Goal: Information Seeking & Learning: Learn about a topic

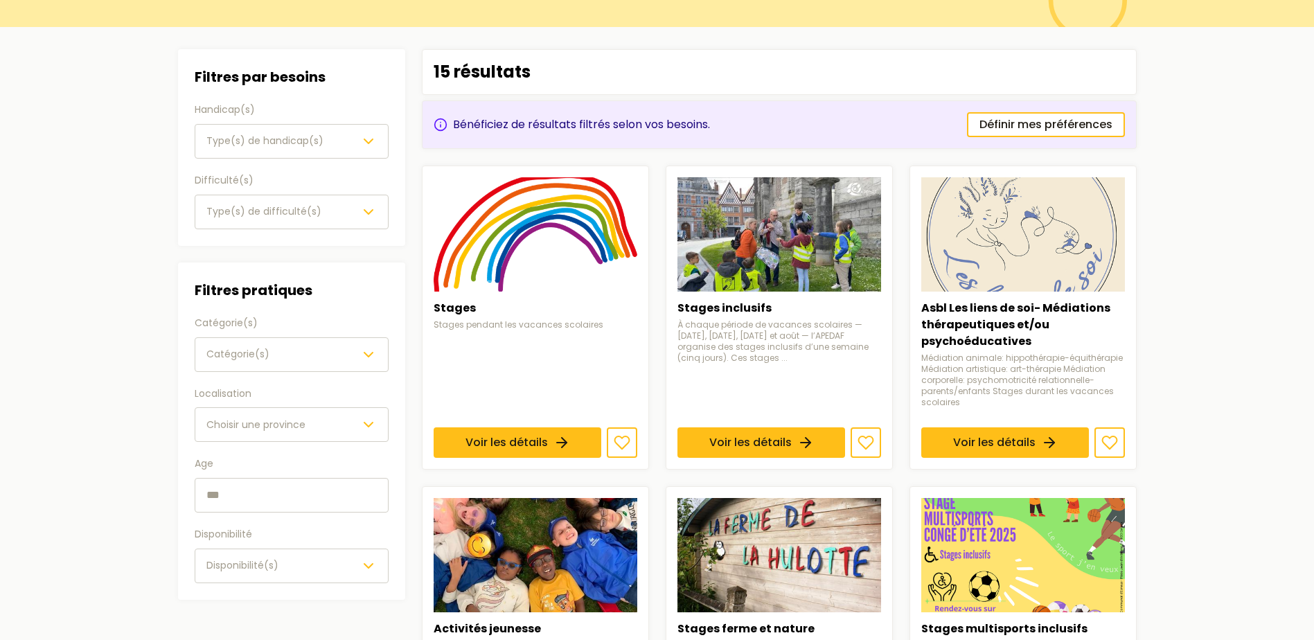
scroll to position [139, 0]
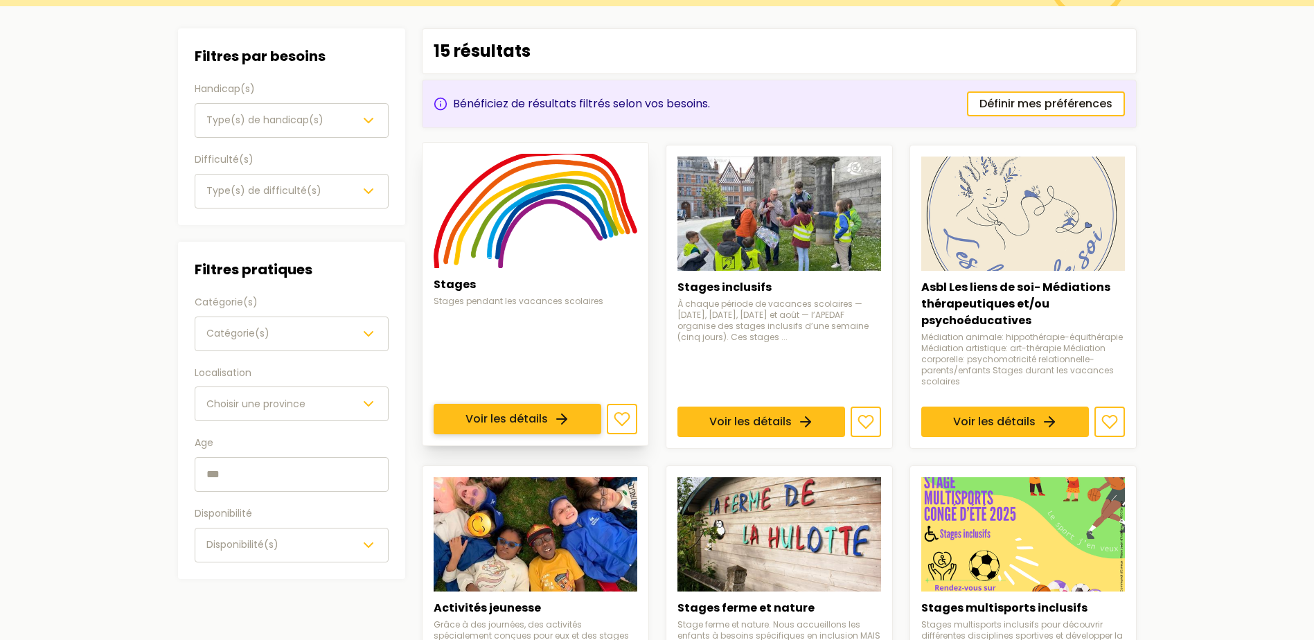
click at [527, 422] on link "Voir les détails" at bounding box center [518, 419] width 168 height 30
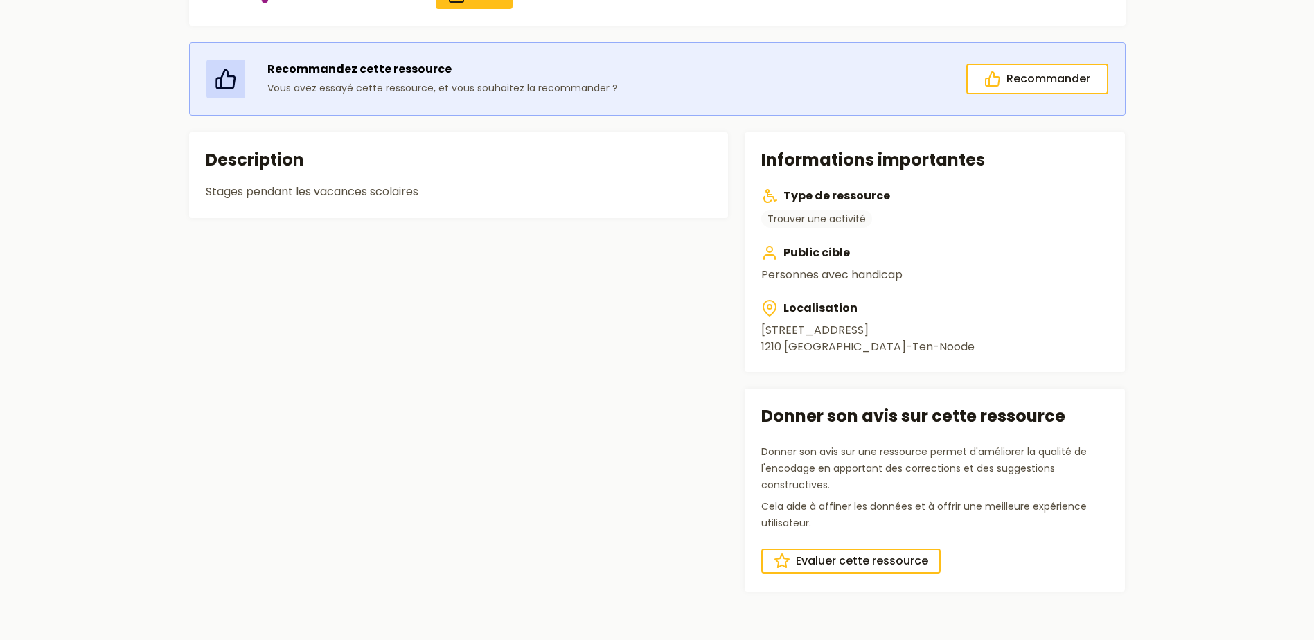
scroll to position [277, 0]
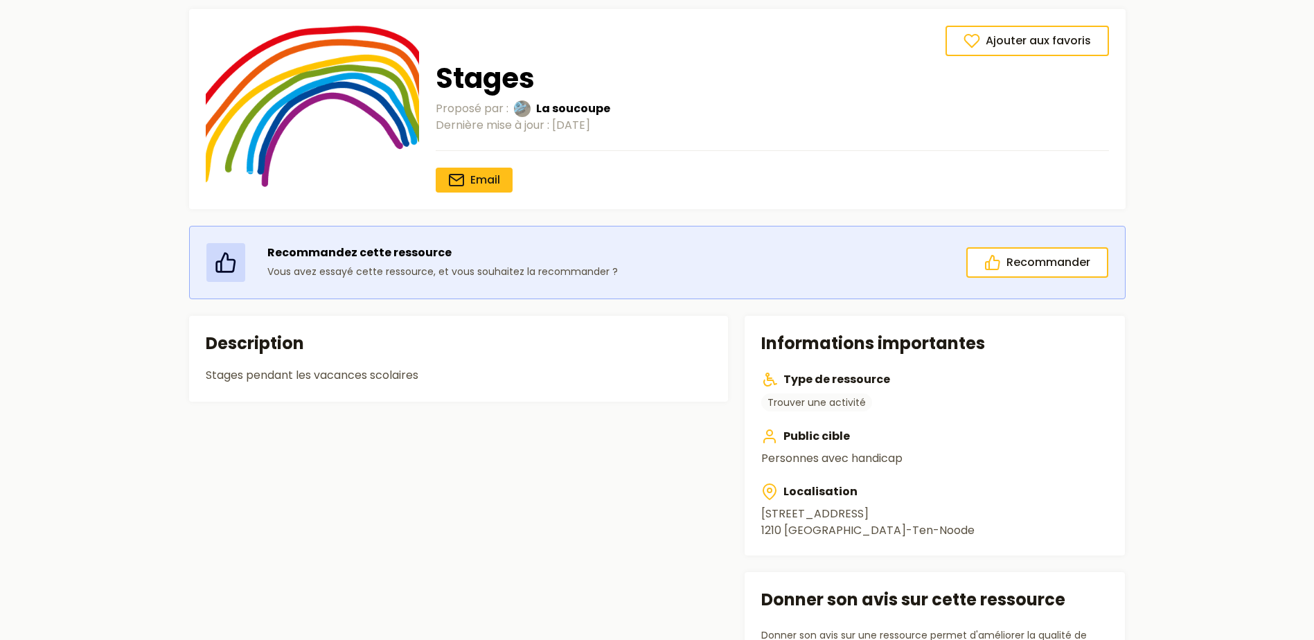
type input "******"
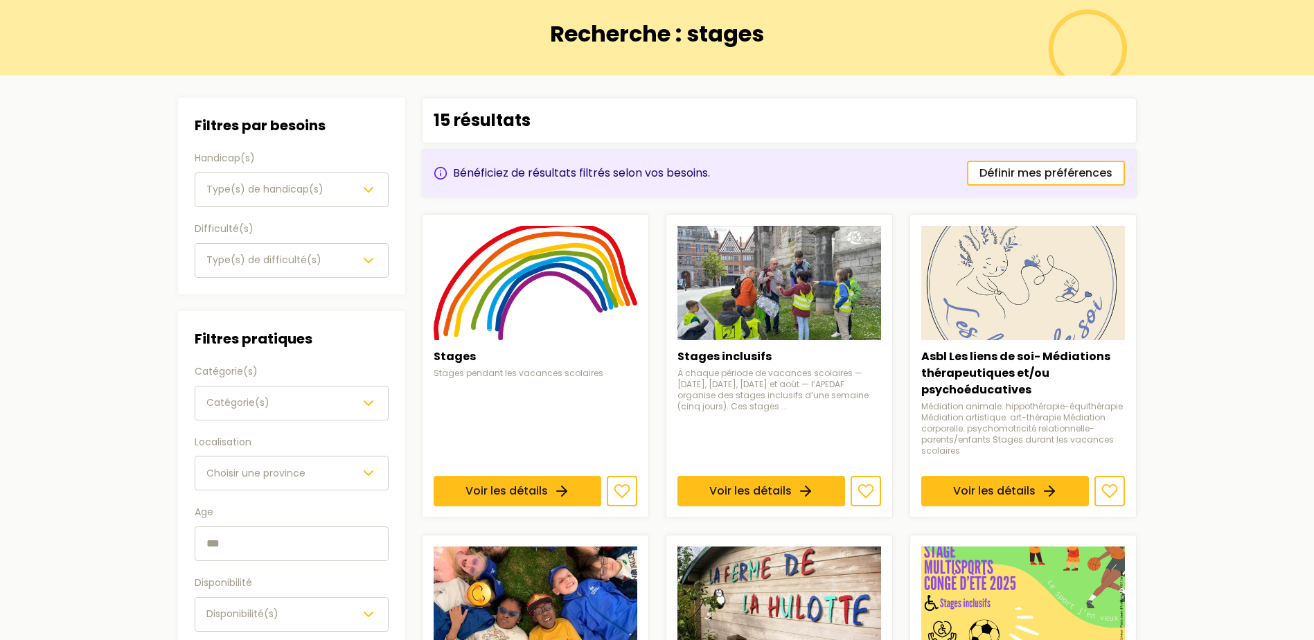
scroll to position [139, 0]
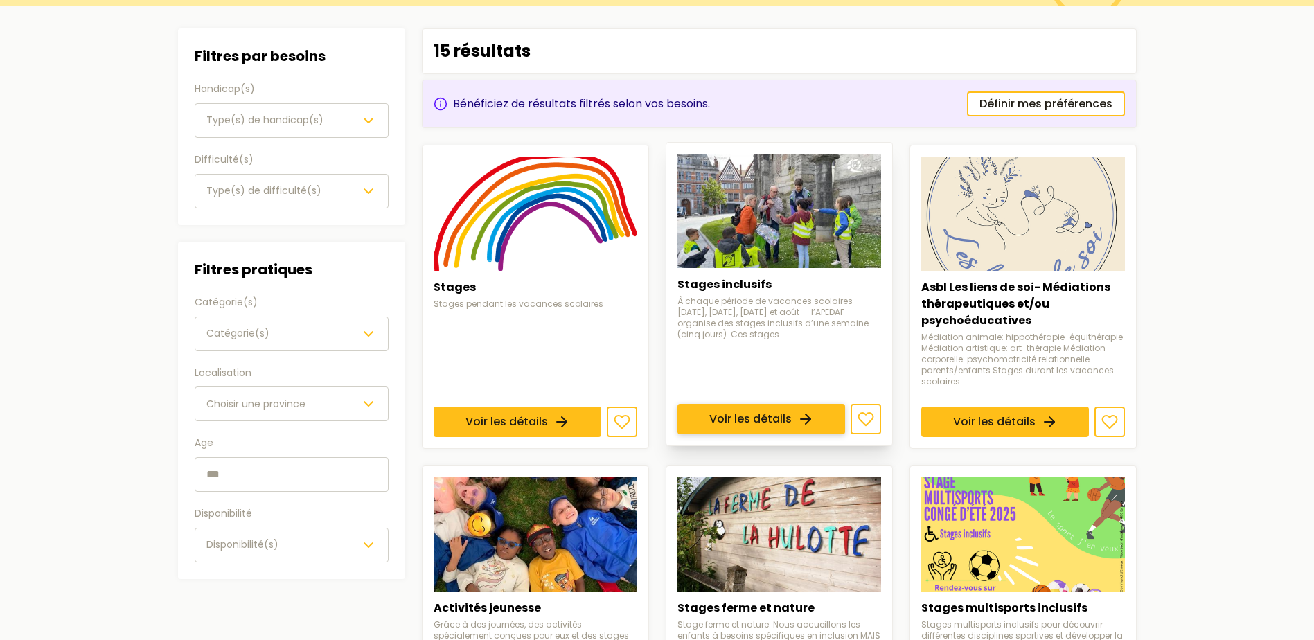
click at [785, 404] on link "Voir les détails" at bounding box center [762, 419] width 168 height 30
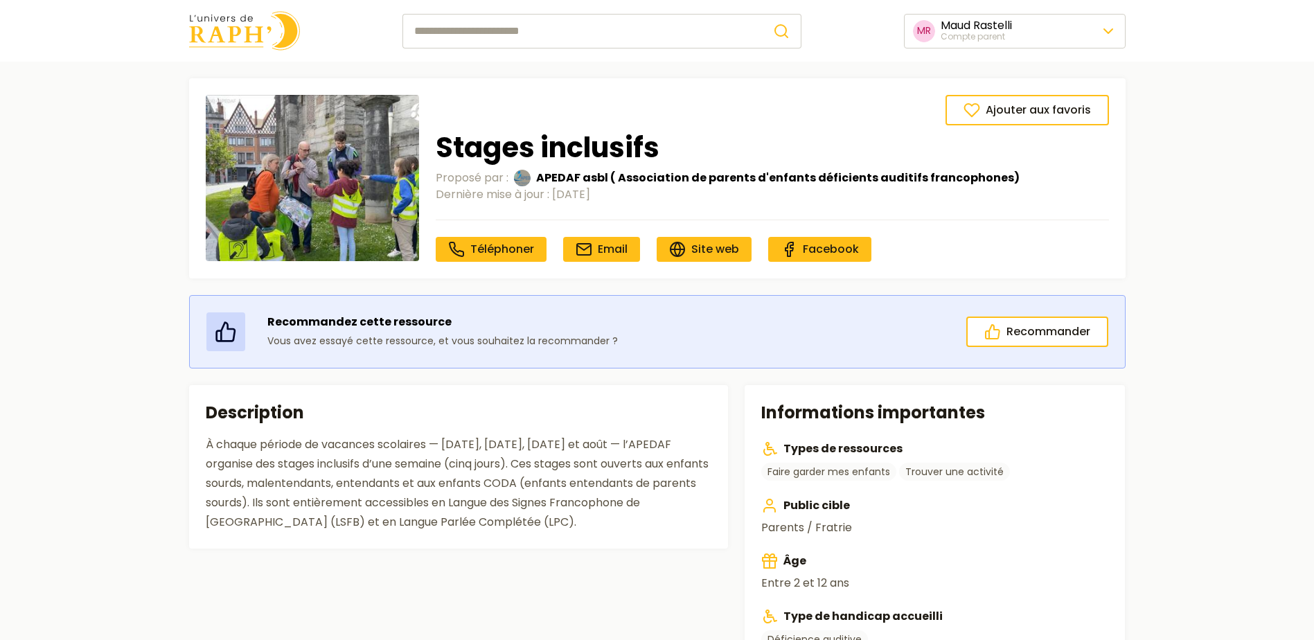
scroll to position [139, 0]
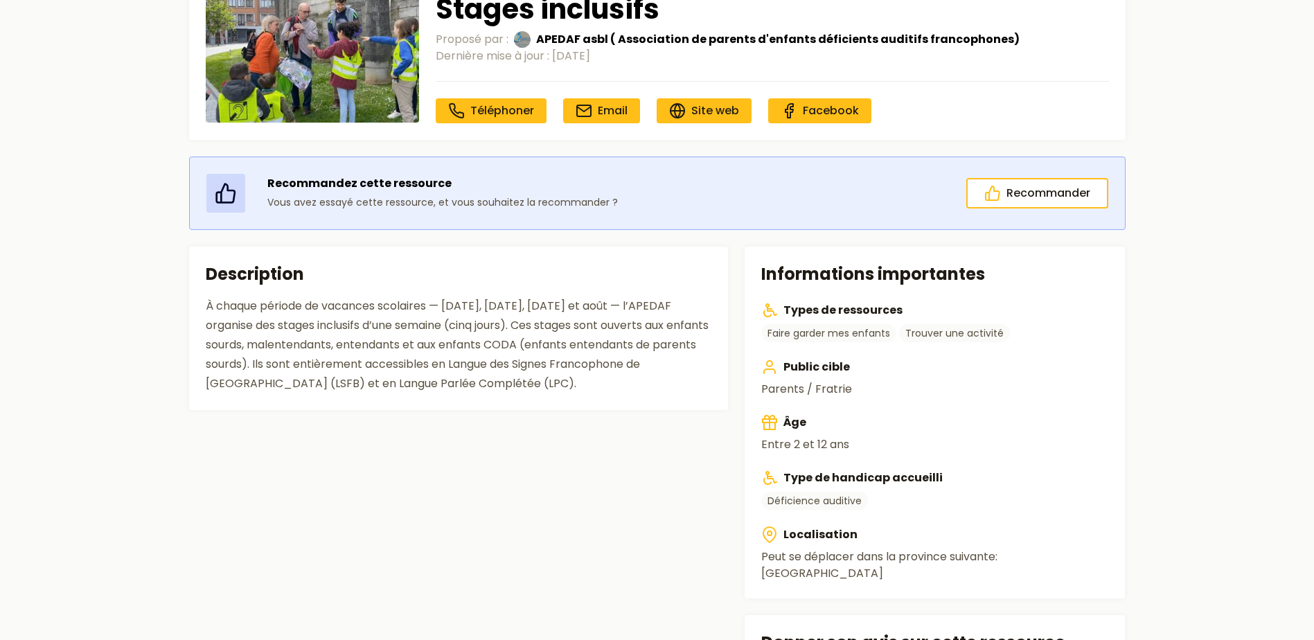
type input "******"
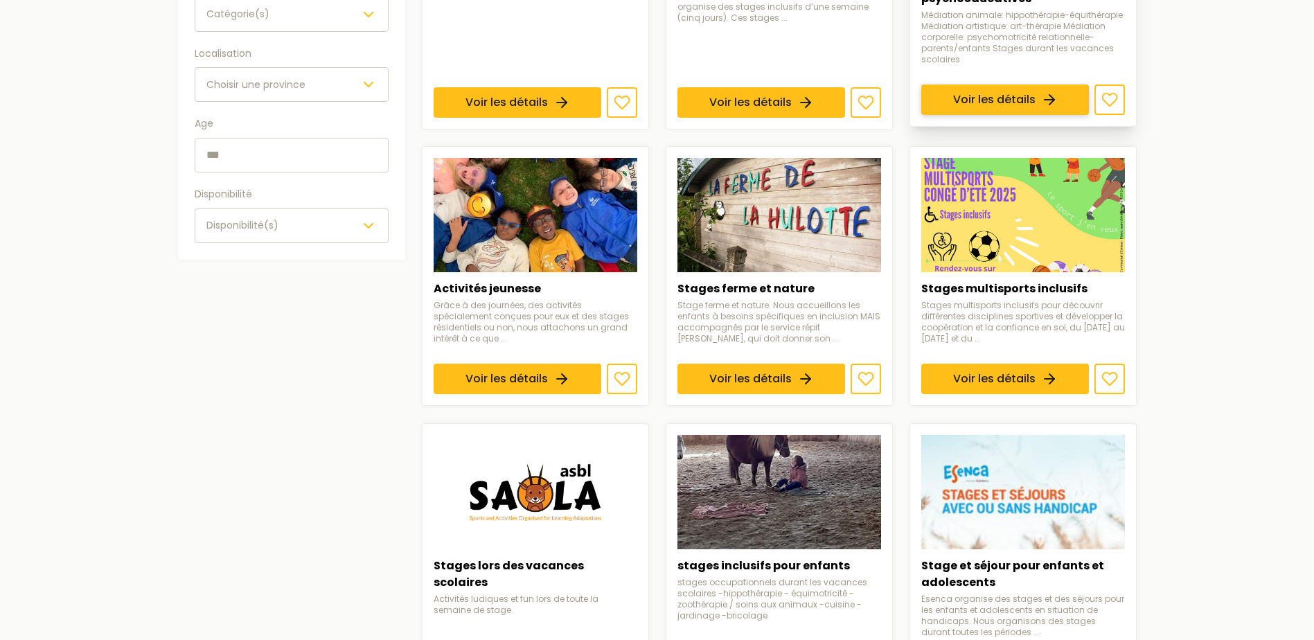
scroll to position [485, 0]
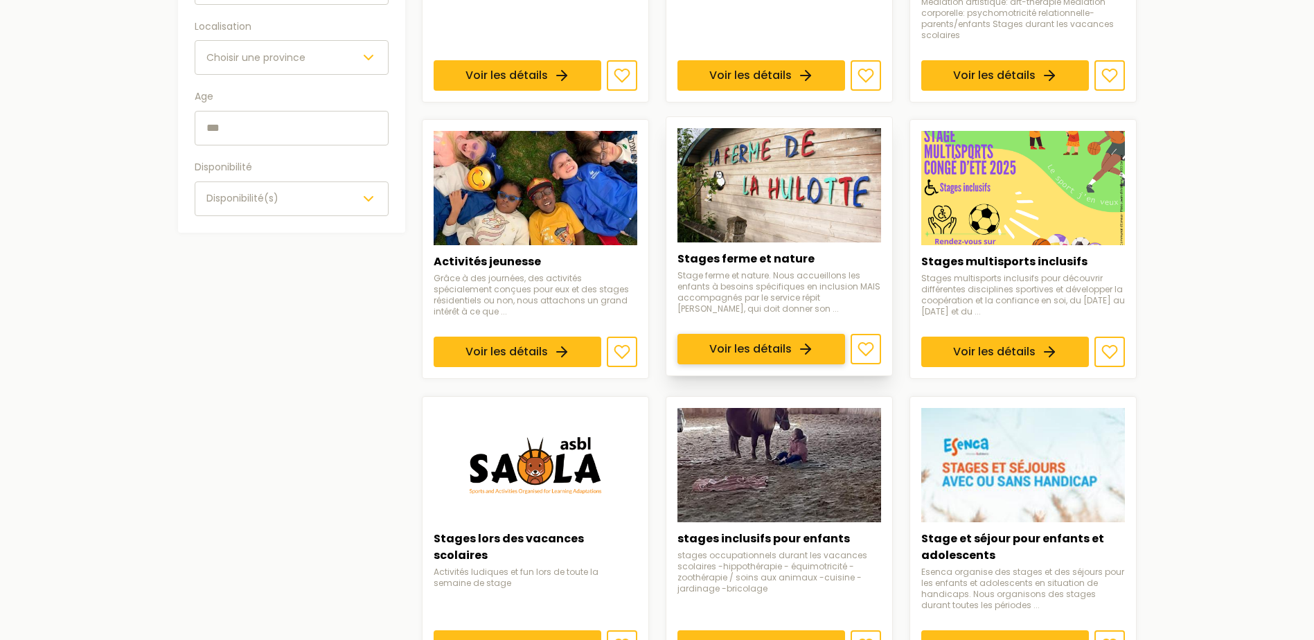
click at [780, 335] on link "Voir les détails" at bounding box center [762, 350] width 168 height 30
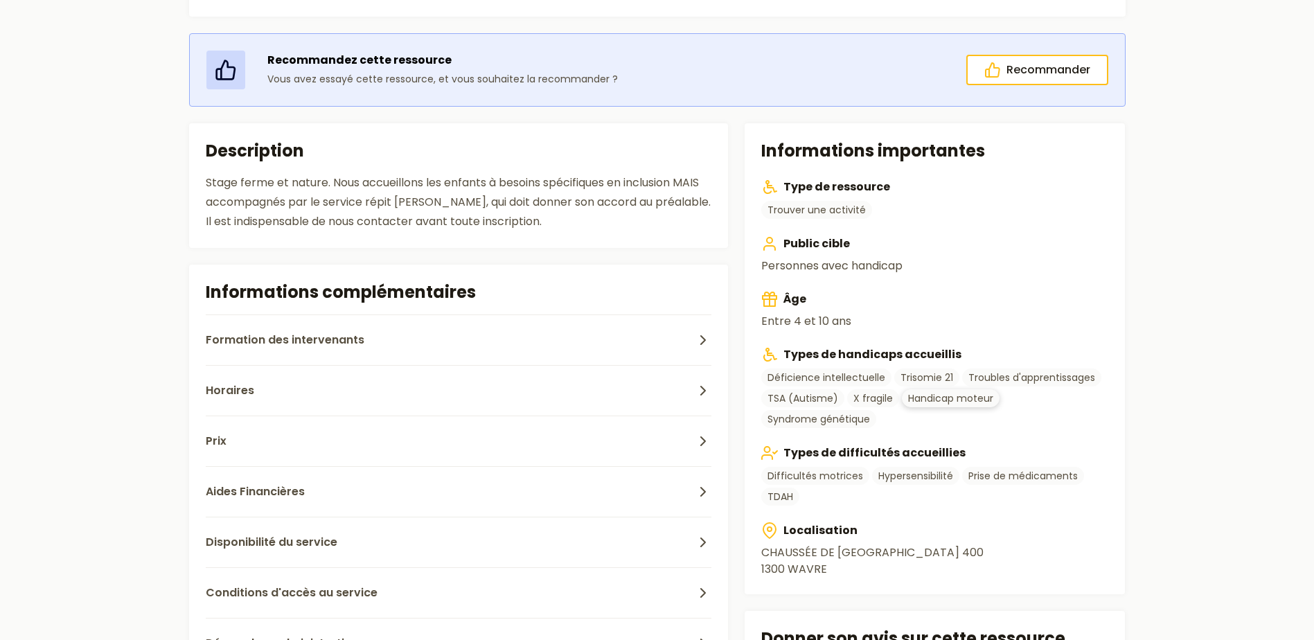
scroll to position [346, 0]
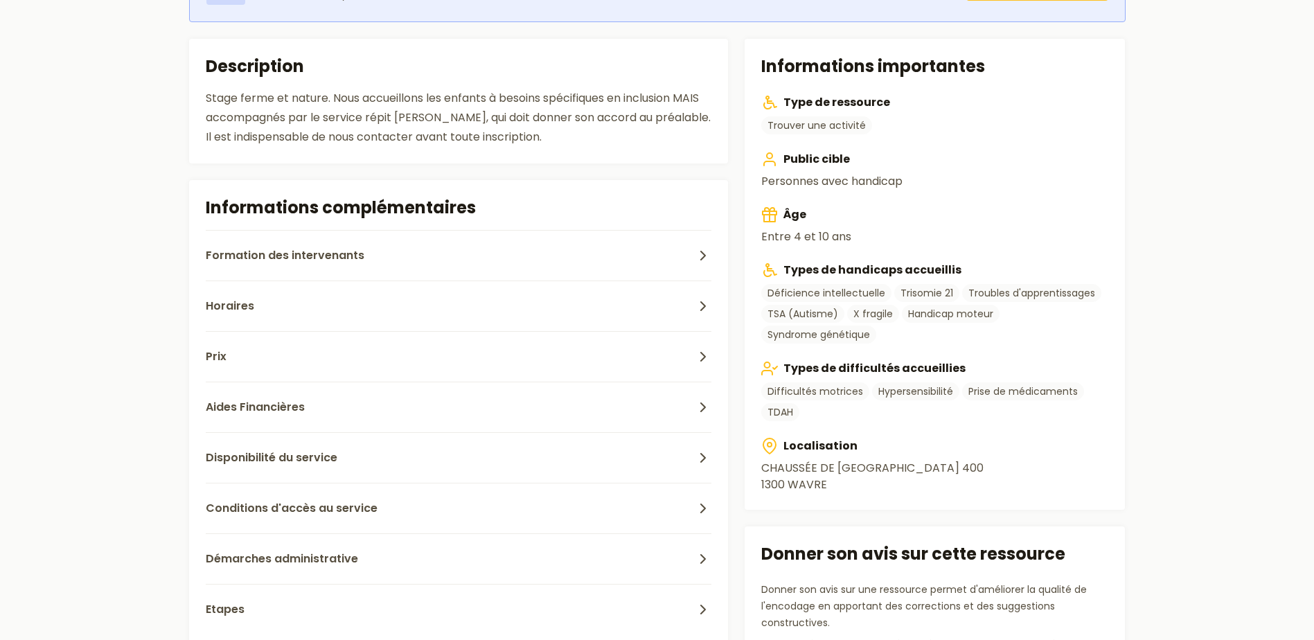
type input "******"
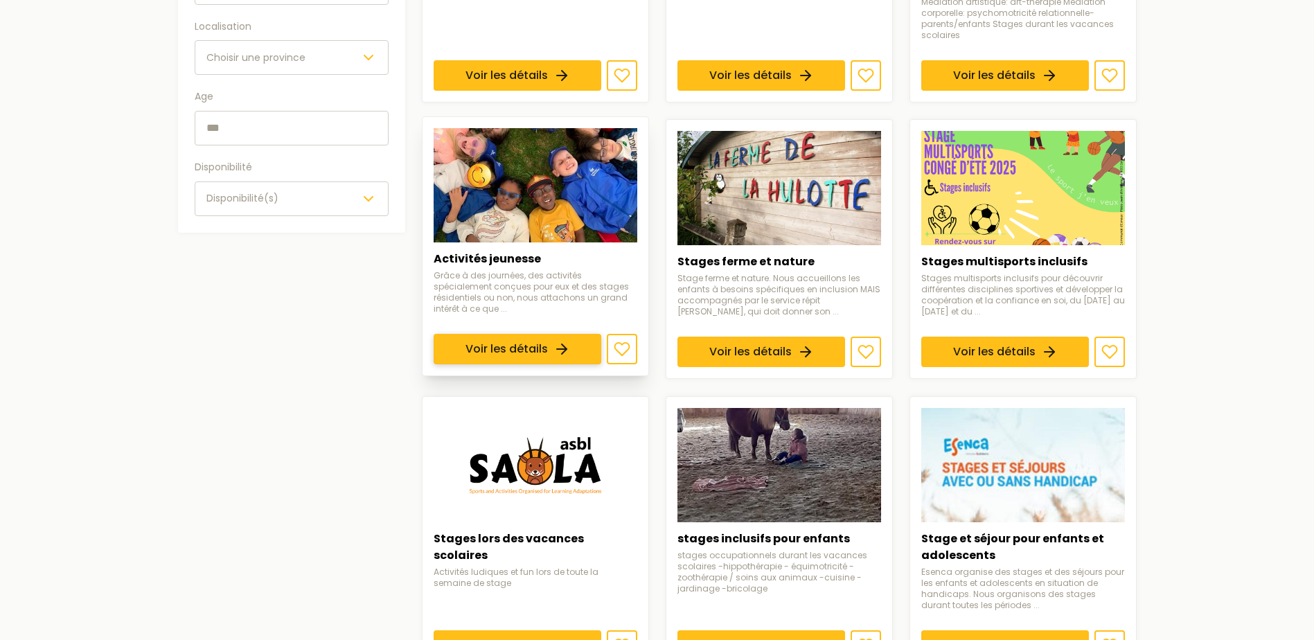
click at [542, 335] on link "Voir les détails" at bounding box center [518, 350] width 168 height 30
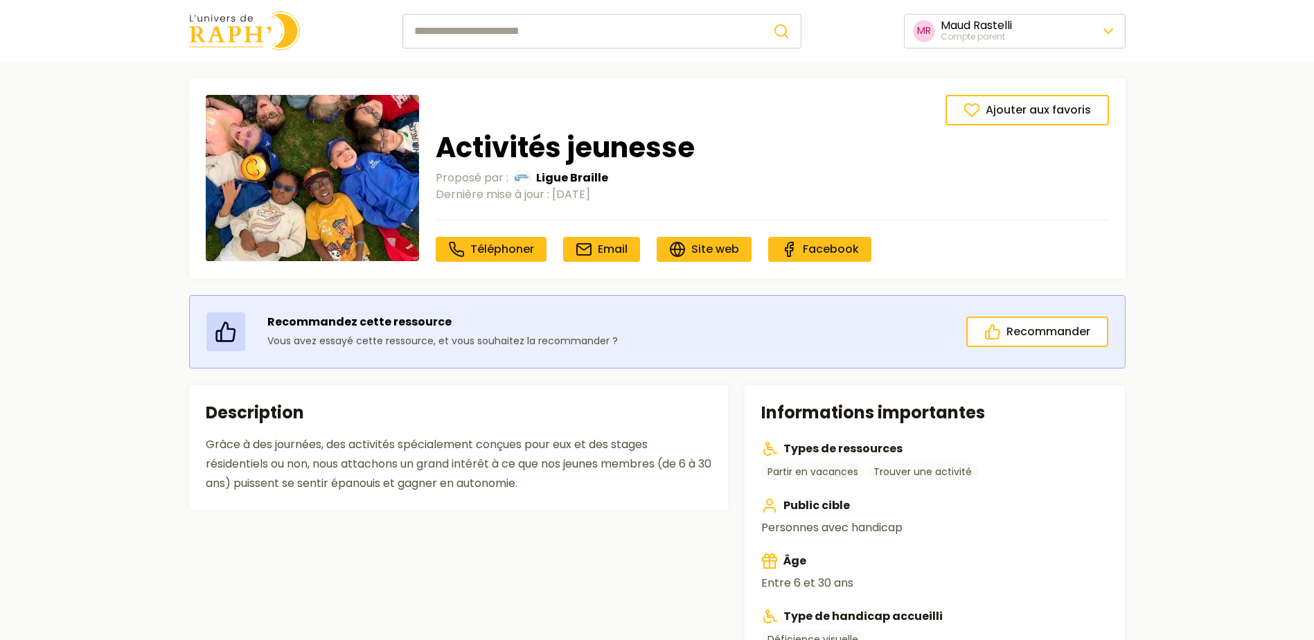
type input "******"
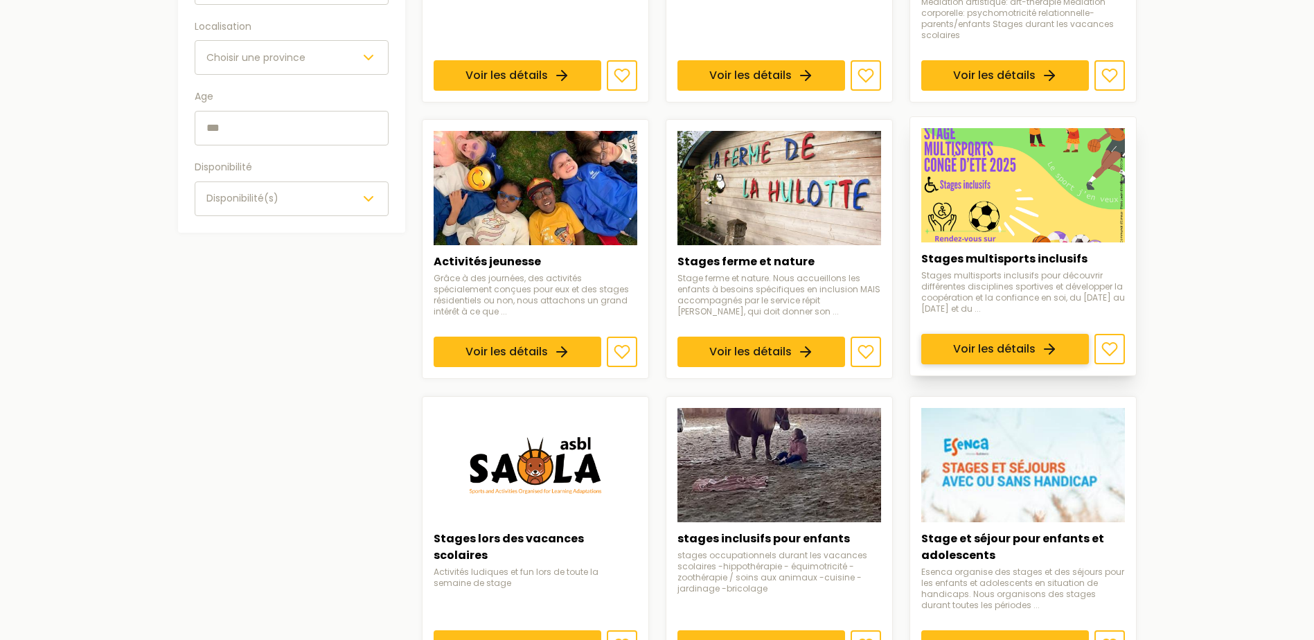
click at [1041, 335] on link "Voir les détails" at bounding box center [1005, 350] width 168 height 30
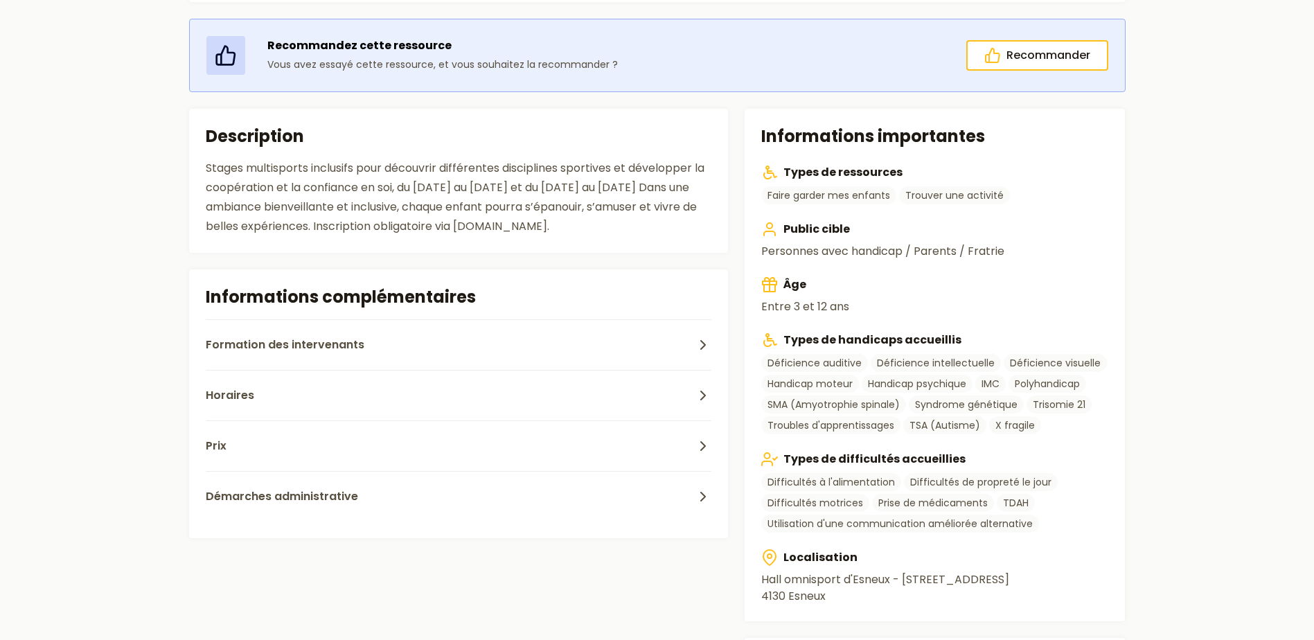
scroll to position [277, 0]
type input "******"
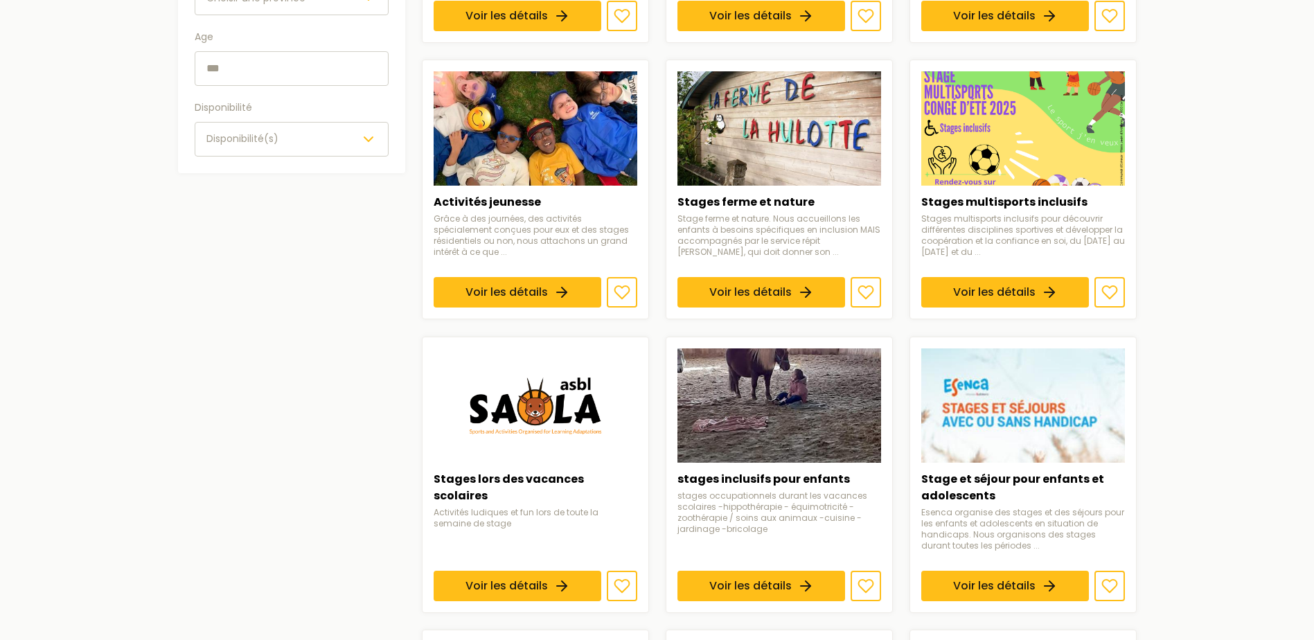
scroll to position [624, 0]
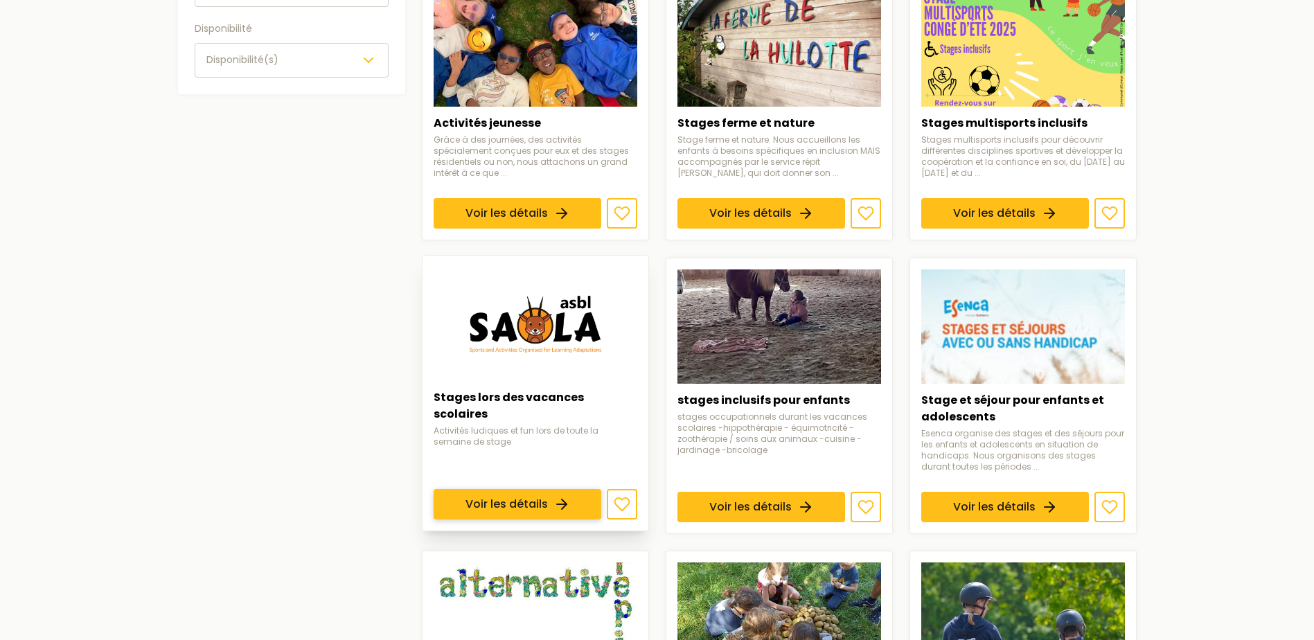
click at [557, 489] on link "Voir les détails" at bounding box center [518, 504] width 168 height 30
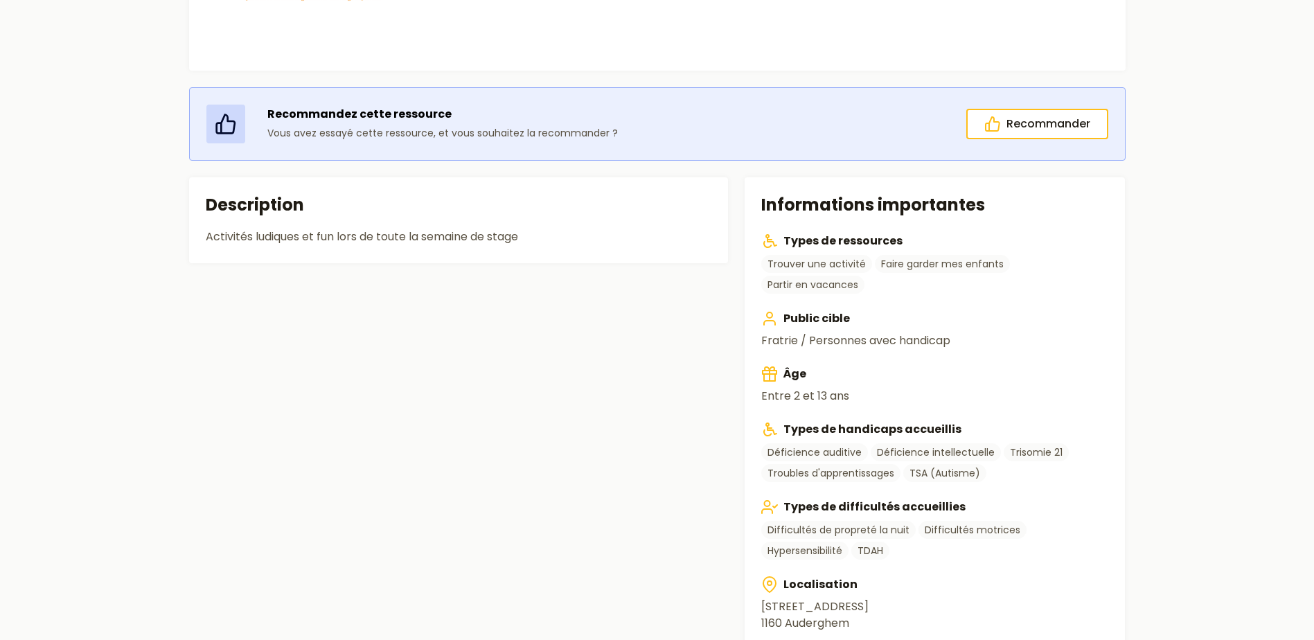
scroll to position [208, 0]
type input "******"
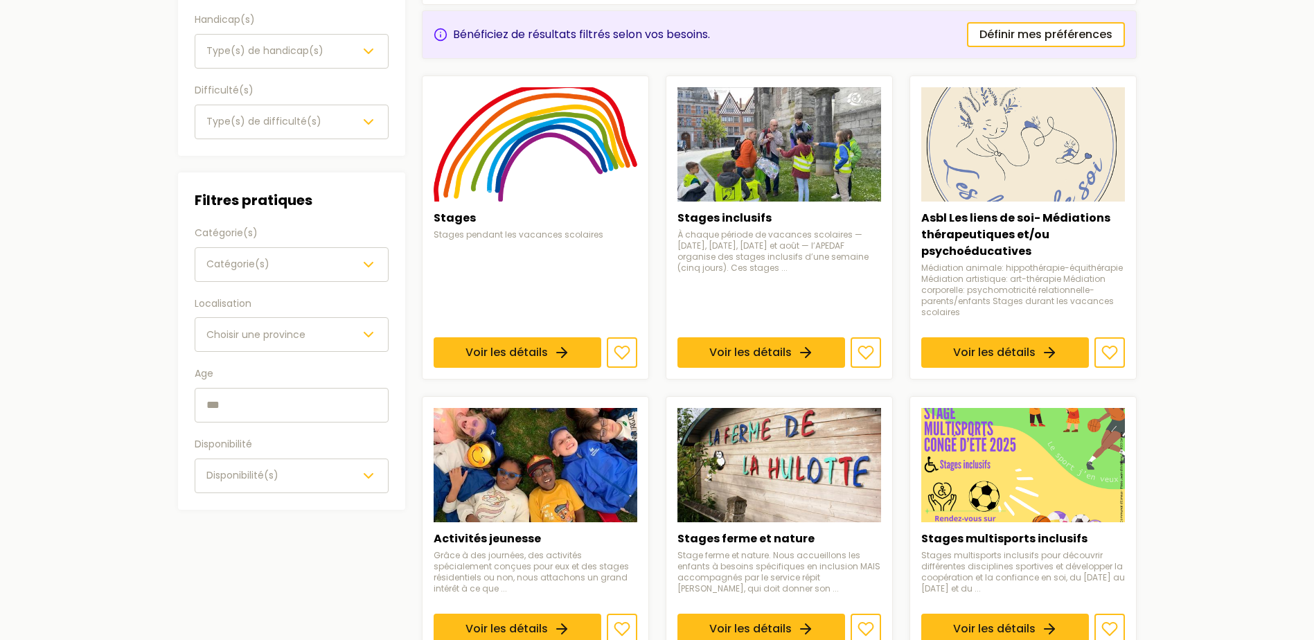
scroll to position [624, 0]
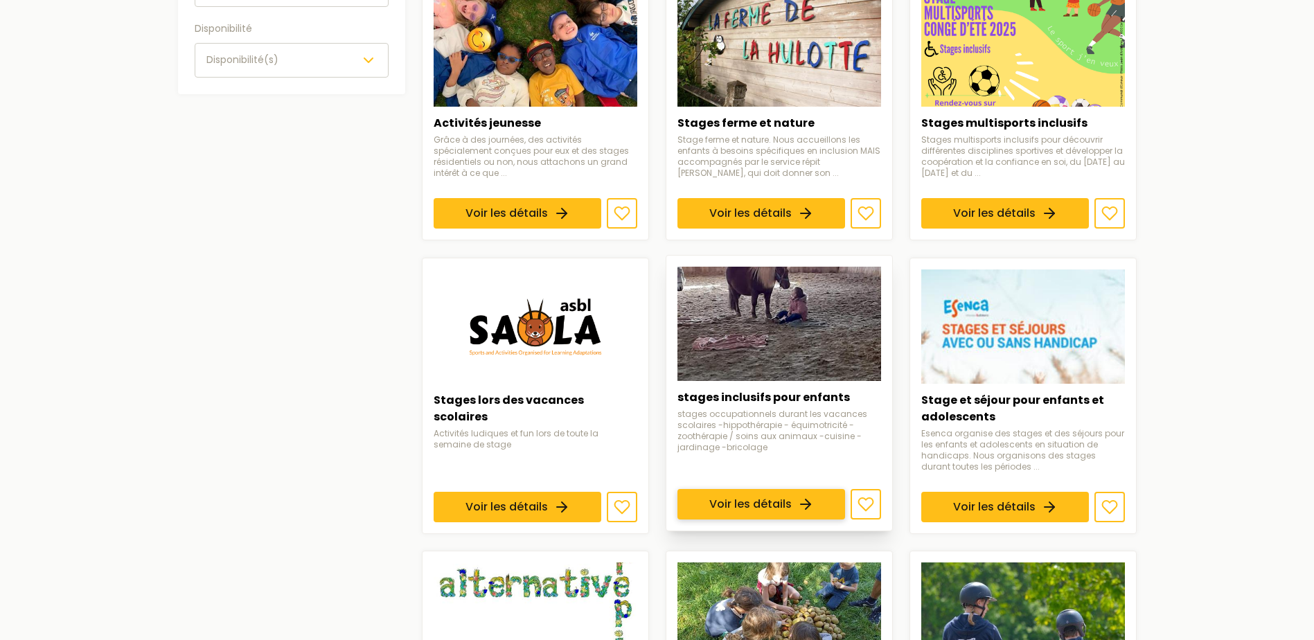
click at [762, 489] on link "Voir les détails" at bounding box center [762, 504] width 168 height 30
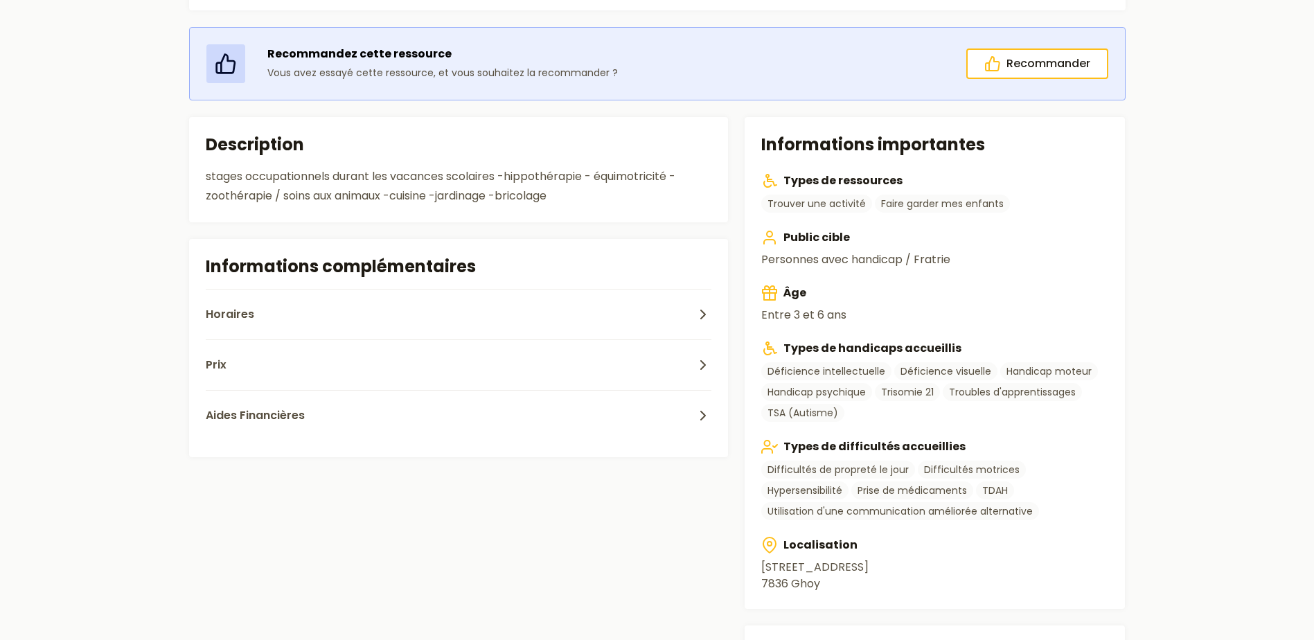
scroll to position [277, 0]
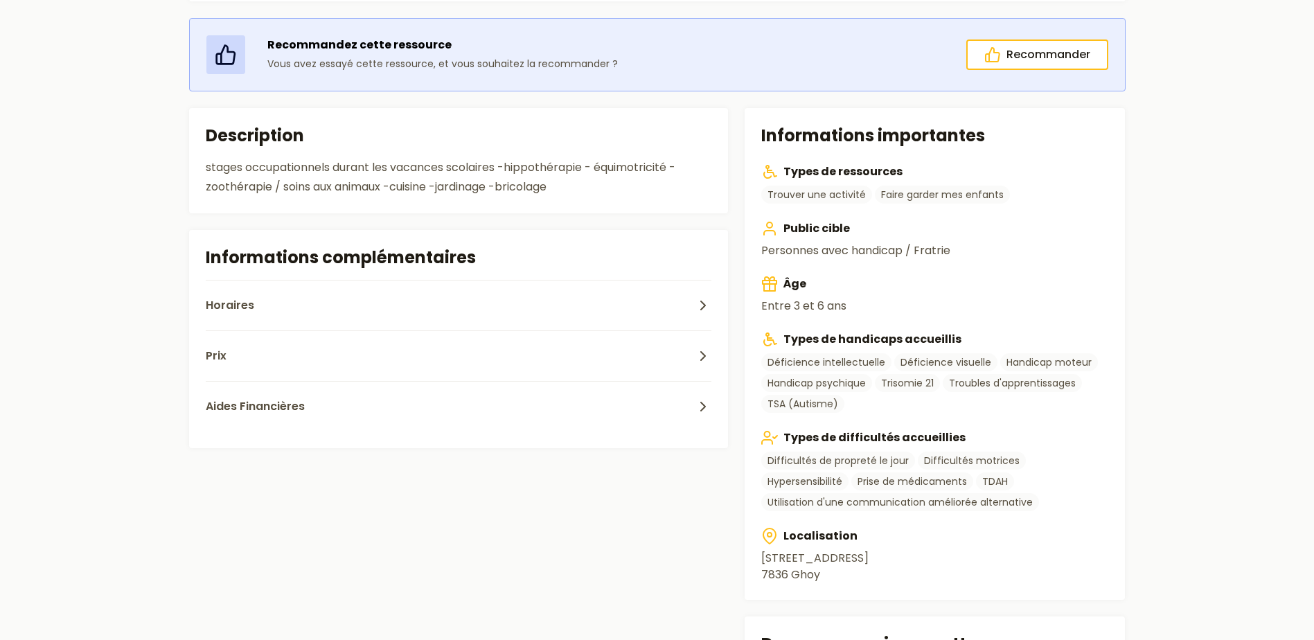
type input "******"
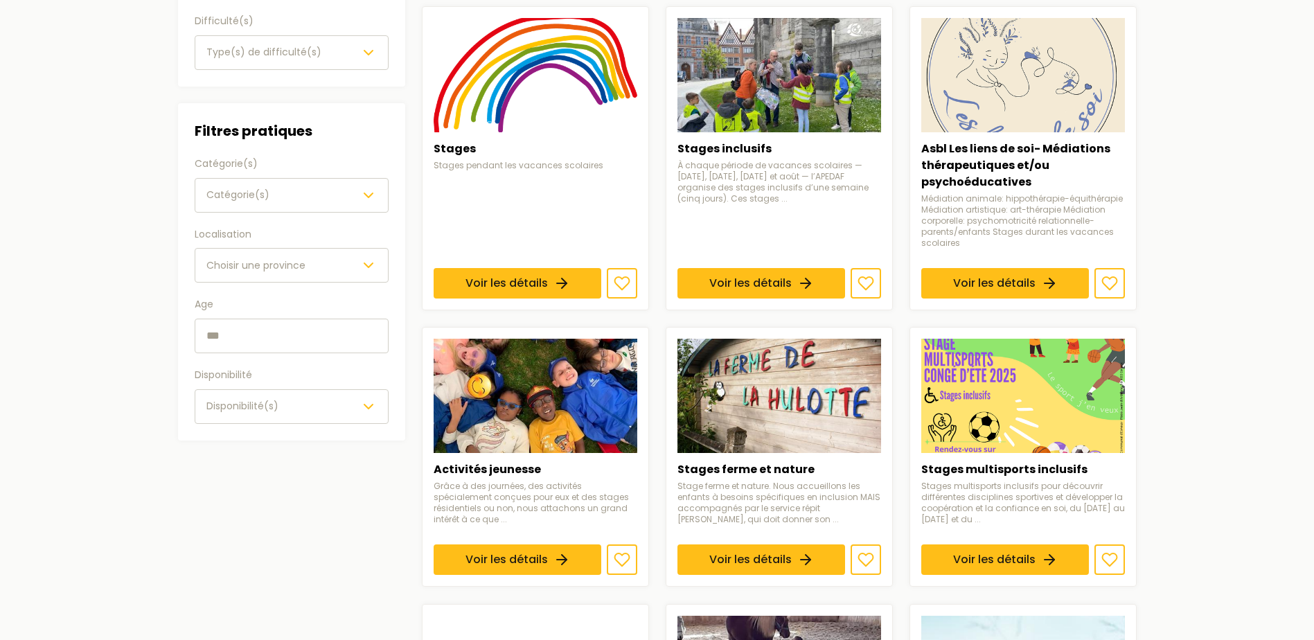
scroll to position [624, 0]
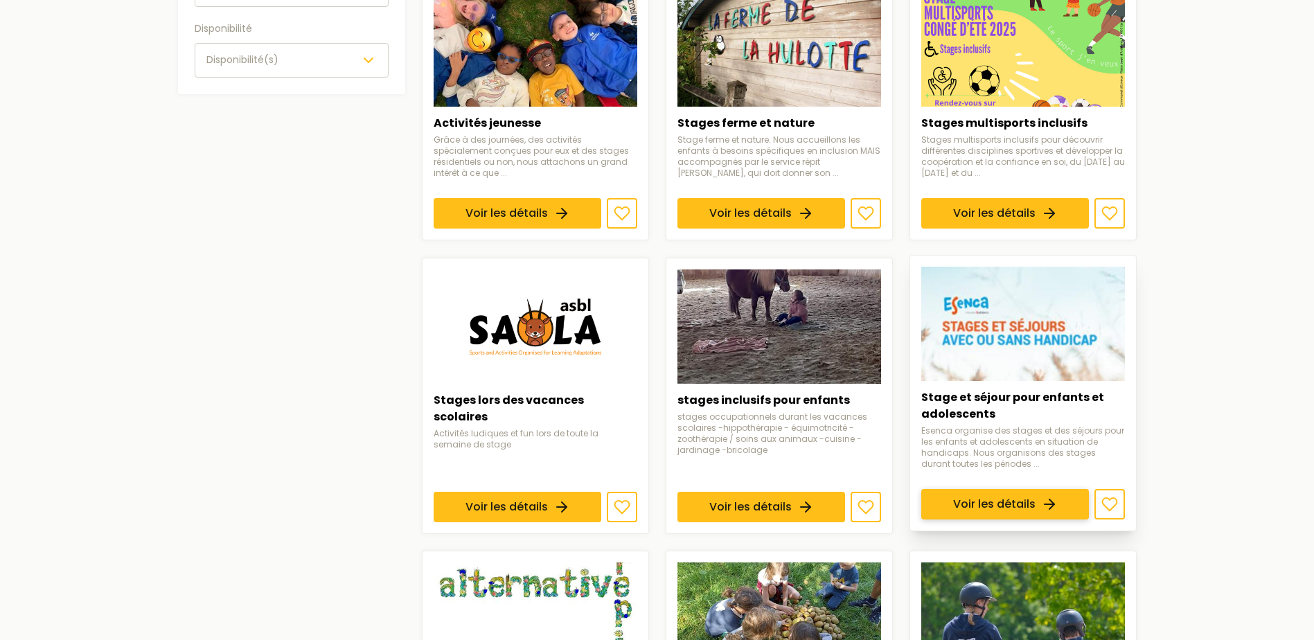
click at [969, 489] on link "Voir les détails" at bounding box center [1005, 504] width 168 height 30
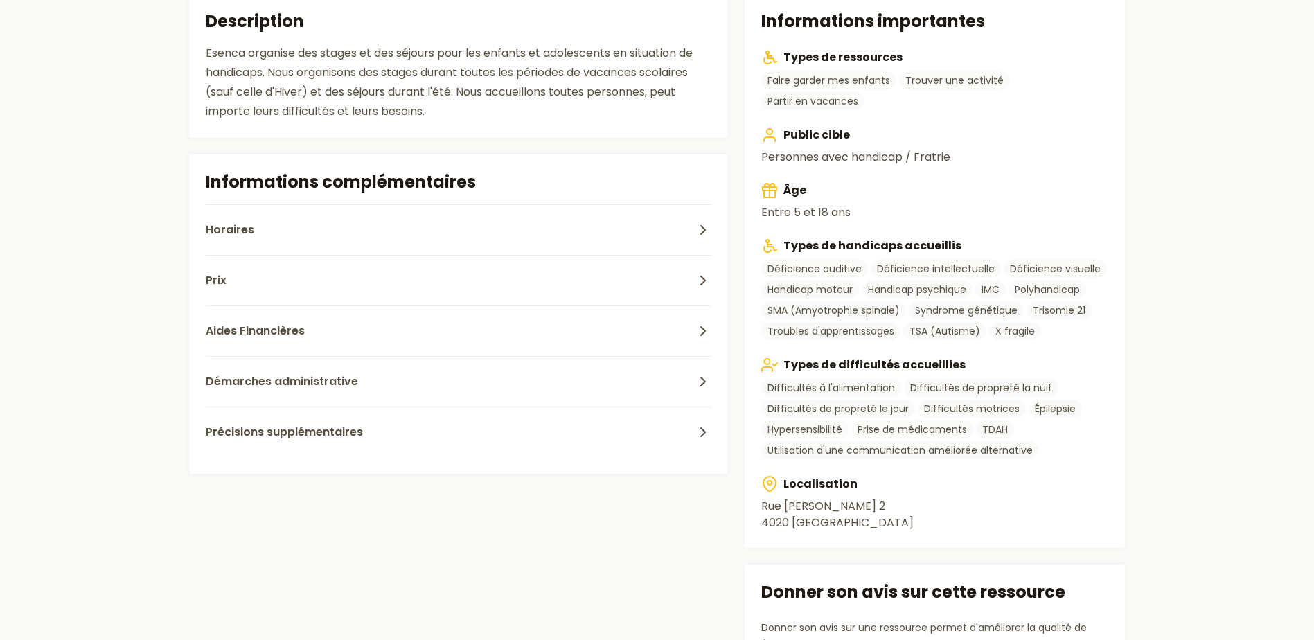
scroll to position [416, 0]
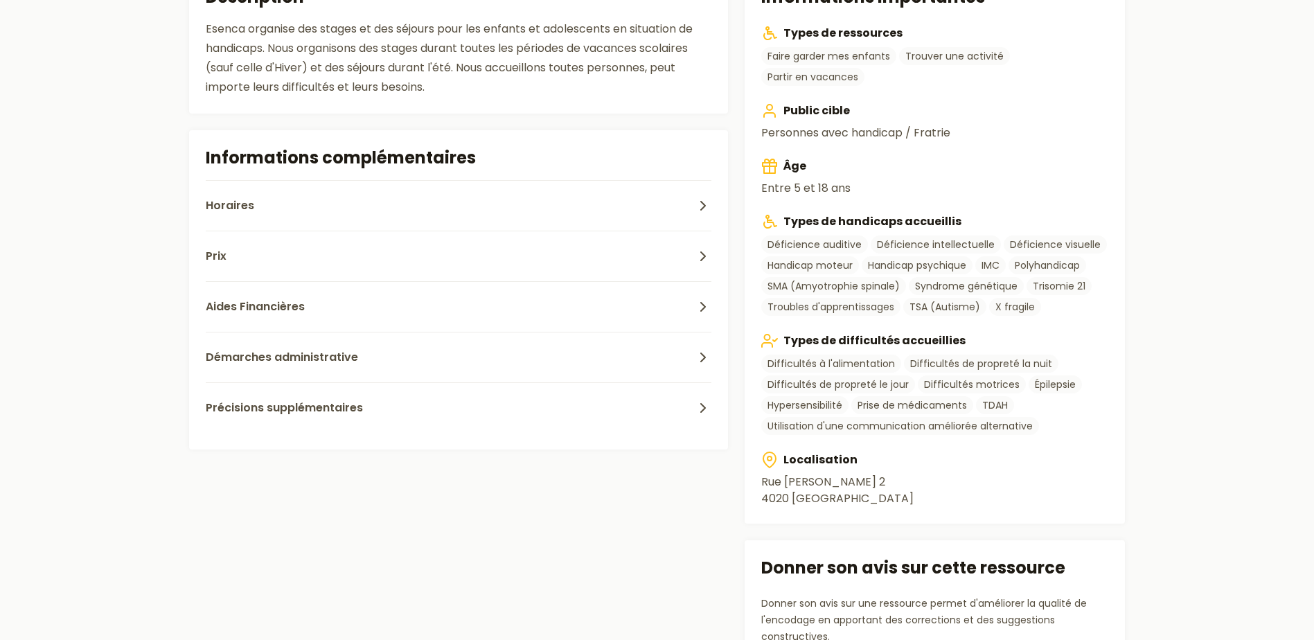
type input "******"
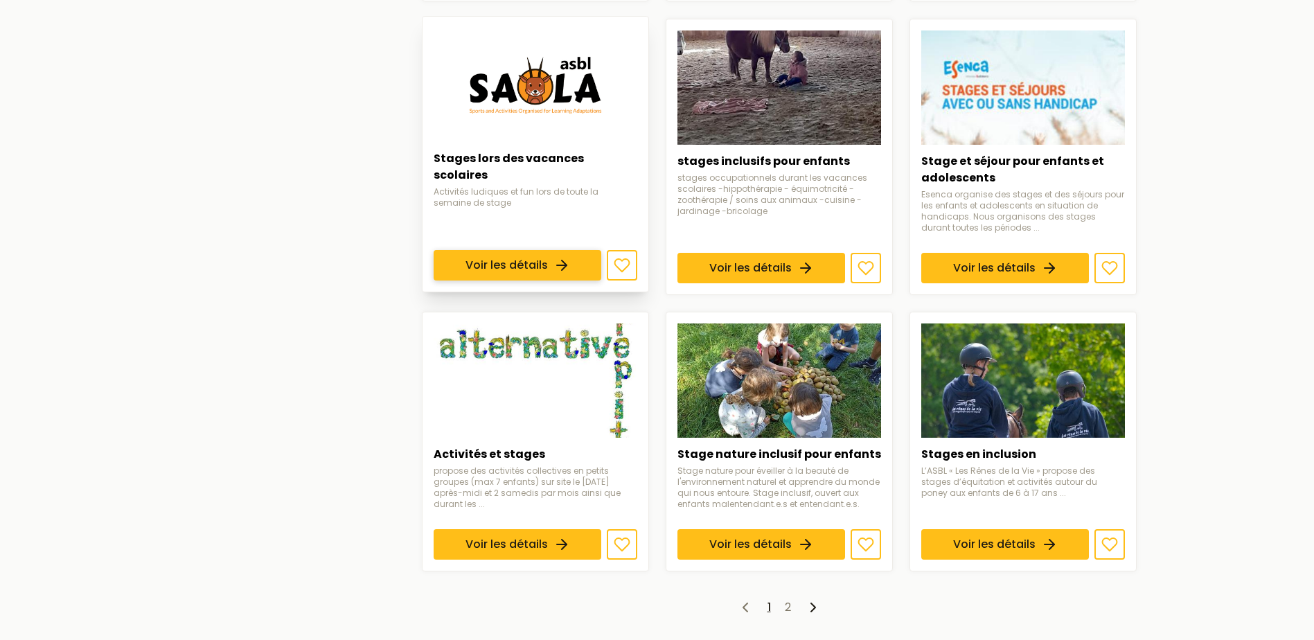
scroll to position [901, 0]
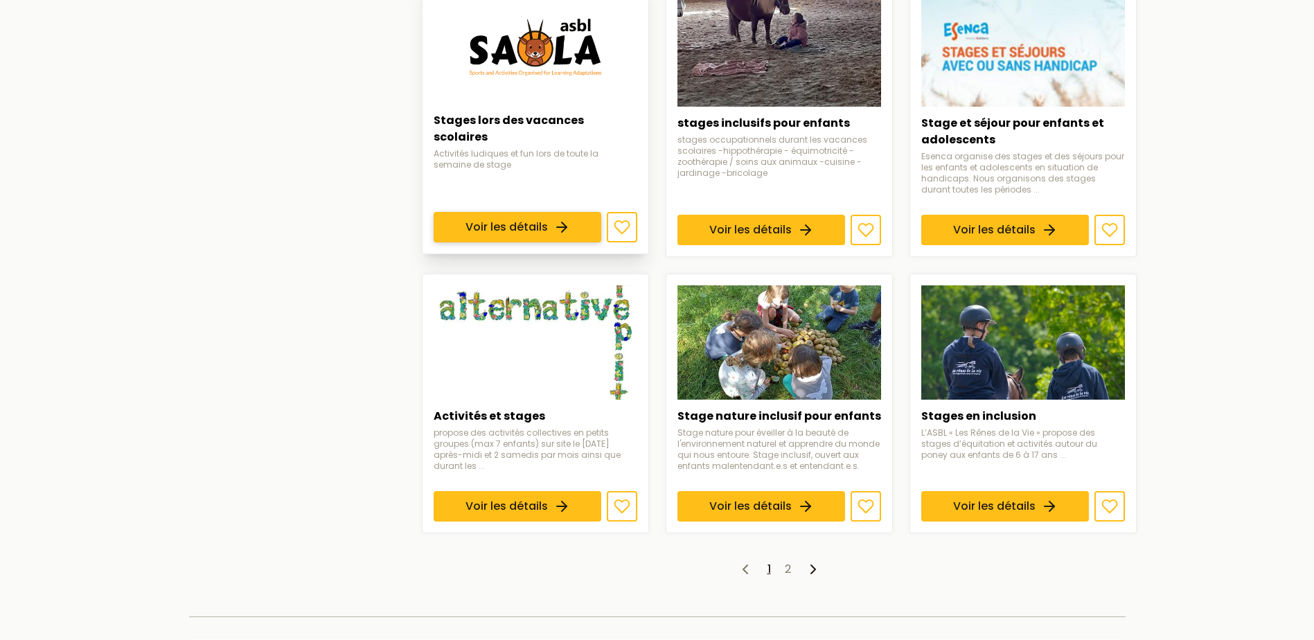
click at [497, 491] on link "Voir les détails" at bounding box center [518, 506] width 168 height 30
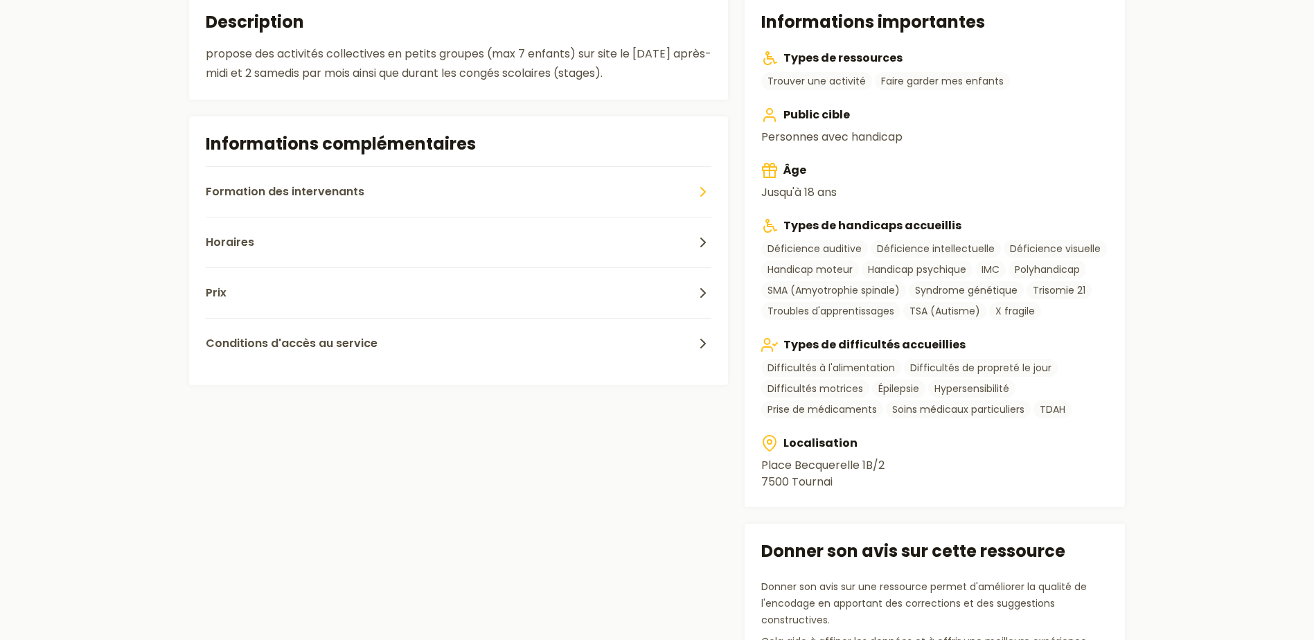
scroll to position [416, 0]
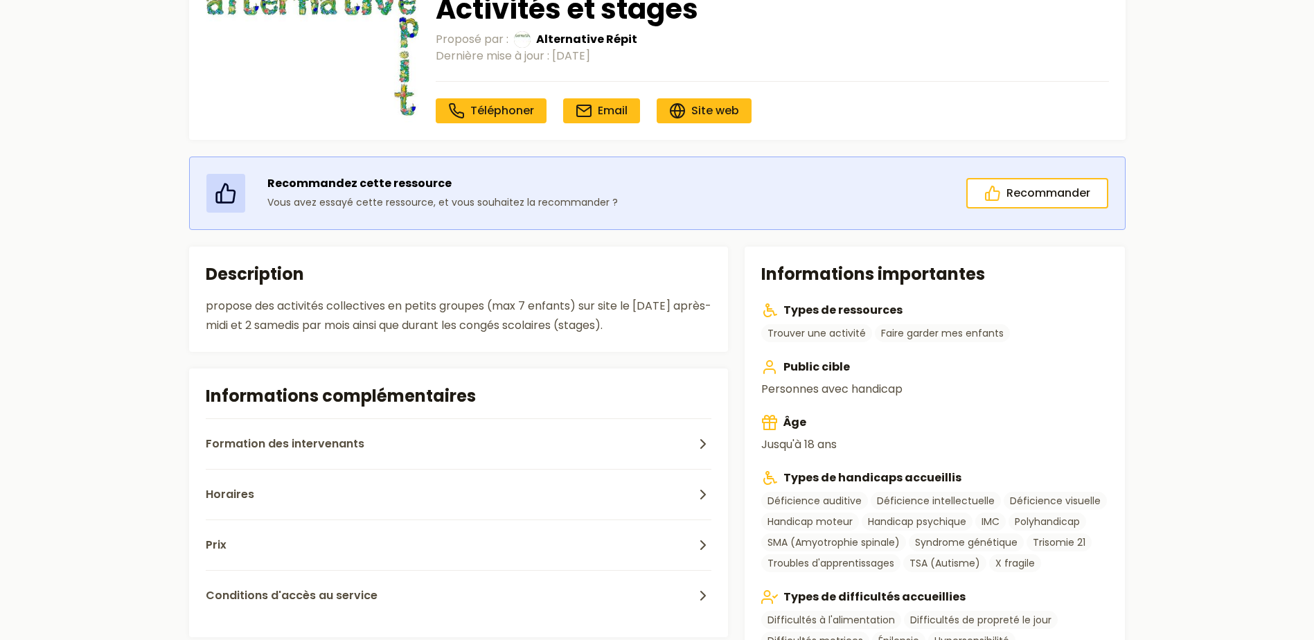
type input "******"
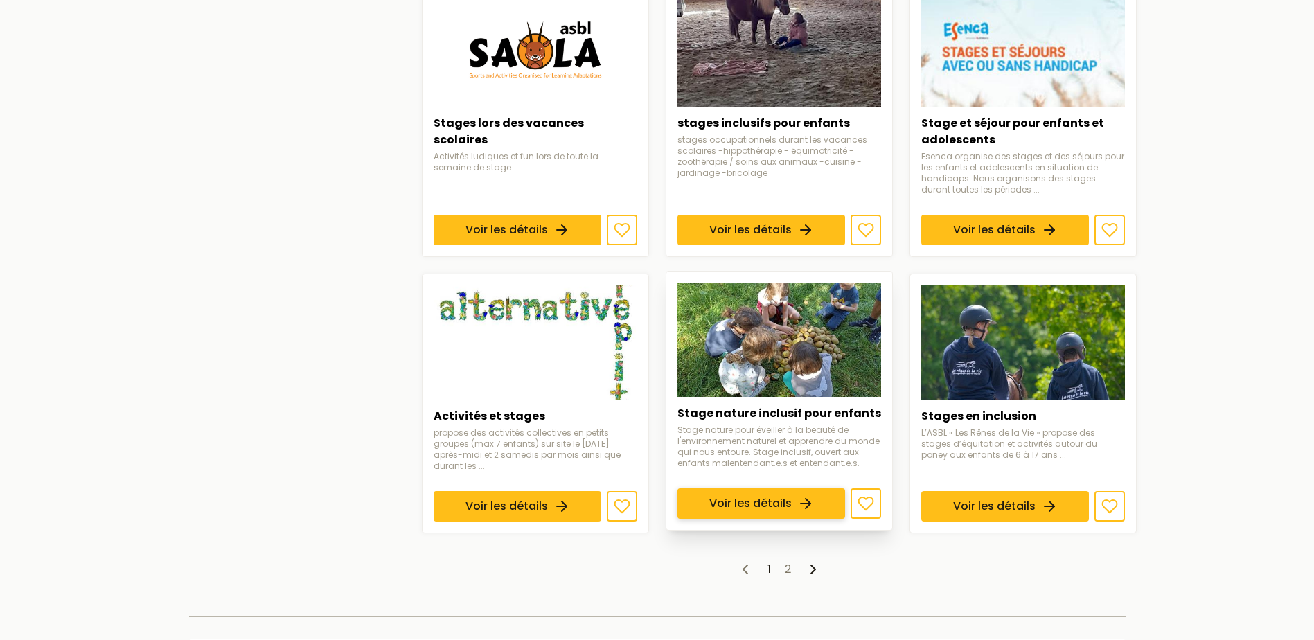
drag, startPoint x: 791, startPoint y: 415, endPoint x: 791, endPoint y: 406, distance: 9.0
click at [791, 488] on link "Voir les détails" at bounding box center [762, 503] width 168 height 30
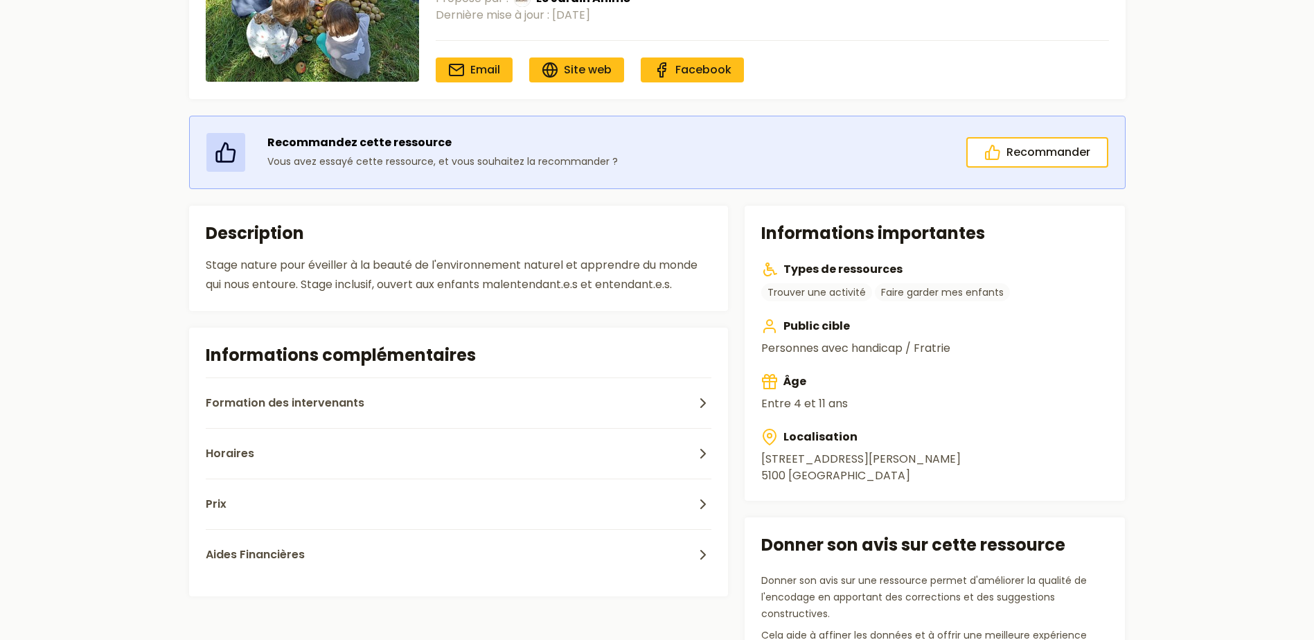
scroll to position [208, 0]
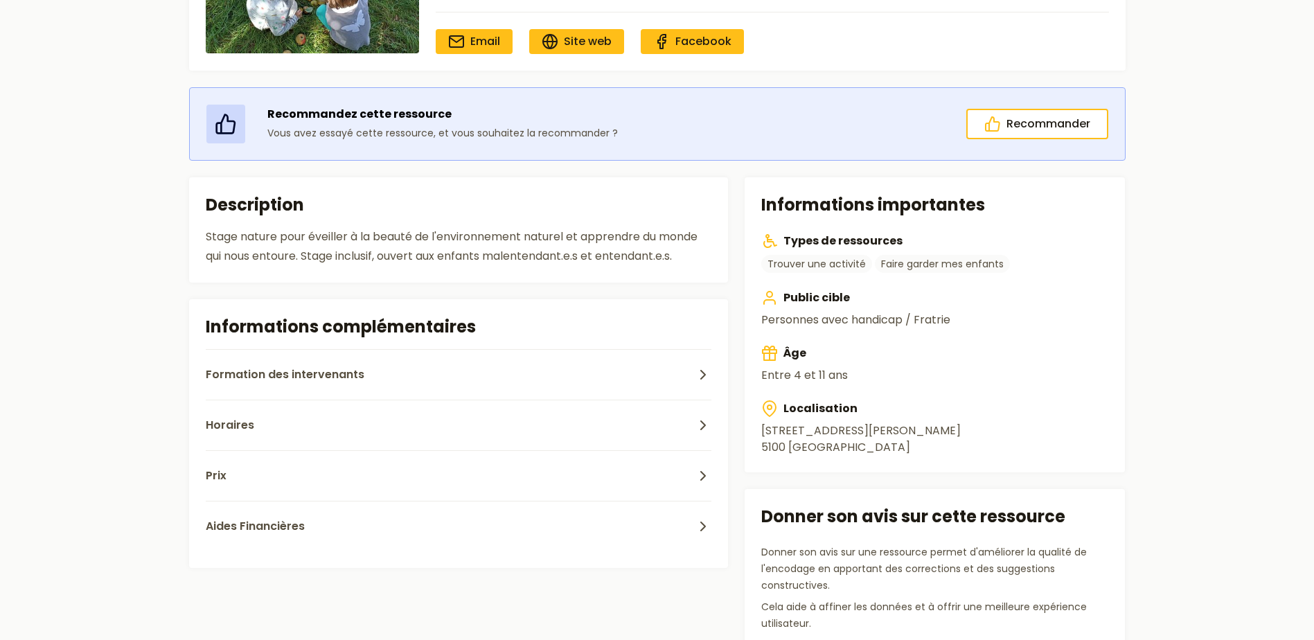
type input "******"
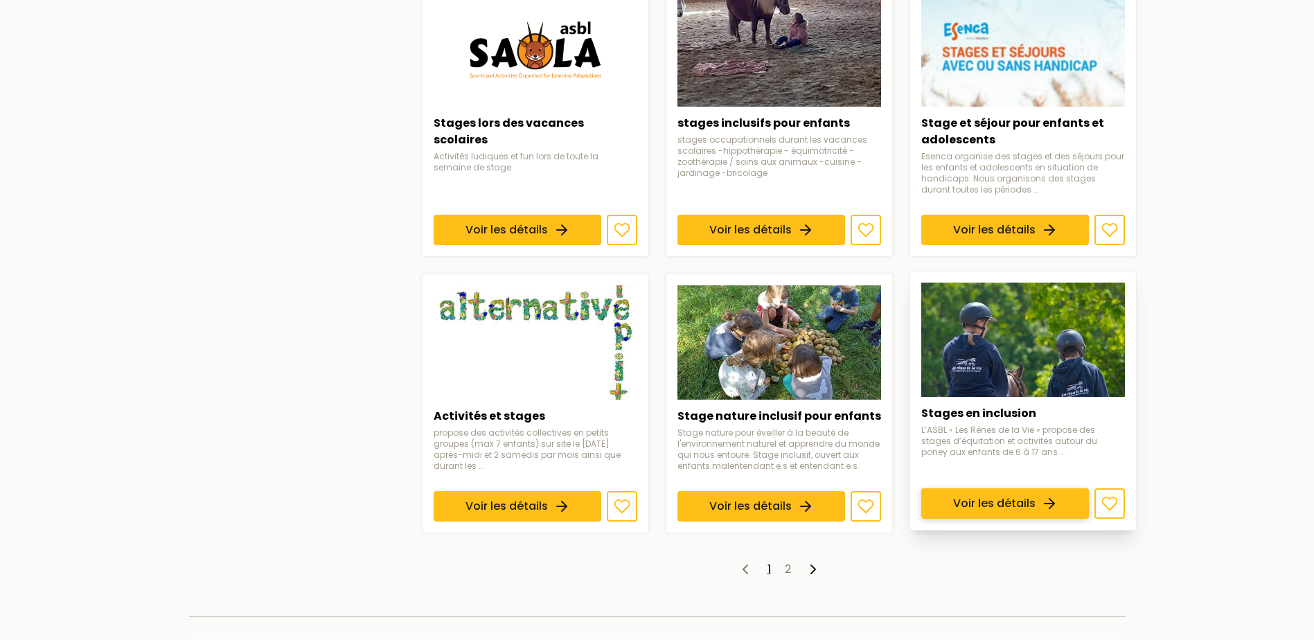
click at [991, 488] on link "Voir les détails" at bounding box center [1005, 503] width 168 height 30
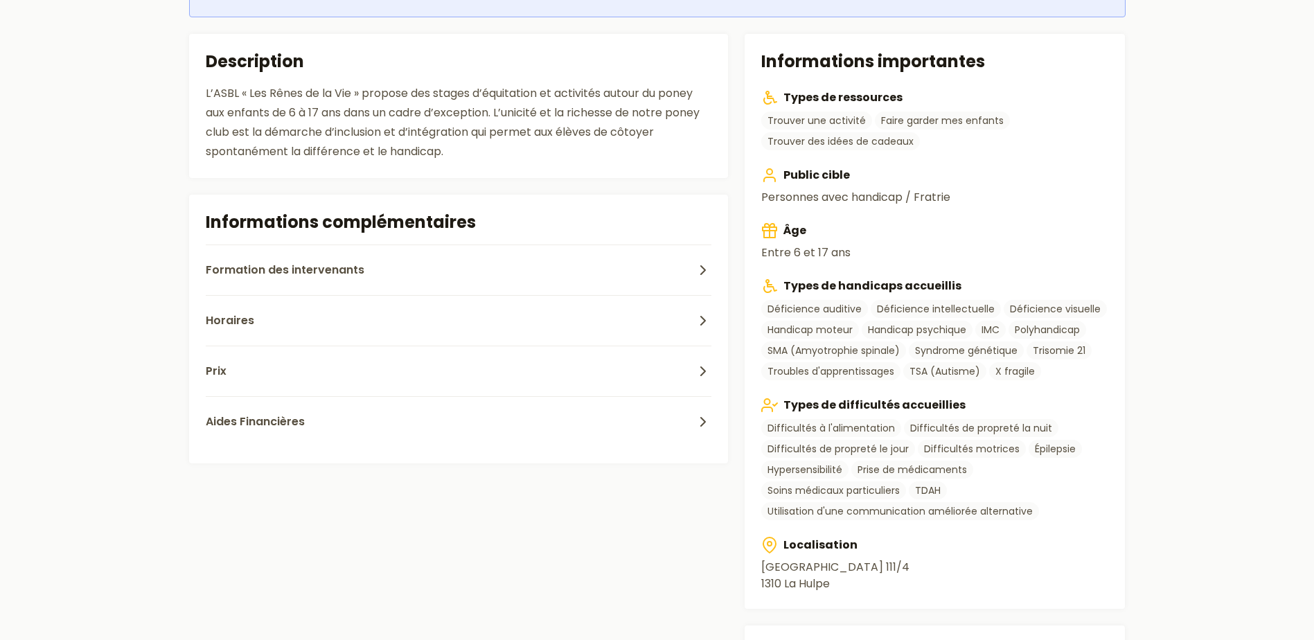
scroll to position [139, 0]
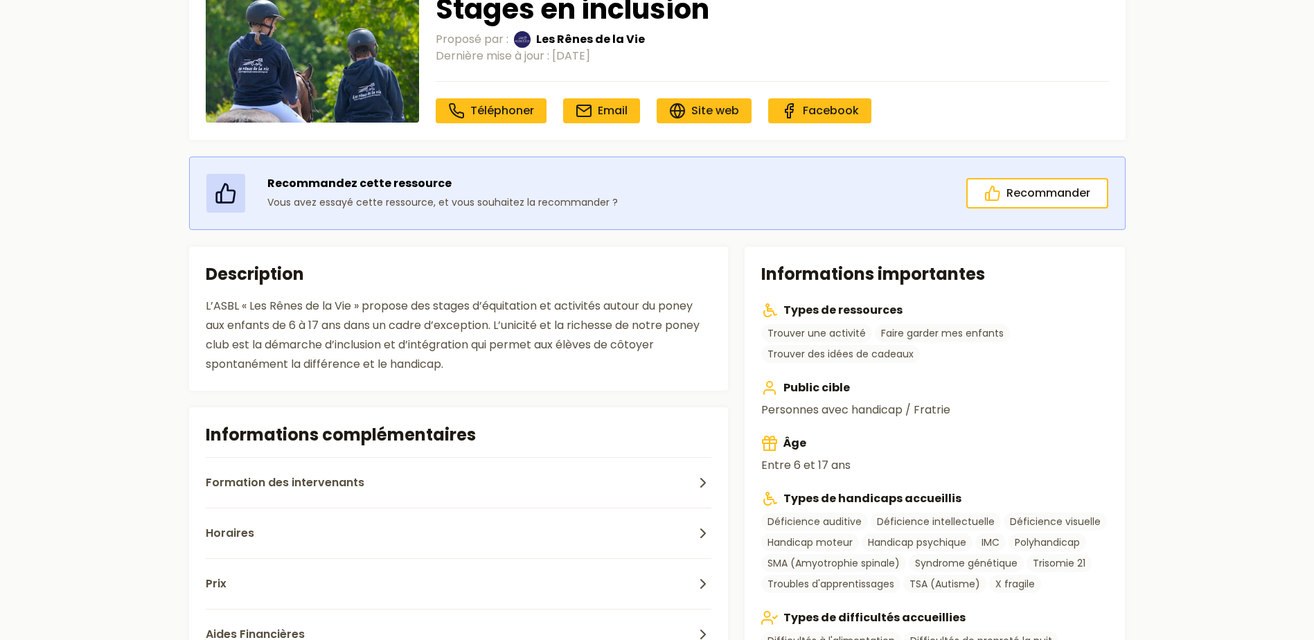
type input "******"
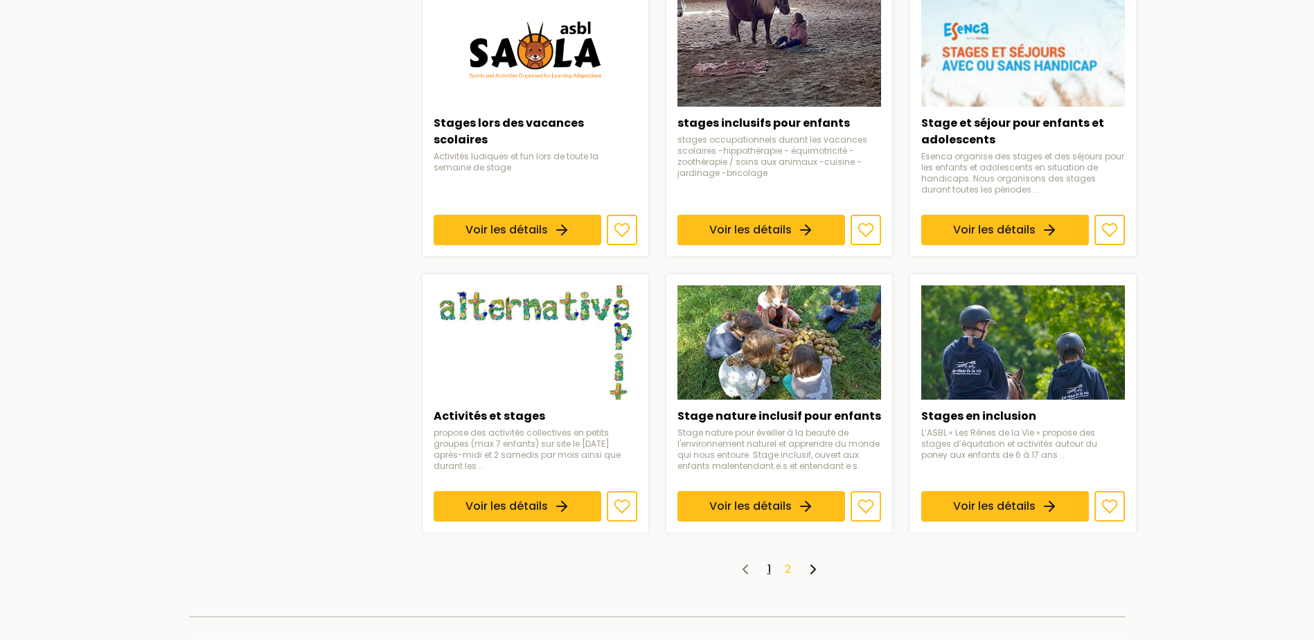
click at [786, 570] on link "2" at bounding box center [788, 569] width 6 height 16
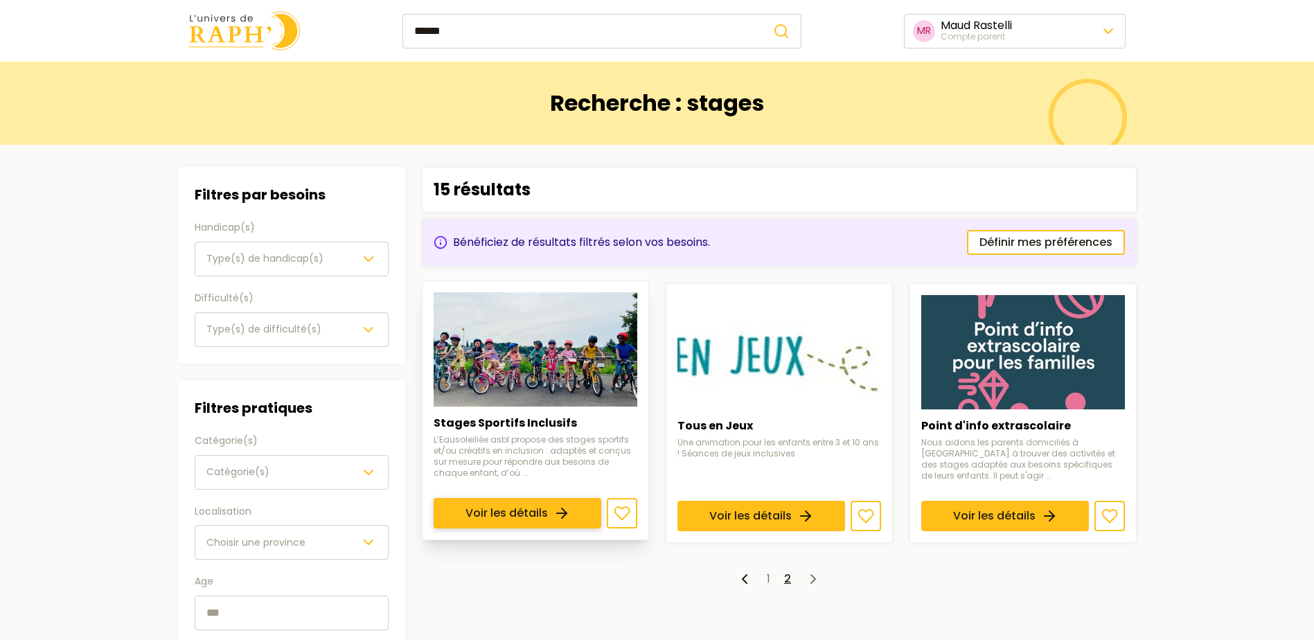
click at [462, 498] on link "Voir les détails" at bounding box center [518, 513] width 168 height 30
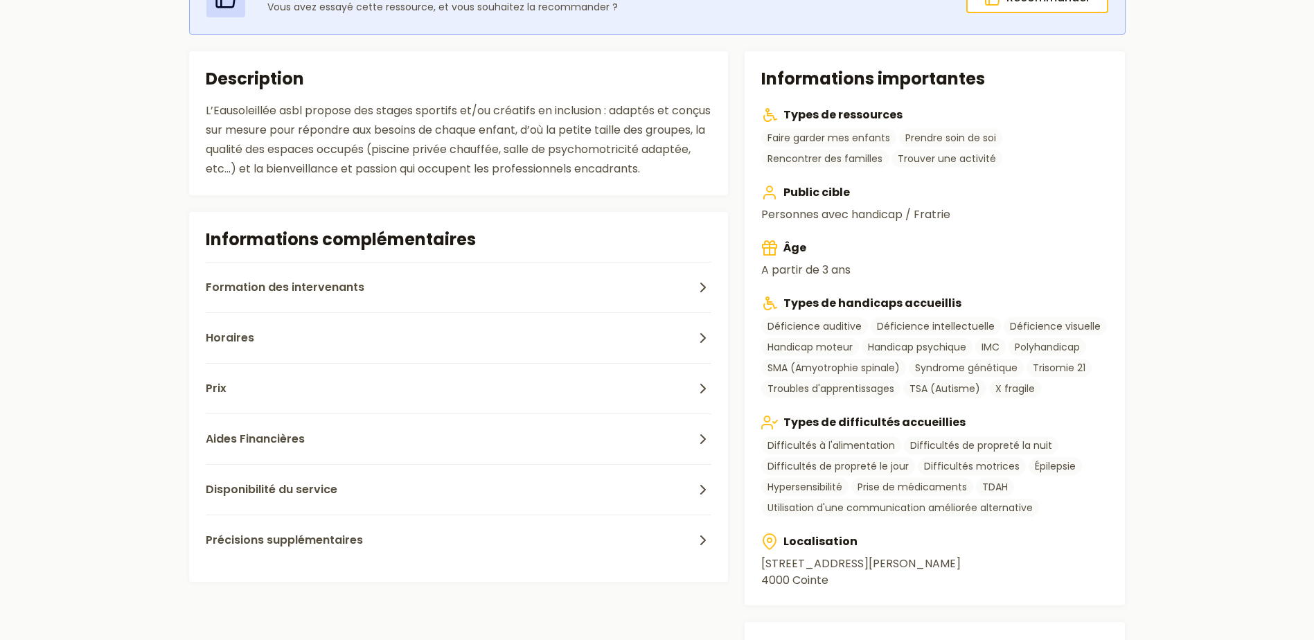
scroll to position [346, 0]
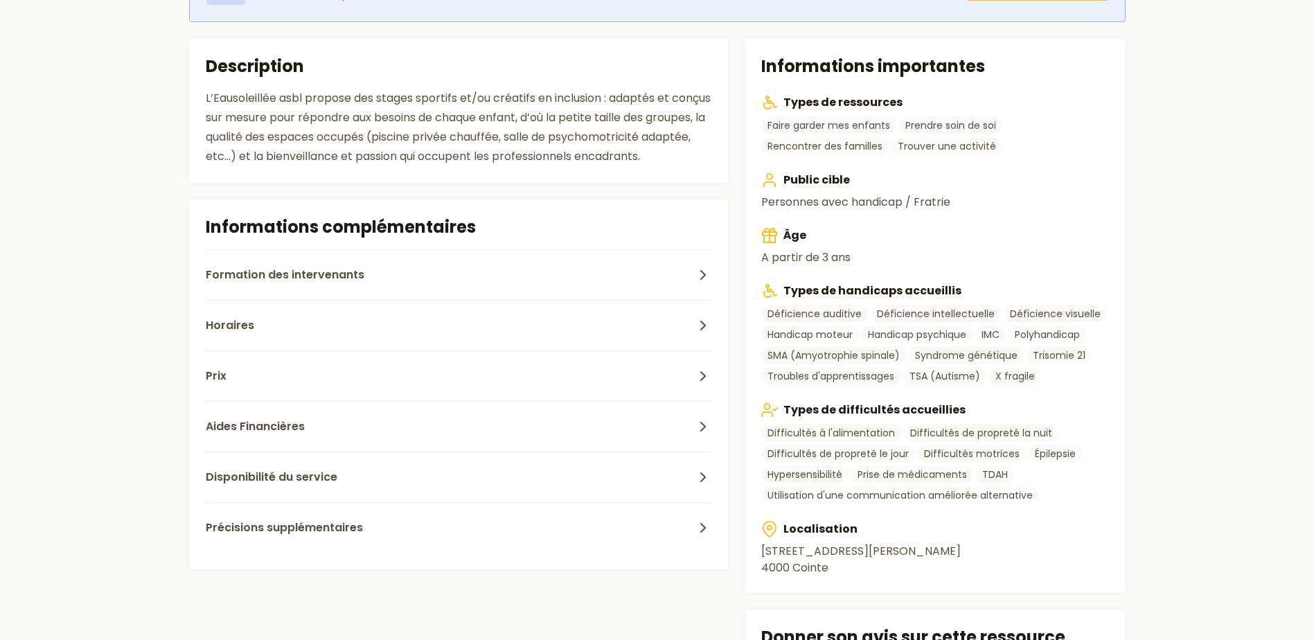
type input "******"
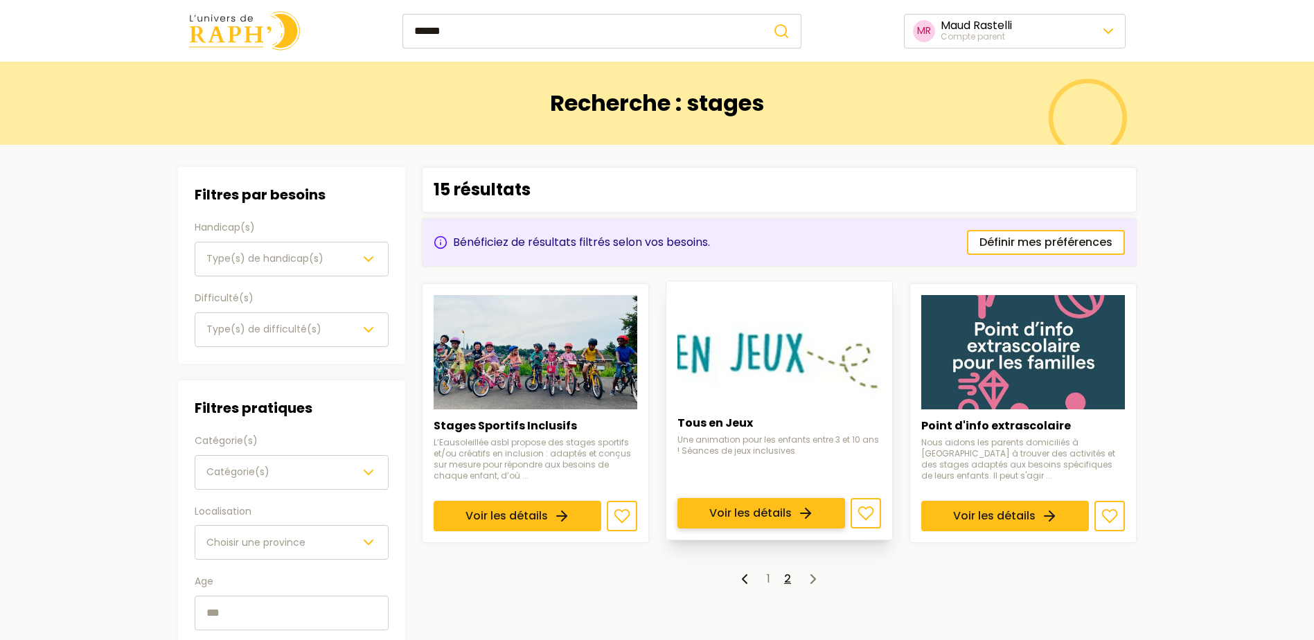
click at [775, 498] on link "Voir les détails" at bounding box center [762, 513] width 168 height 30
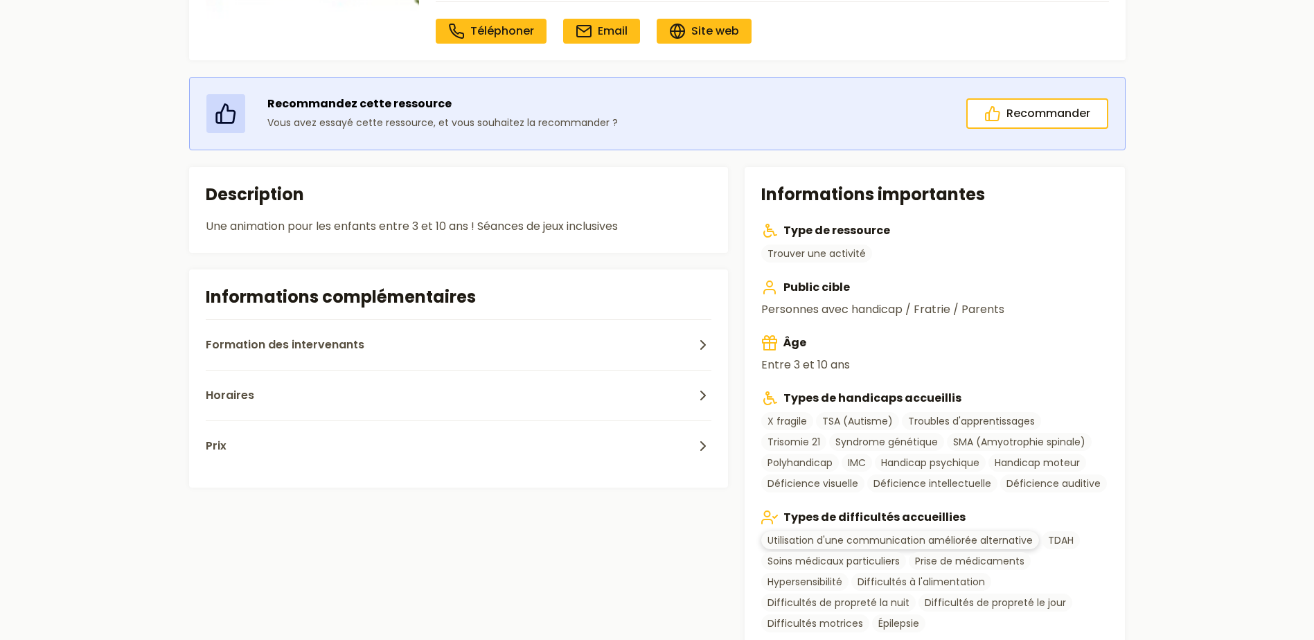
scroll to position [139, 0]
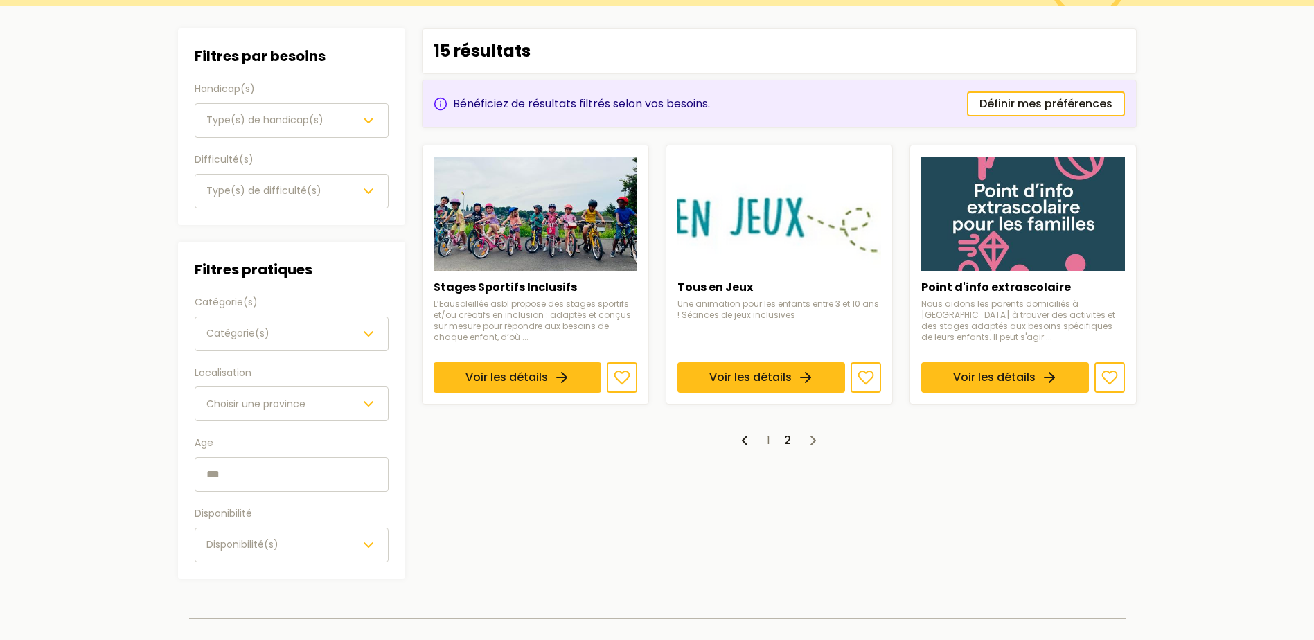
type input "******"
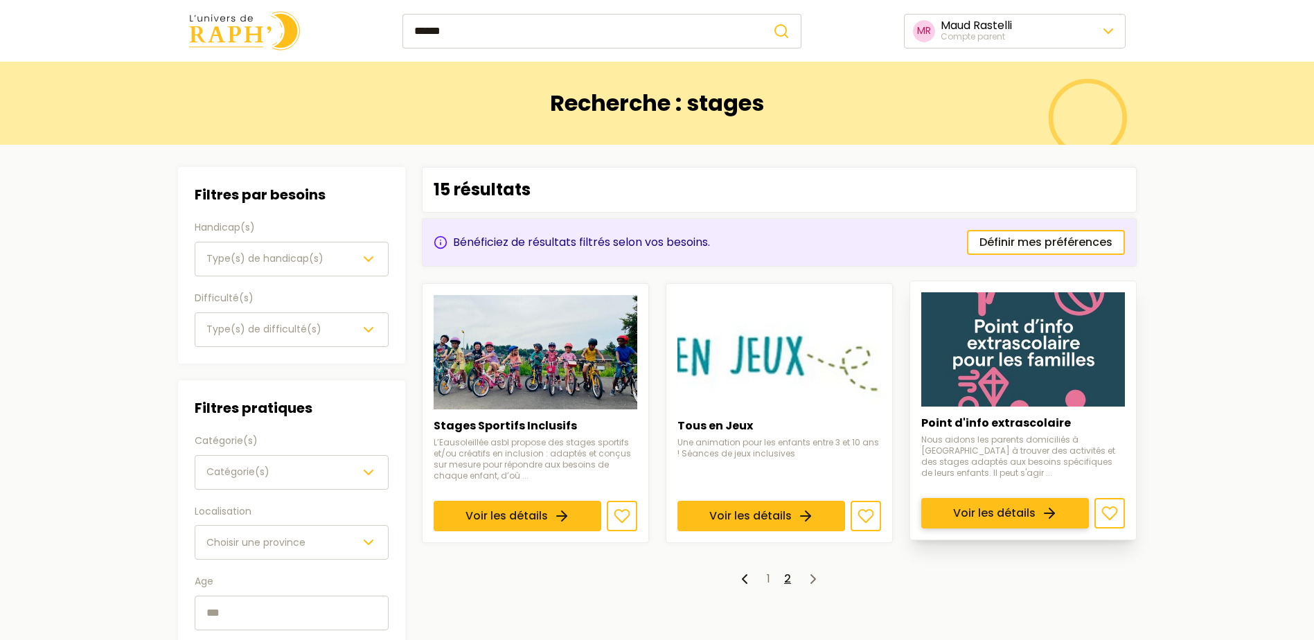
click at [1005, 498] on link "Voir les détails" at bounding box center [1005, 513] width 168 height 30
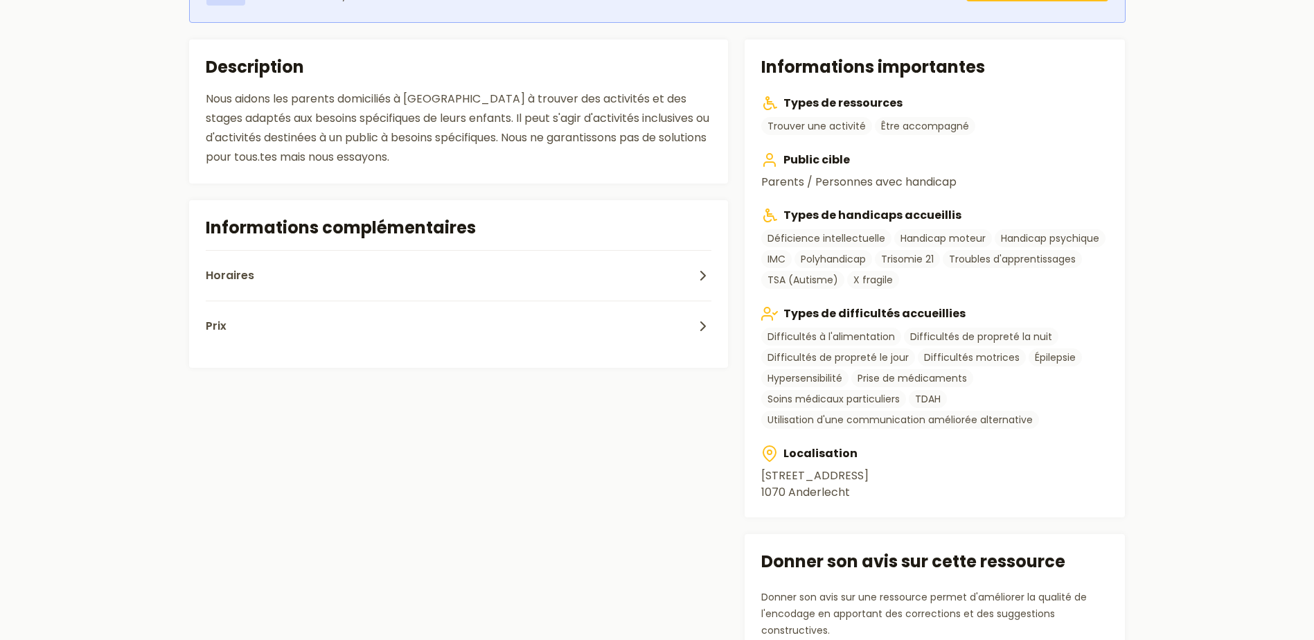
scroll to position [346, 0]
type input "******"
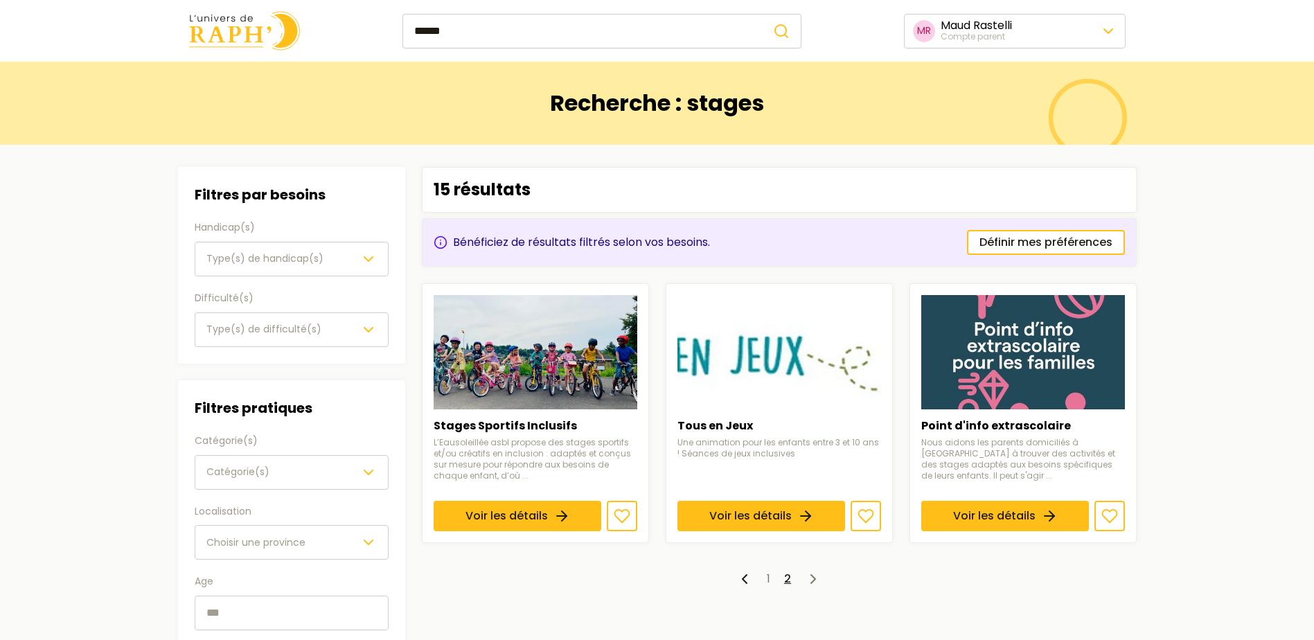
click at [230, 39] on img at bounding box center [244, 30] width 111 height 39
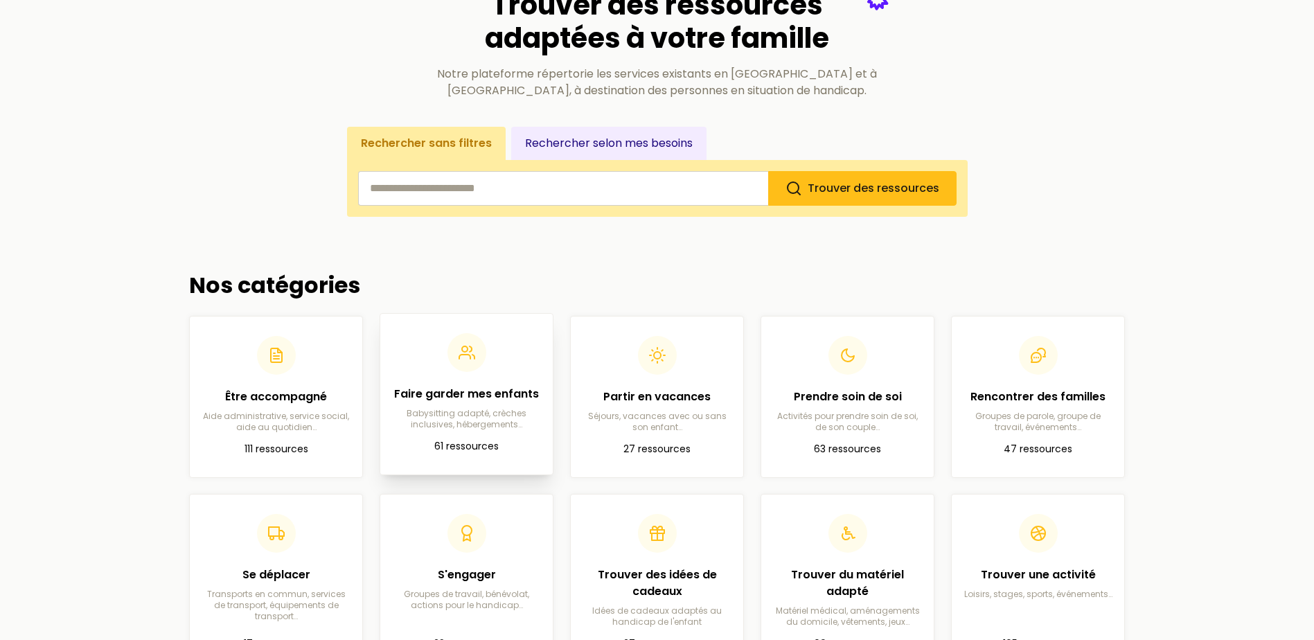
scroll to position [139, 0]
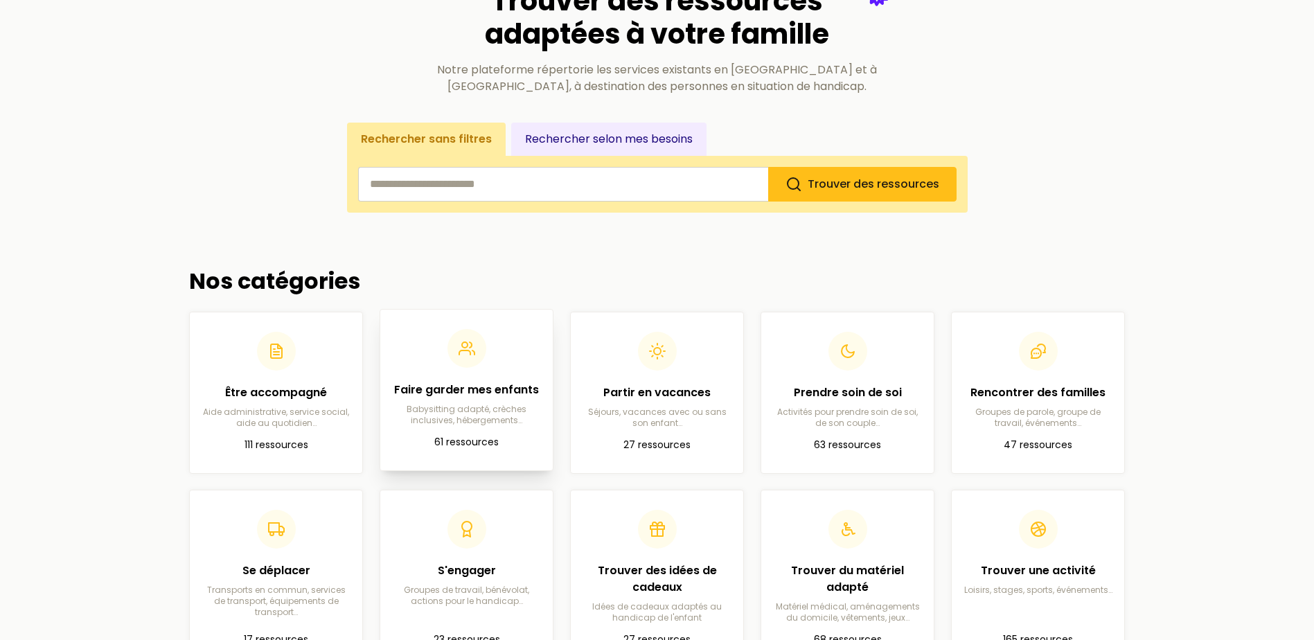
click at [408, 390] on h2 "Faire garder mes enfants" at bounding box center [466, 390] width 150 height 17
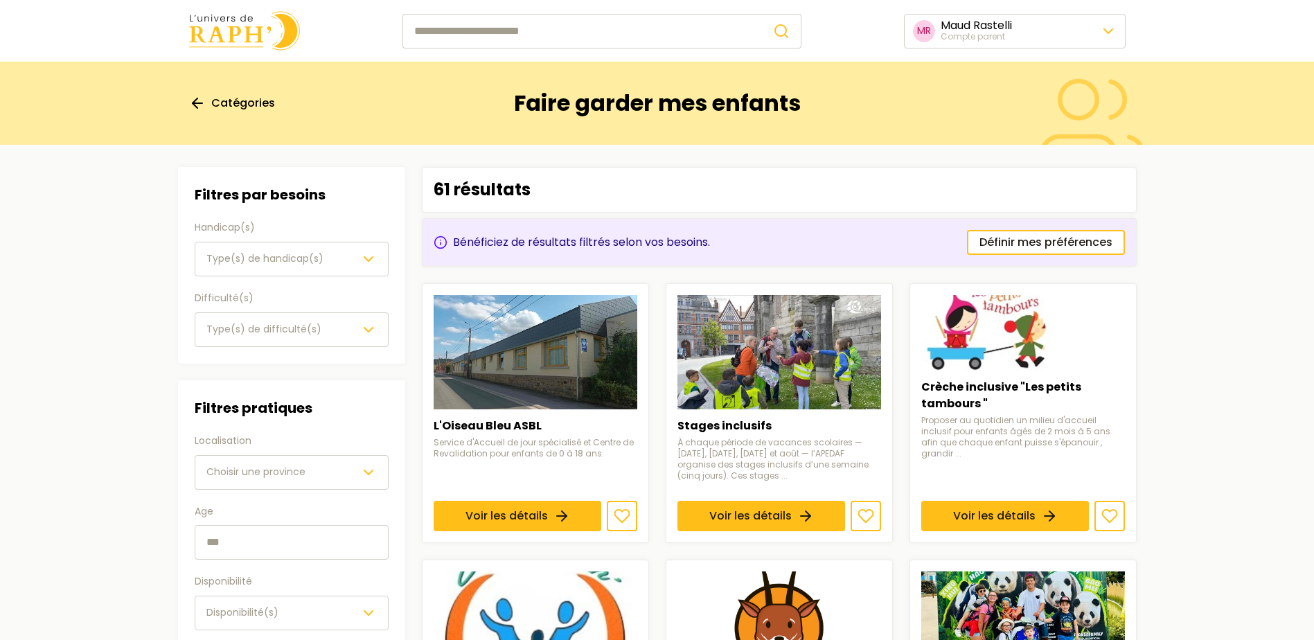
click at [501, 26] on input "search" at bounding box center [583, 31] width 360 height 35
type input "*********"
click at [762, 14] on button "submit" at bounding box center [781, 31] width 39 height 35
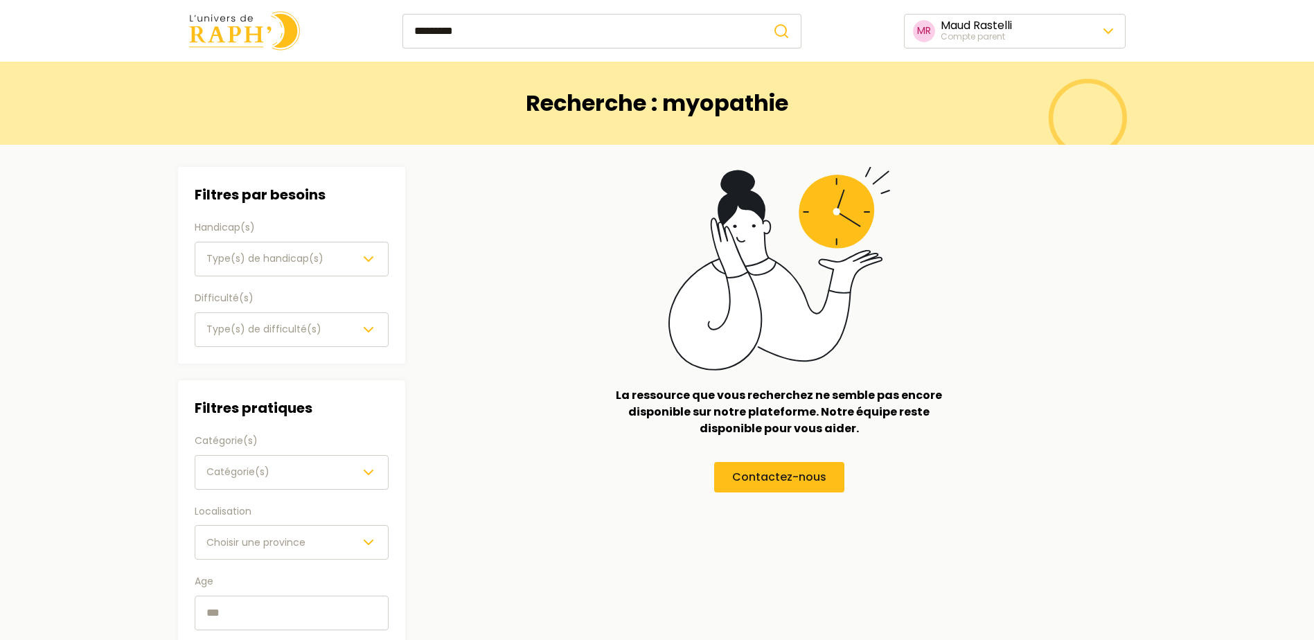
drag, startPoint x: 477, startPoint y: 30, endPoint x: 259, endPoint y: 27, distance: 218.3
click at [259, 27] on div "********* MR Maud Rastelli Compte parent" at bounding box center [657, 30] width 981 height 39
click at [248, 21] on img at bounding box center [244, 30] width 111 height 39
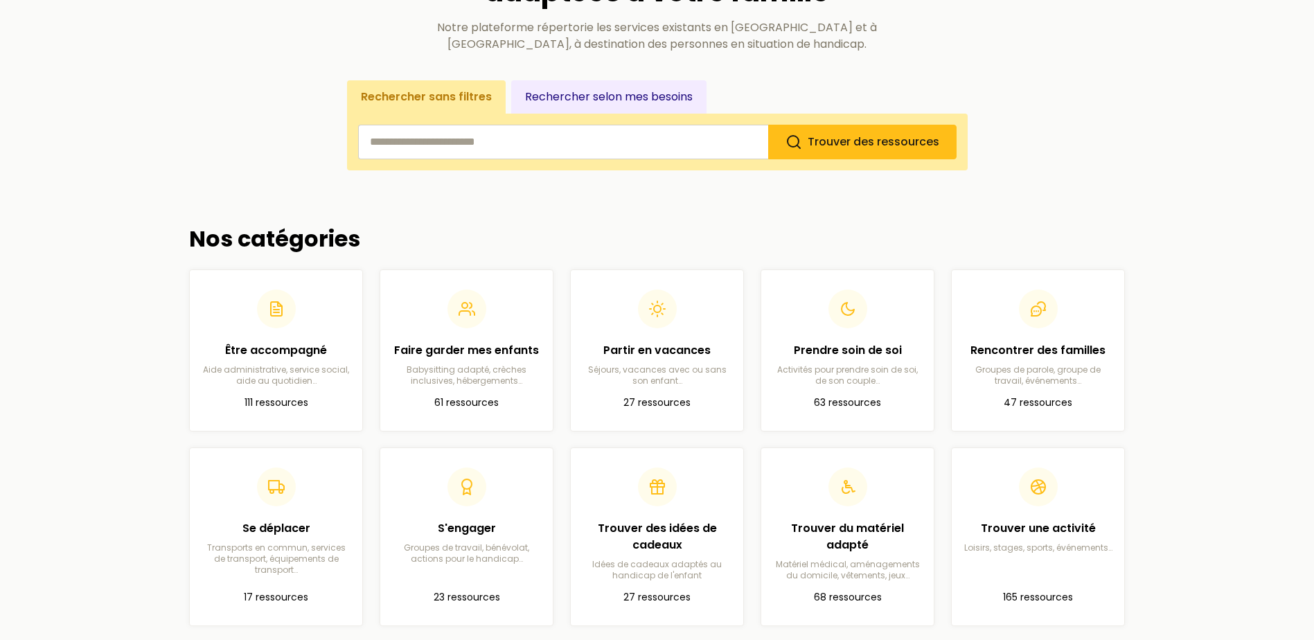
scroll to position [208, 0]
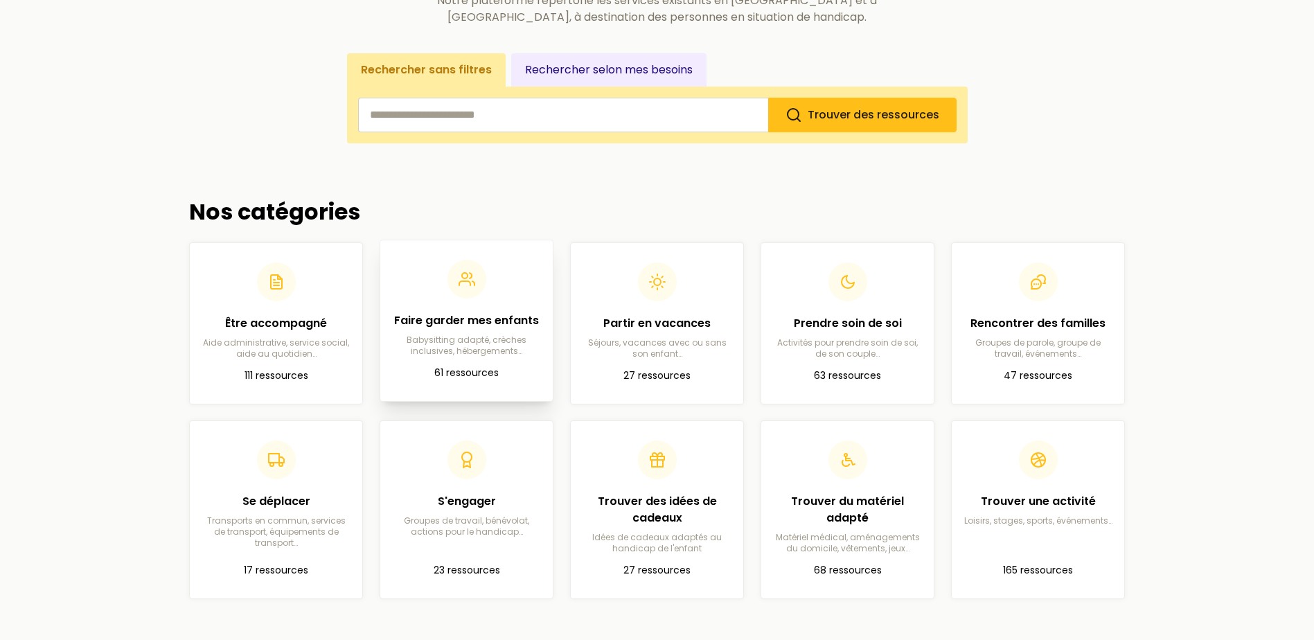
click at [493, 327] on h2 "Faire garder mes enfants" at bounding box center [466, 320] width 150 height 17
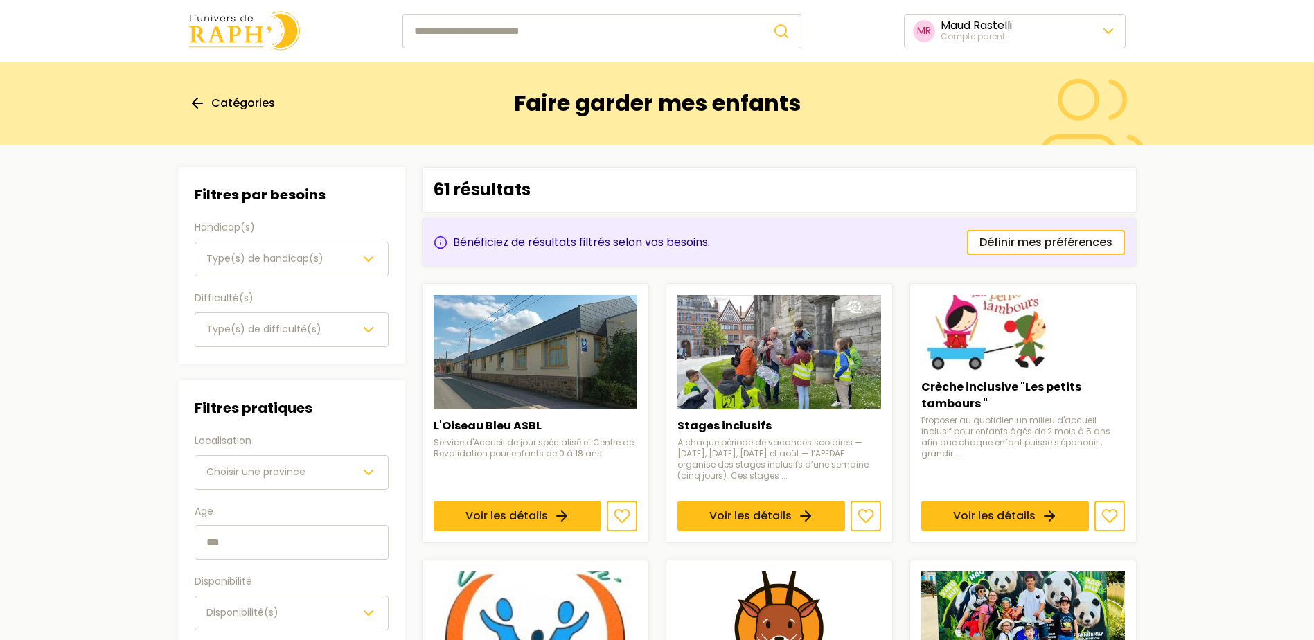
click at [367, 258] on icon "button" at bounding box center [368, 259] width 17 height 17
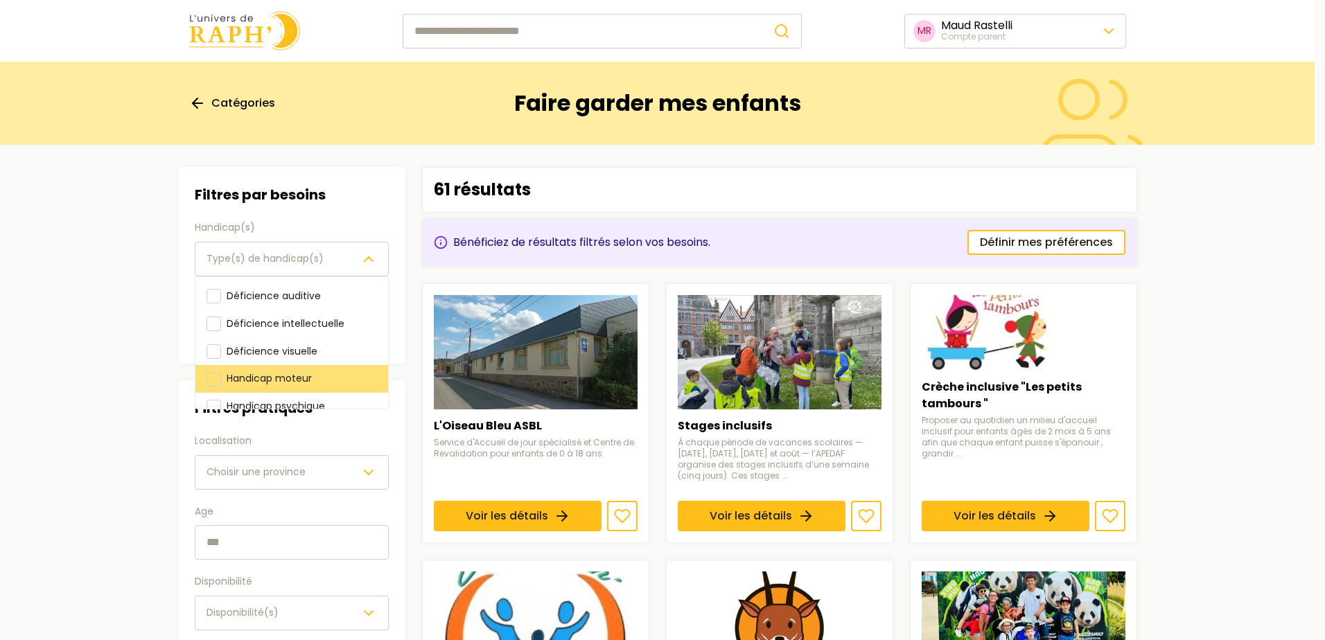
click at [216, 380] on div at bounding box center [213, 379] width 15 height 15
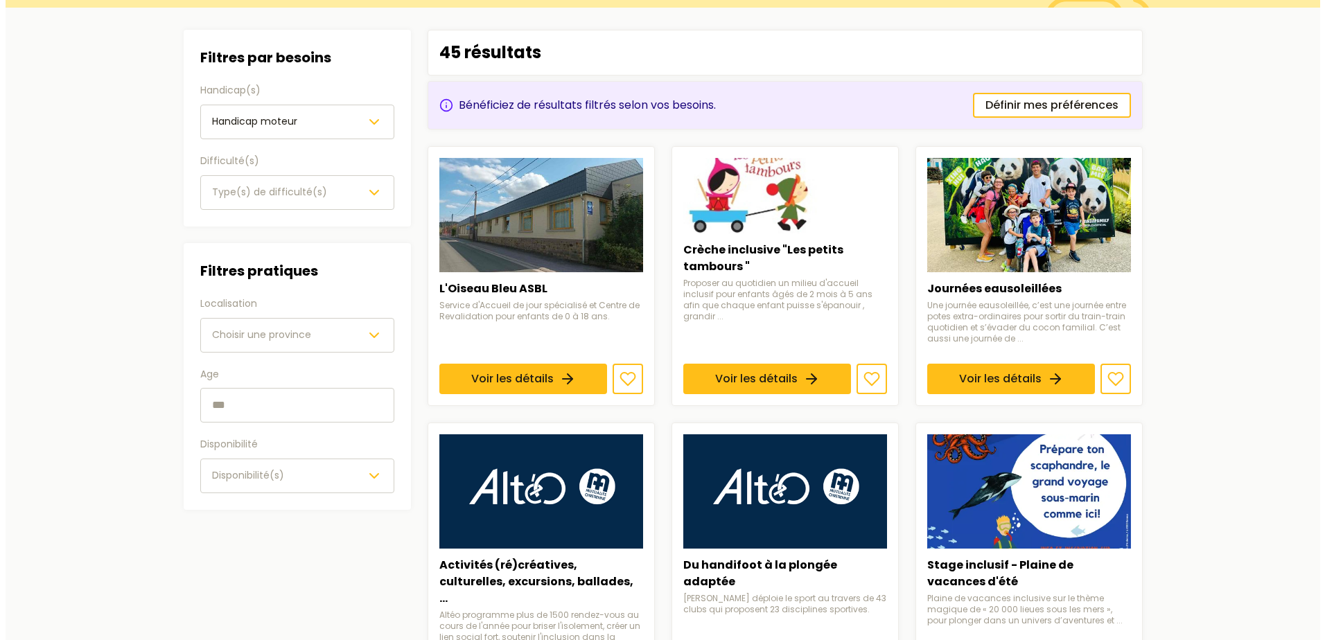
scroll to position [139, 0]
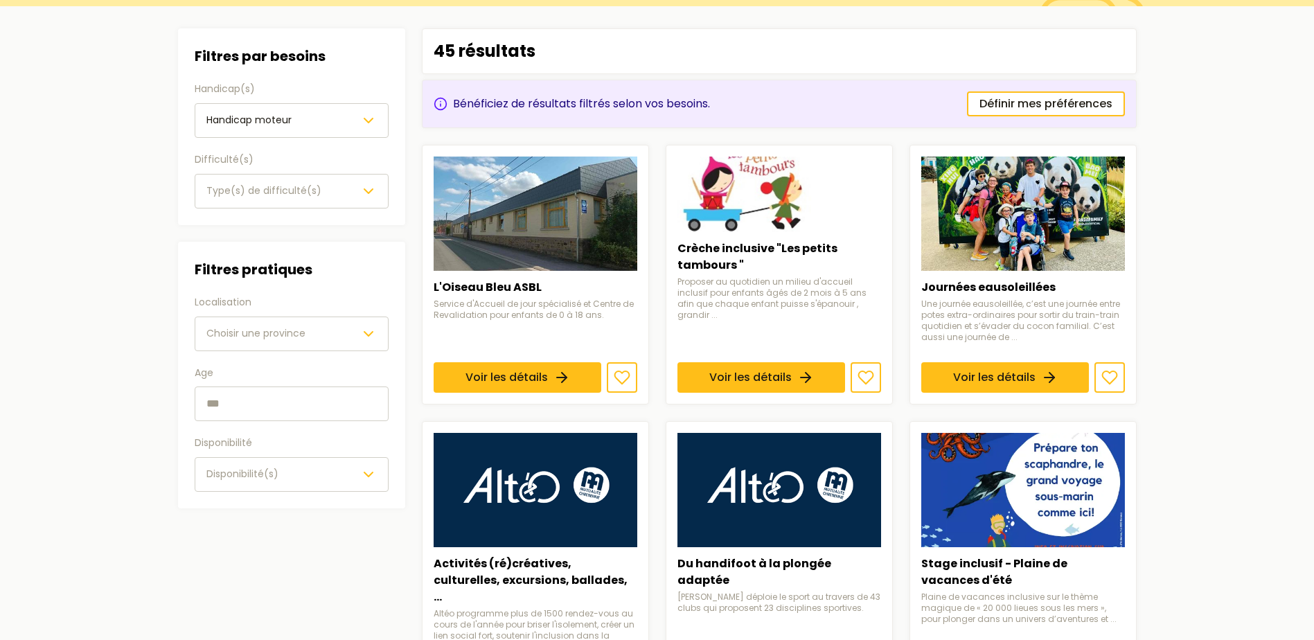
click at [354, 337] on div "Choisir une province" at bounding box center [291, 334] width 170 height 17
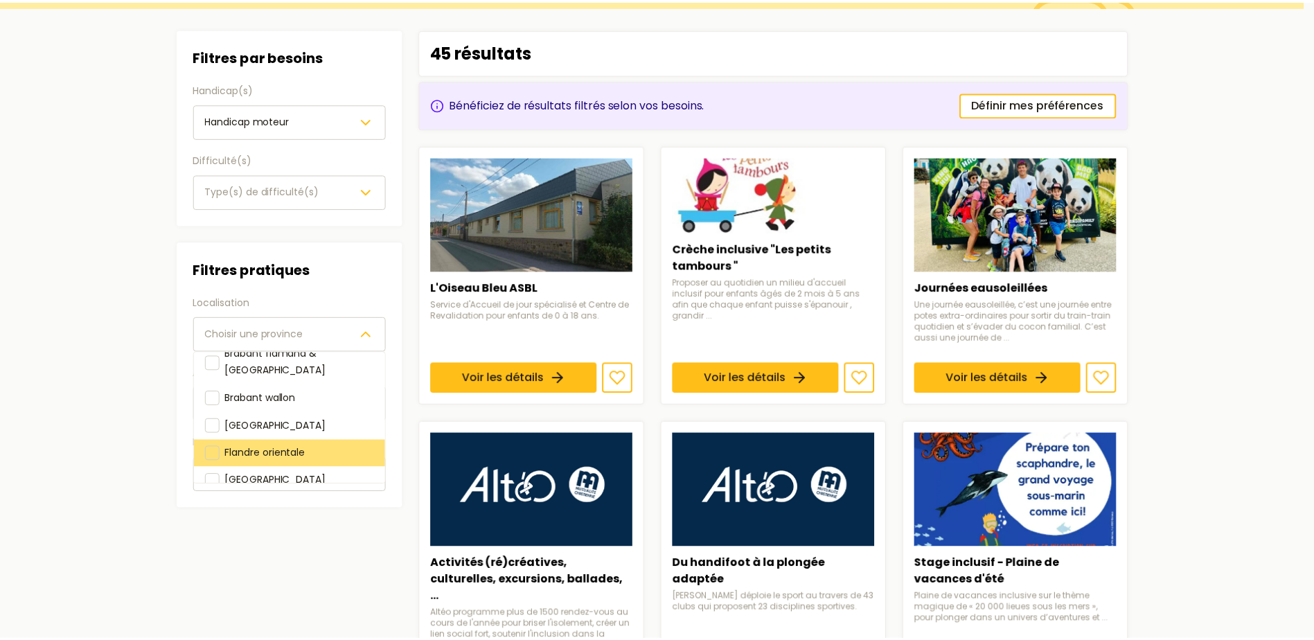
scroll to position [69, 0]
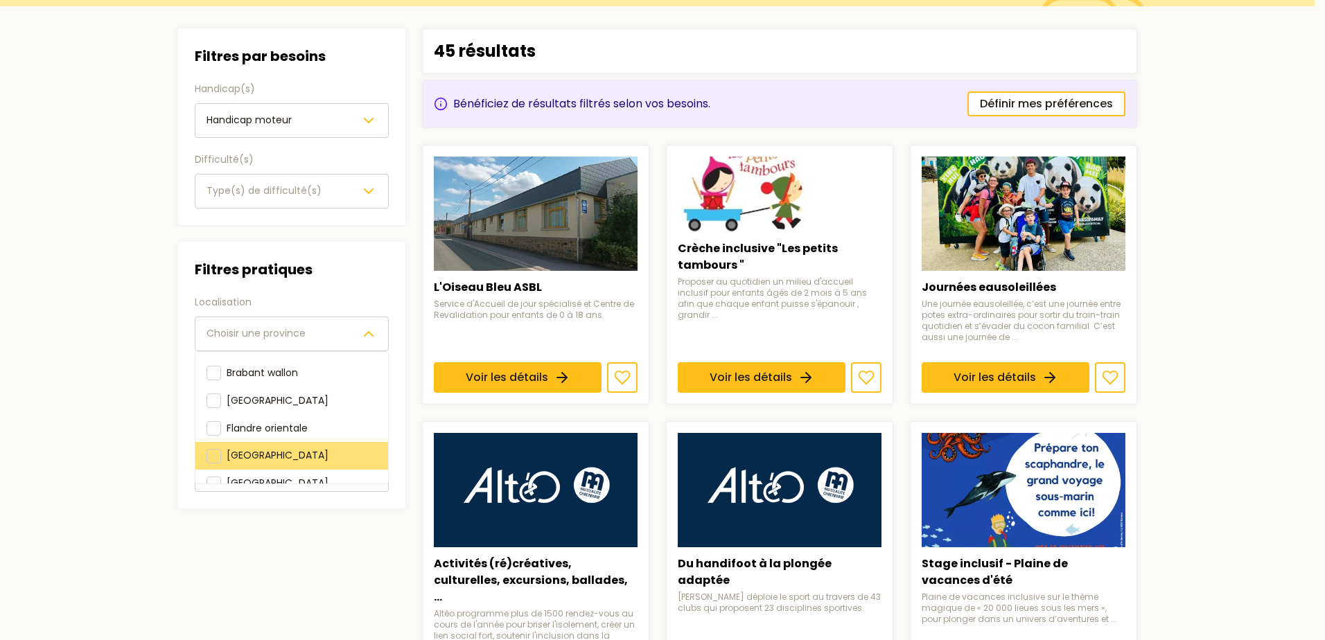
click at [240, 448] on span "[GEOGRAPHIC_DATA]" at bounding box center [278, 455] width 102 height 14
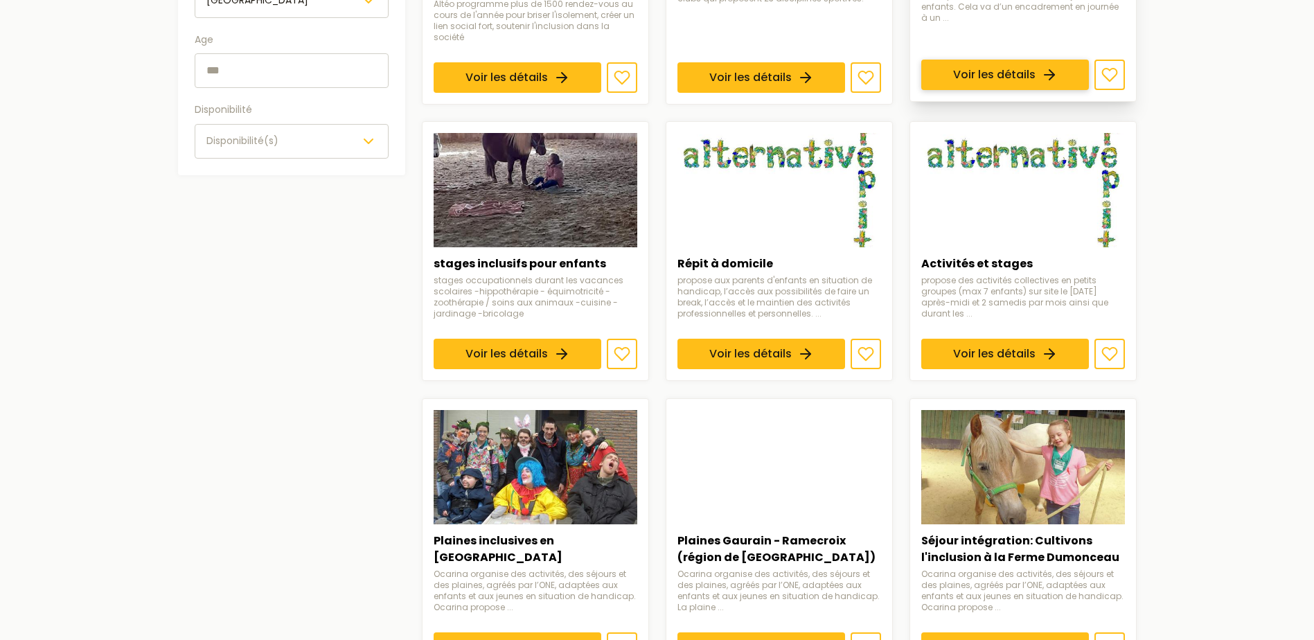
scroll to position [485, 0]
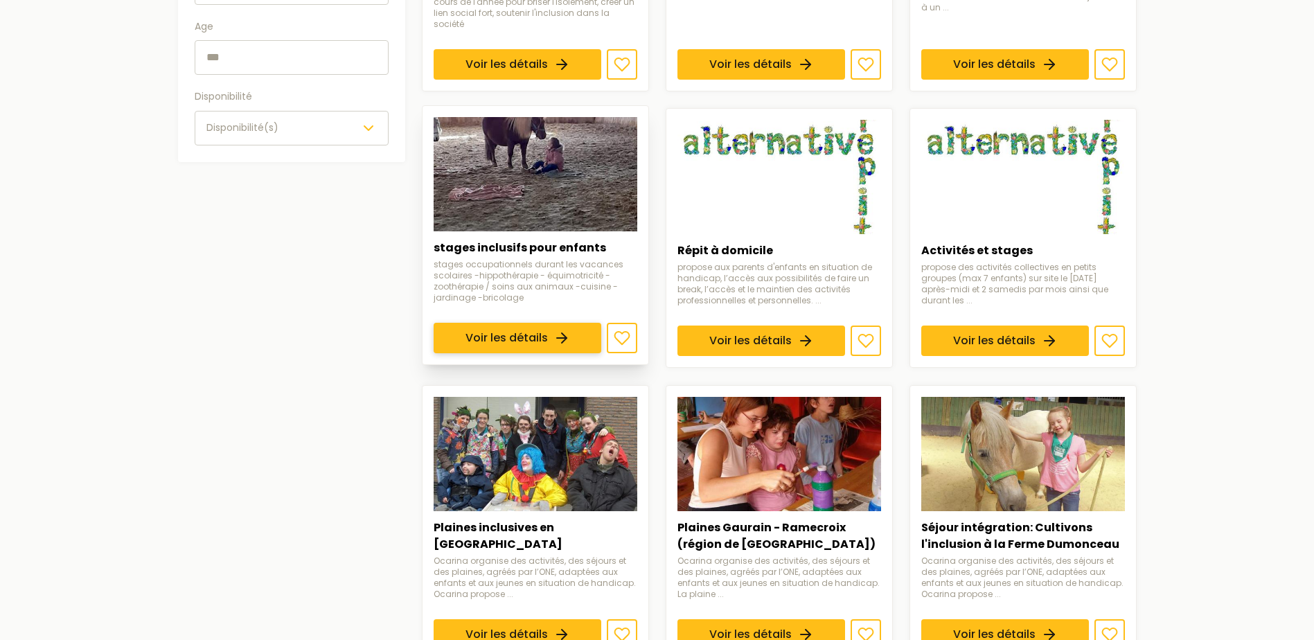
click at [537, 324] on link "Voir les détails" at bounding box center [518, 339] width 168 height 30
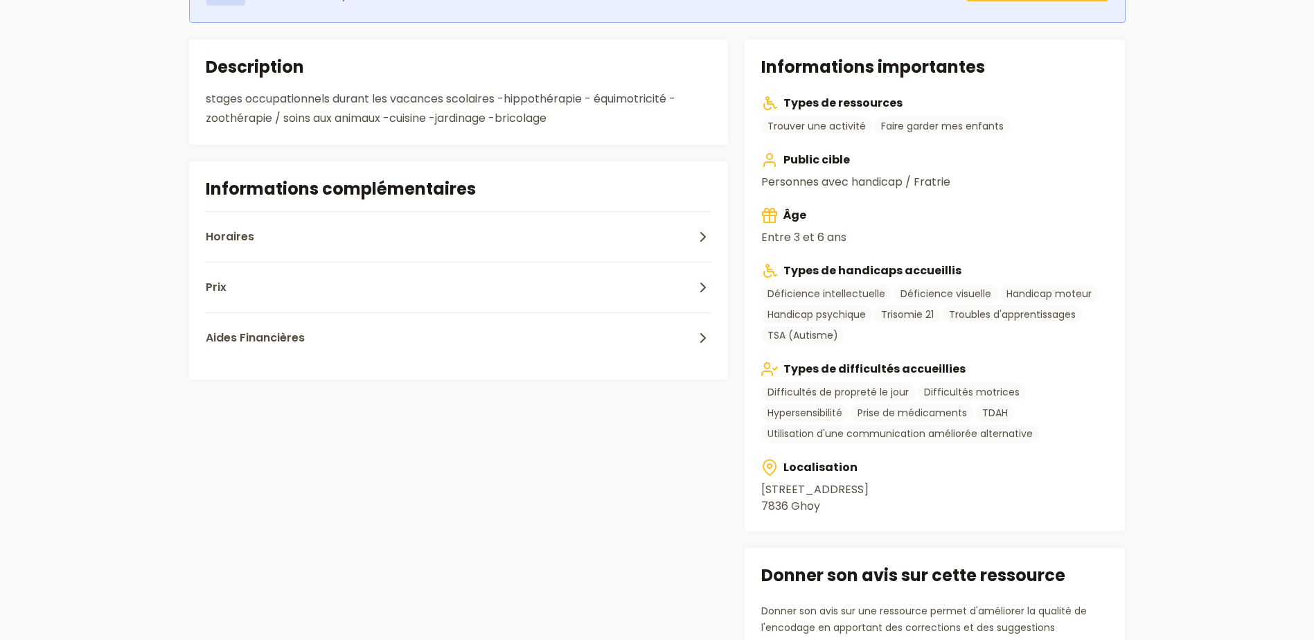
scroll to position [346, 0]
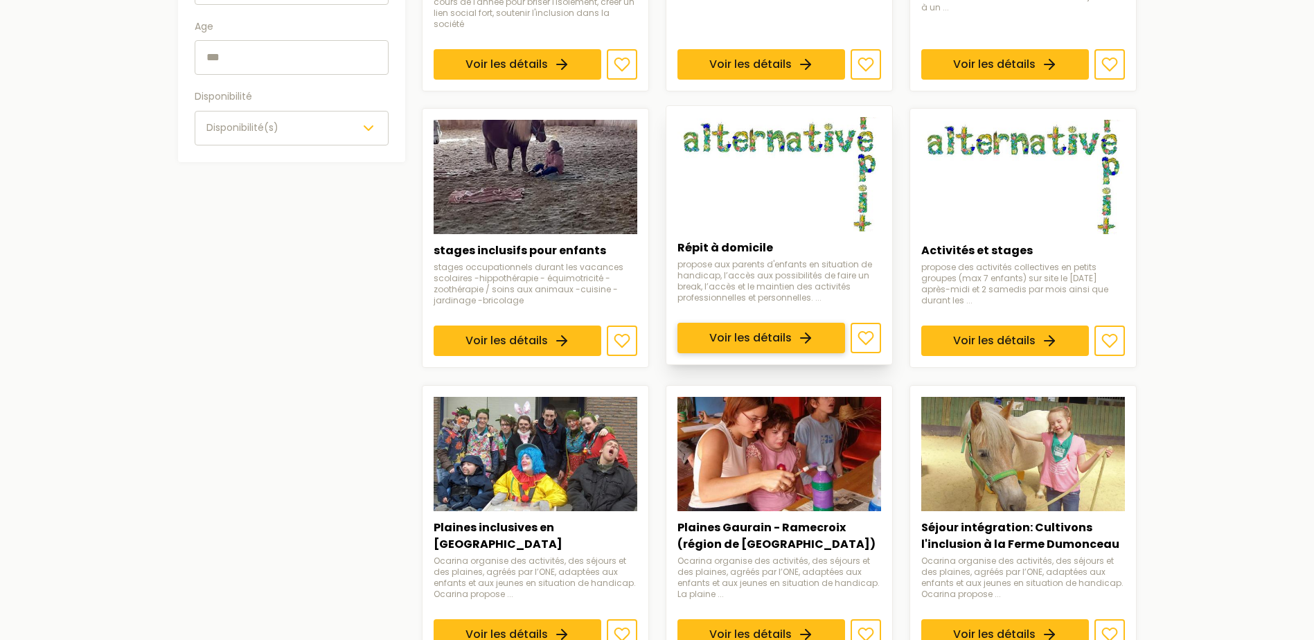
click at [831, 324] on link "Voir les détails" at bounding box center [762, 339] width 168 height 30
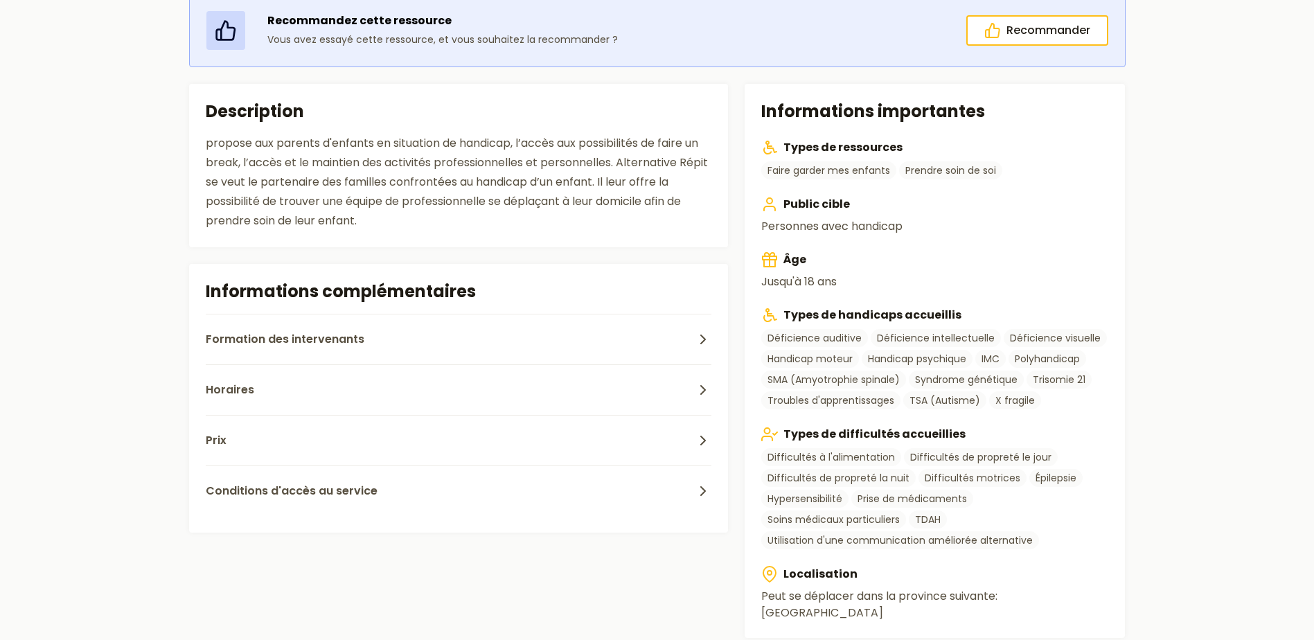
scroll to position [277, 0]
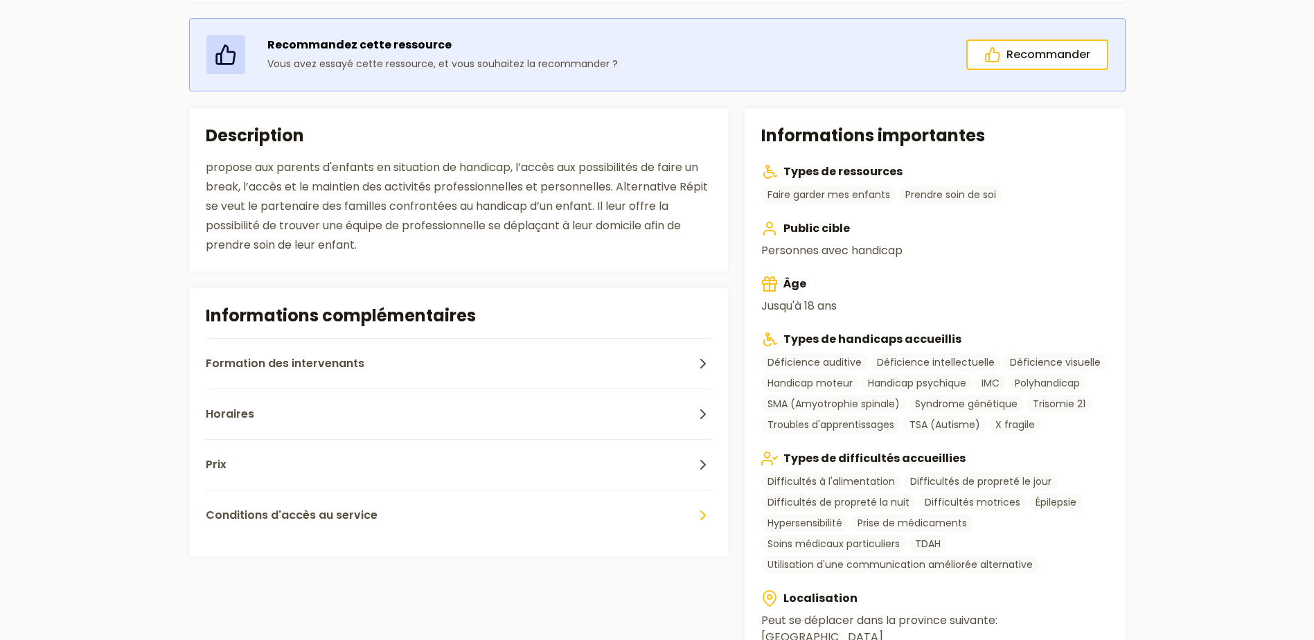
click at [313, 520] on span "Conditions d'accès au service" at bounding box center [292, 515] width 172 height 17
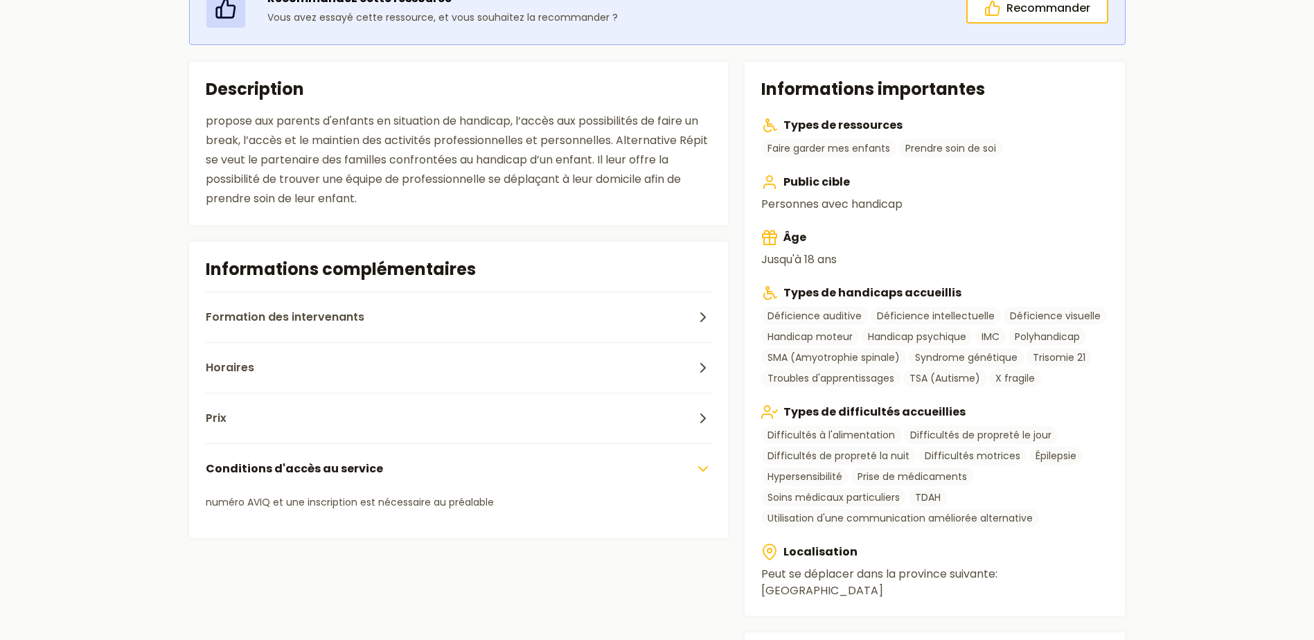
scroll to position [346, 0]
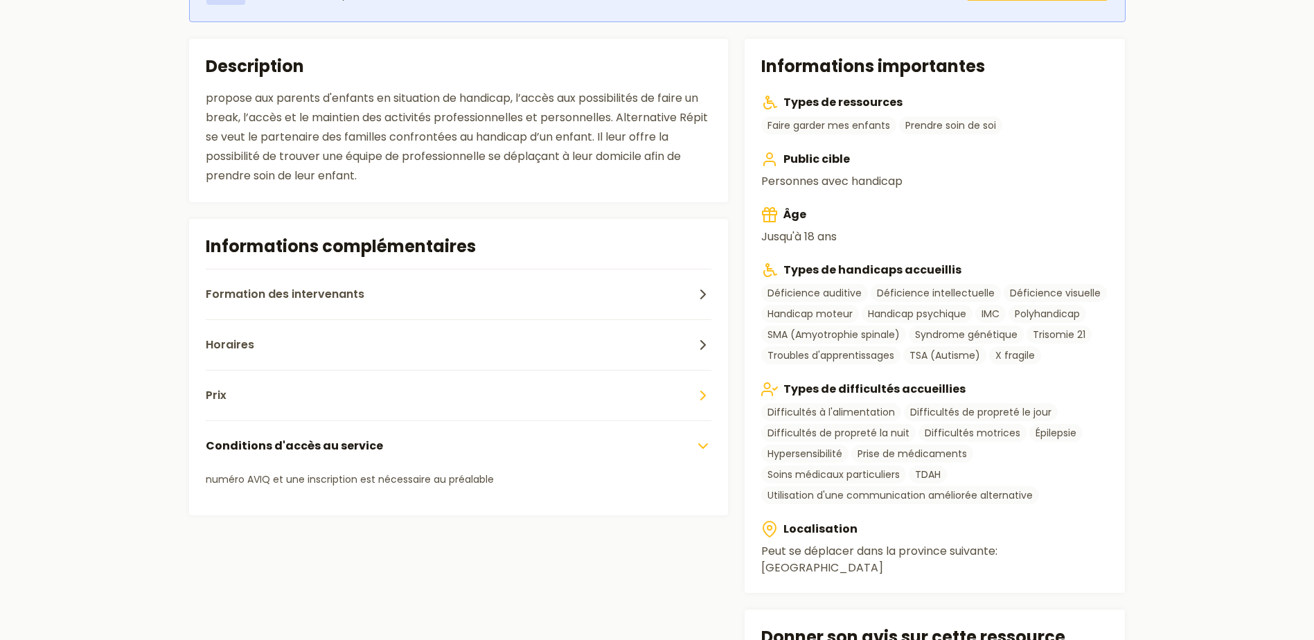
click at [254, 392] on button "Prix" at bounding box center [459, 395] width 506 height 51
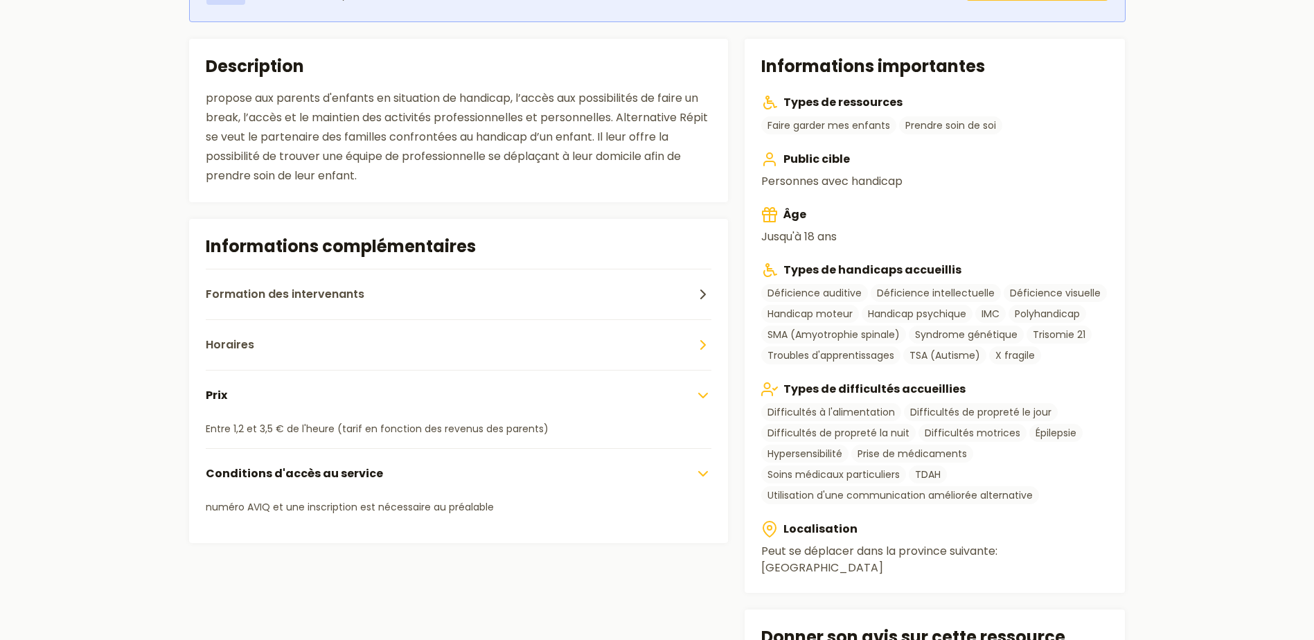
click at [261, 352] on button "Horaires" at bounding box center [459, 344] width 506 height 51
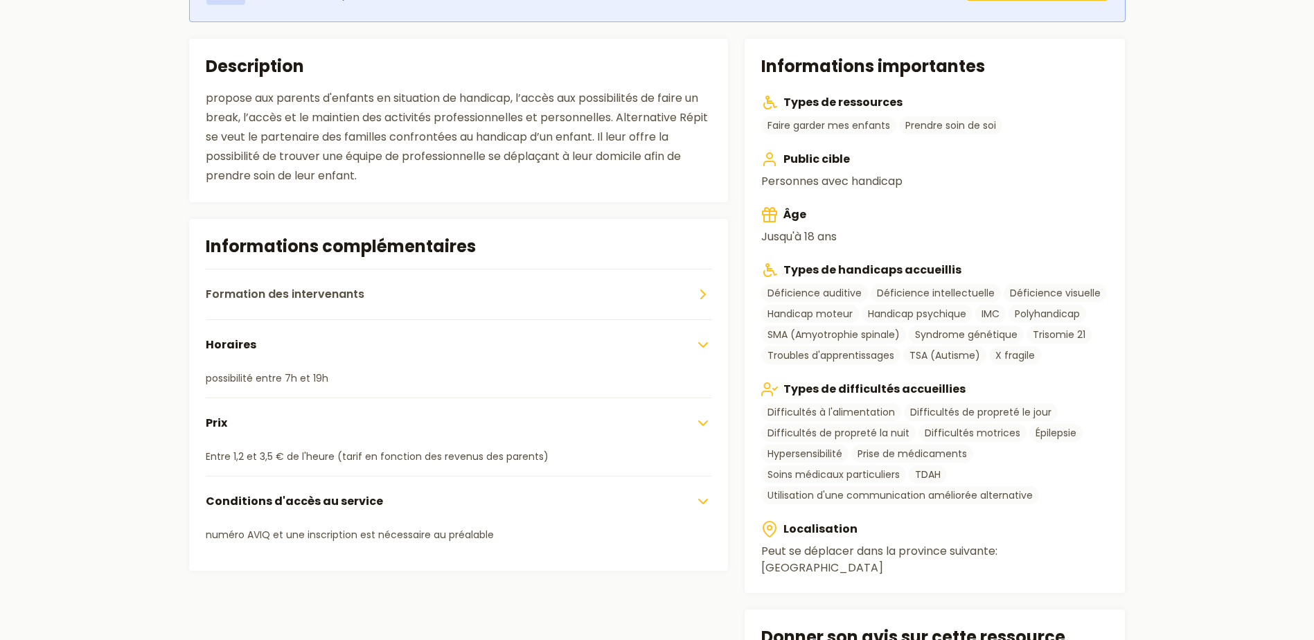
click at [272, 305] on button "Formation des intervenants" at bounding box center [459, 294] width 506 height 51
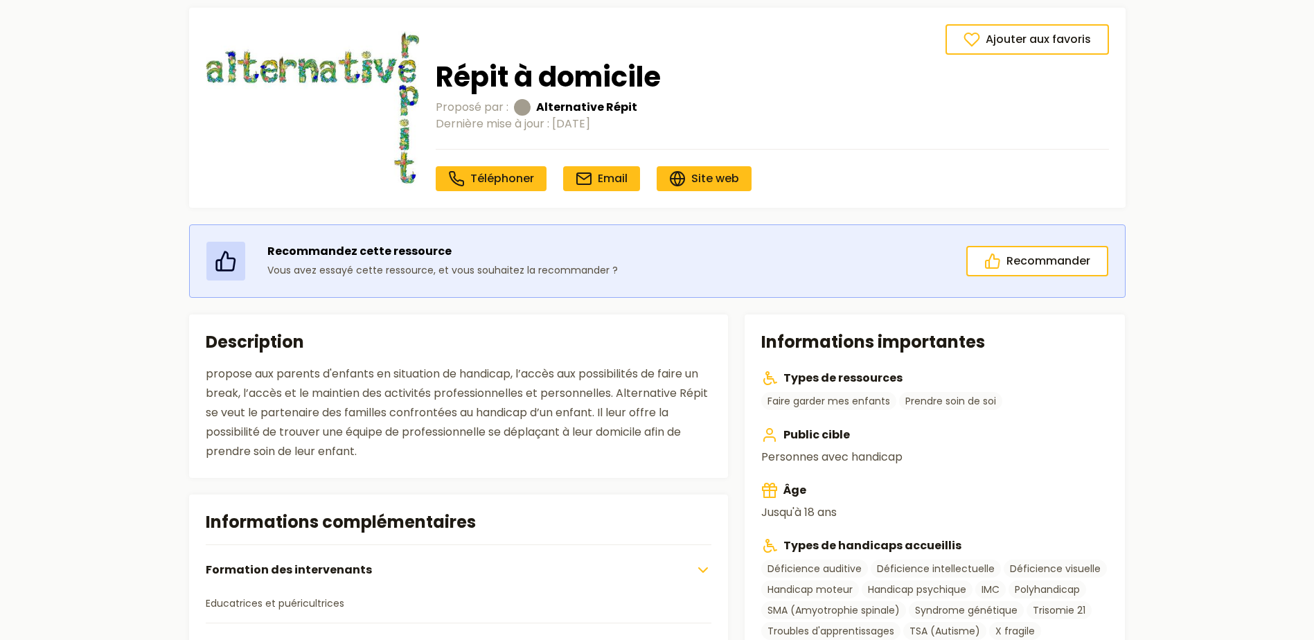
scroll to position [69, 0]
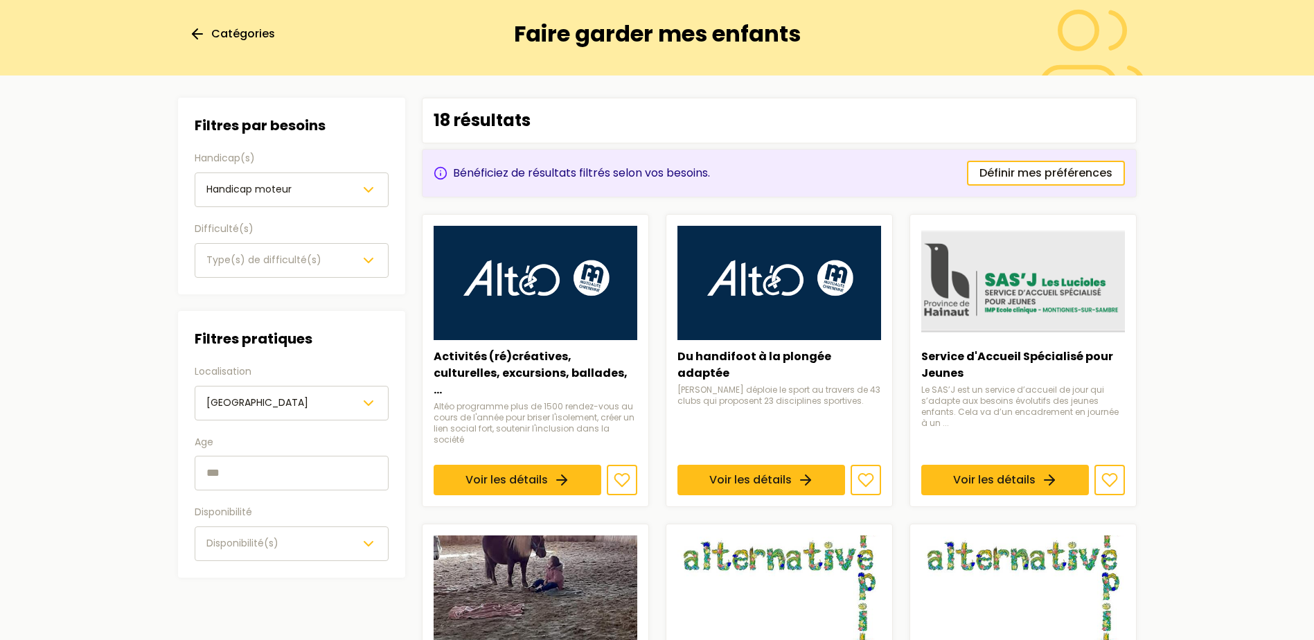
scroll to position [485, 0]
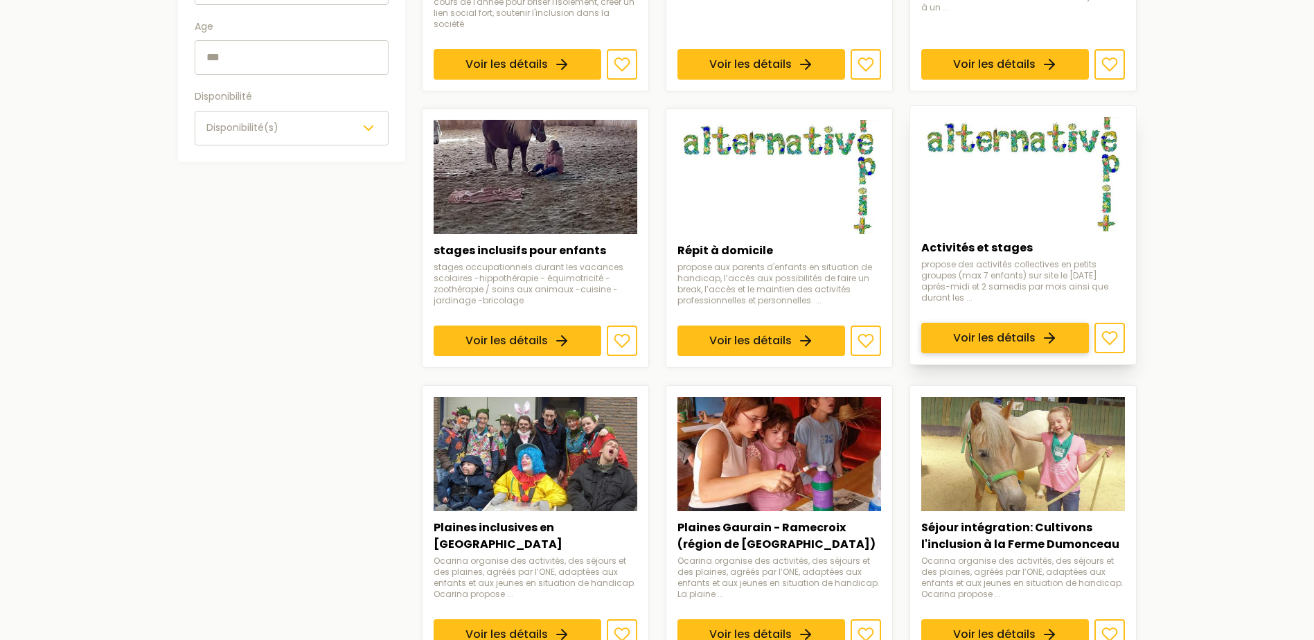
click at [1089, 324] on link "Voir les détails" at bounding box center [1005, 339] width 168 height 30
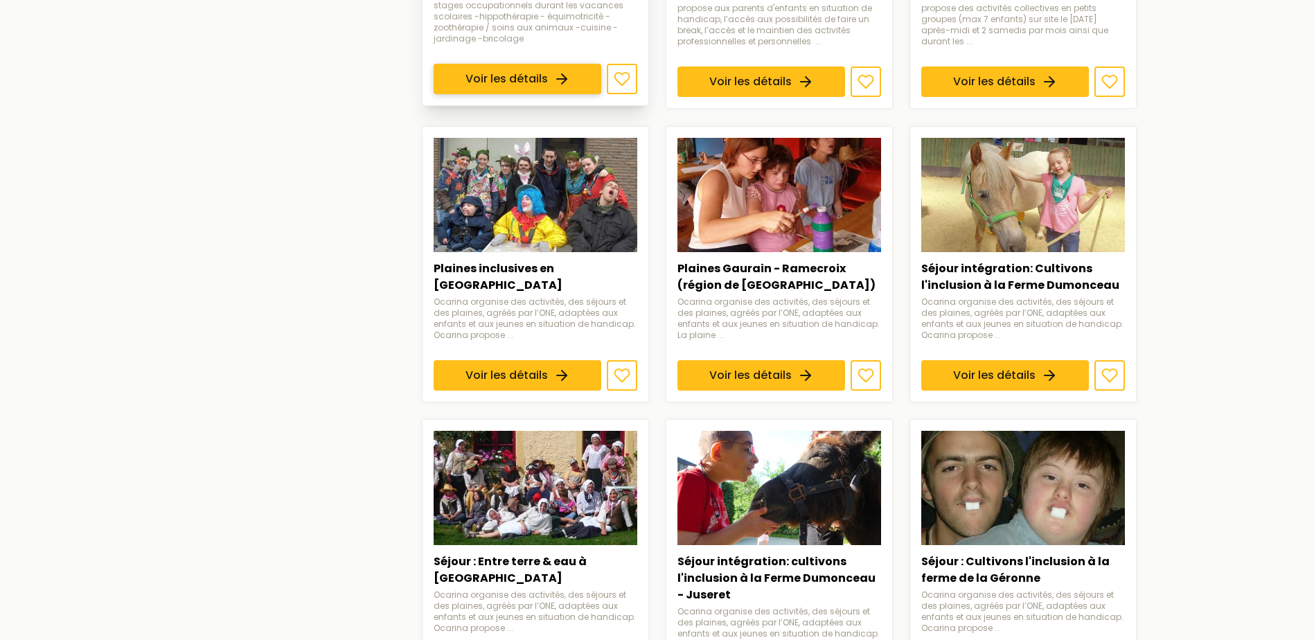
scroll to position [762, 0]
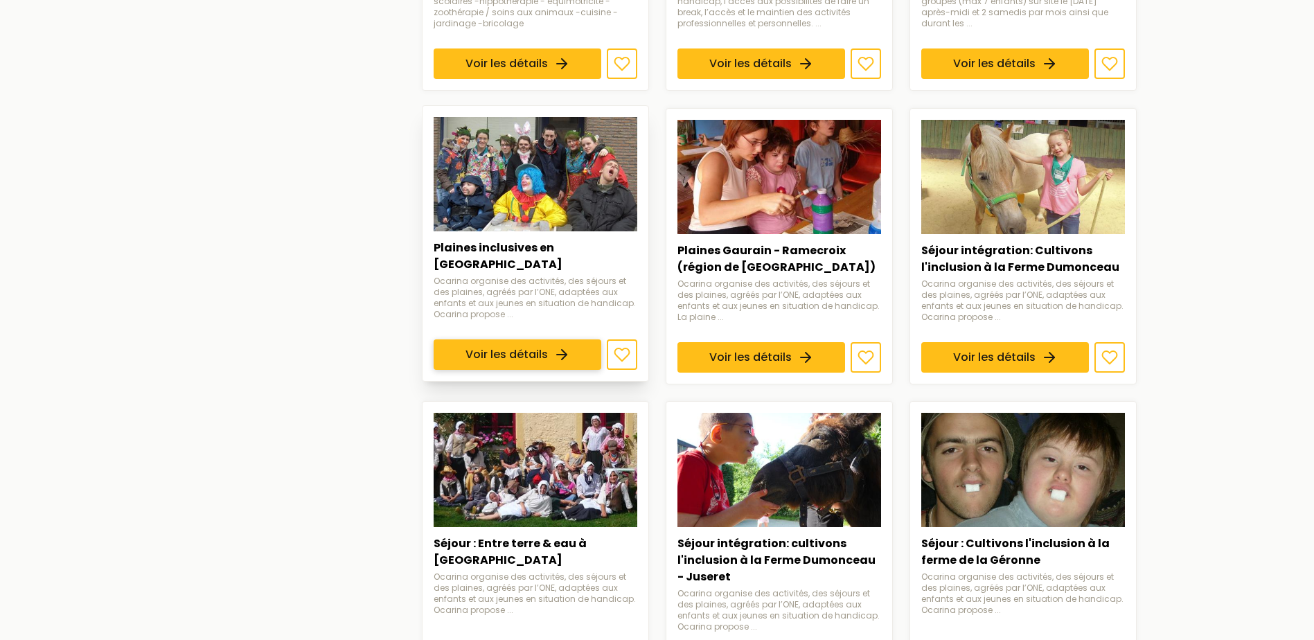
click at [486, 339] on link "Voir les détails" at bounding box center [518, 354] width 168 height 30
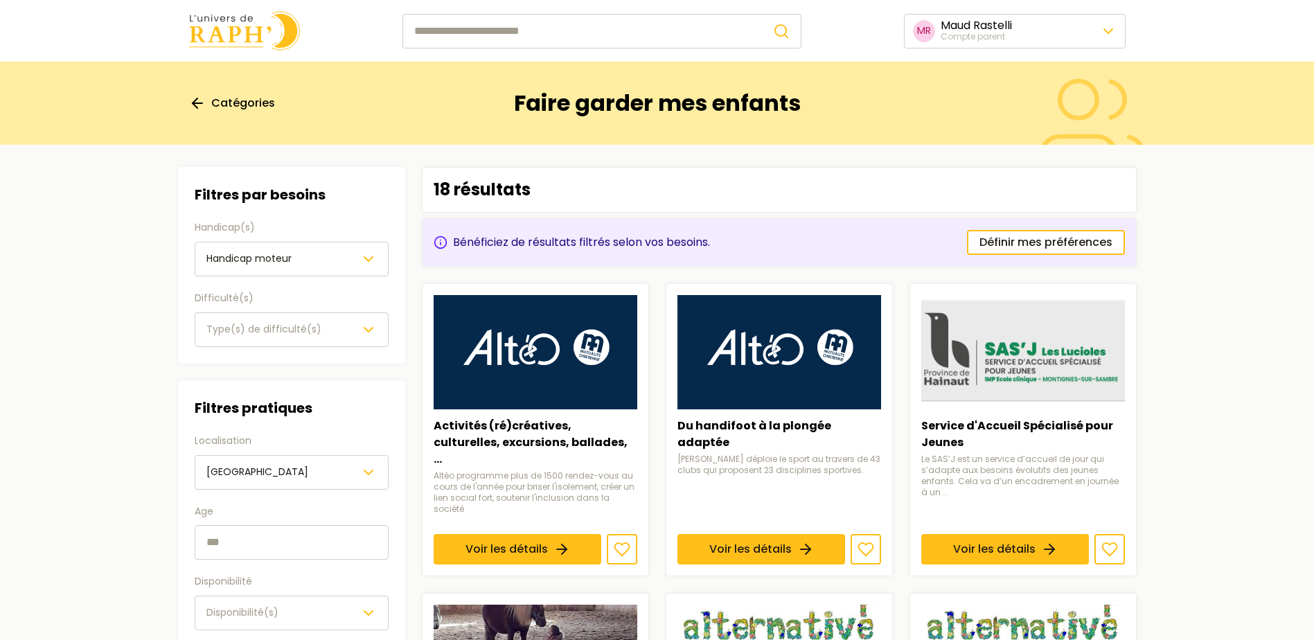
scroll to position [762, 0]
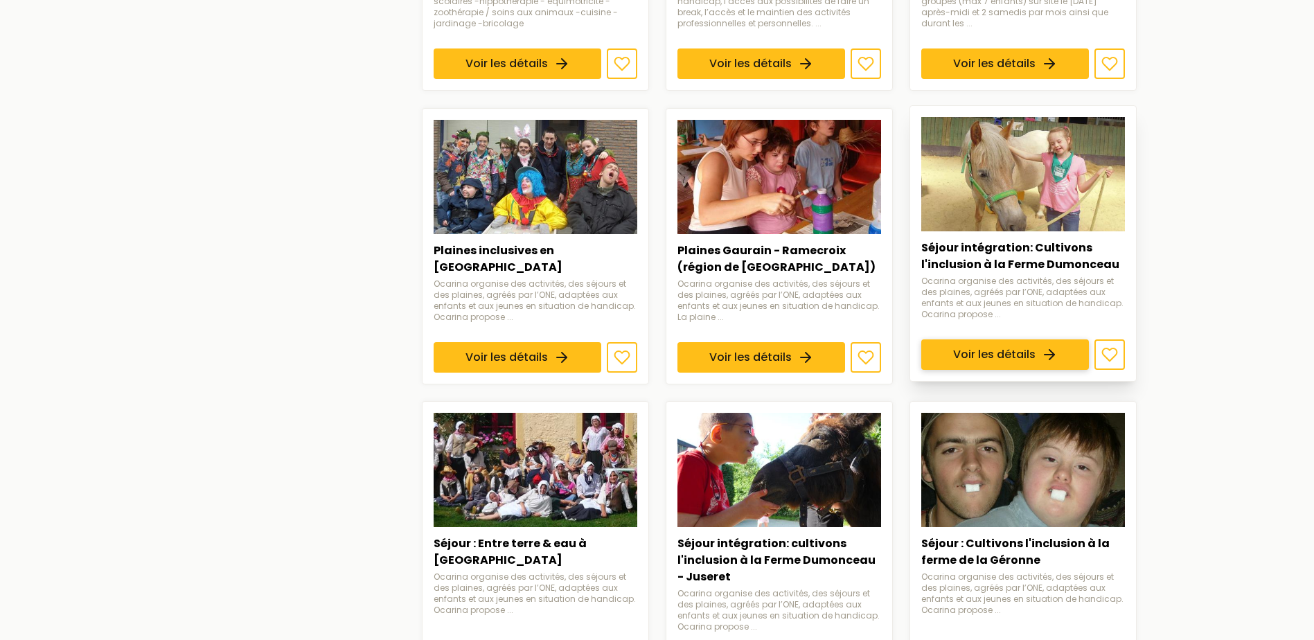
click at [974, 339] on link "Voir les détails" at bounding box center [1005, 354] width 168 height 30
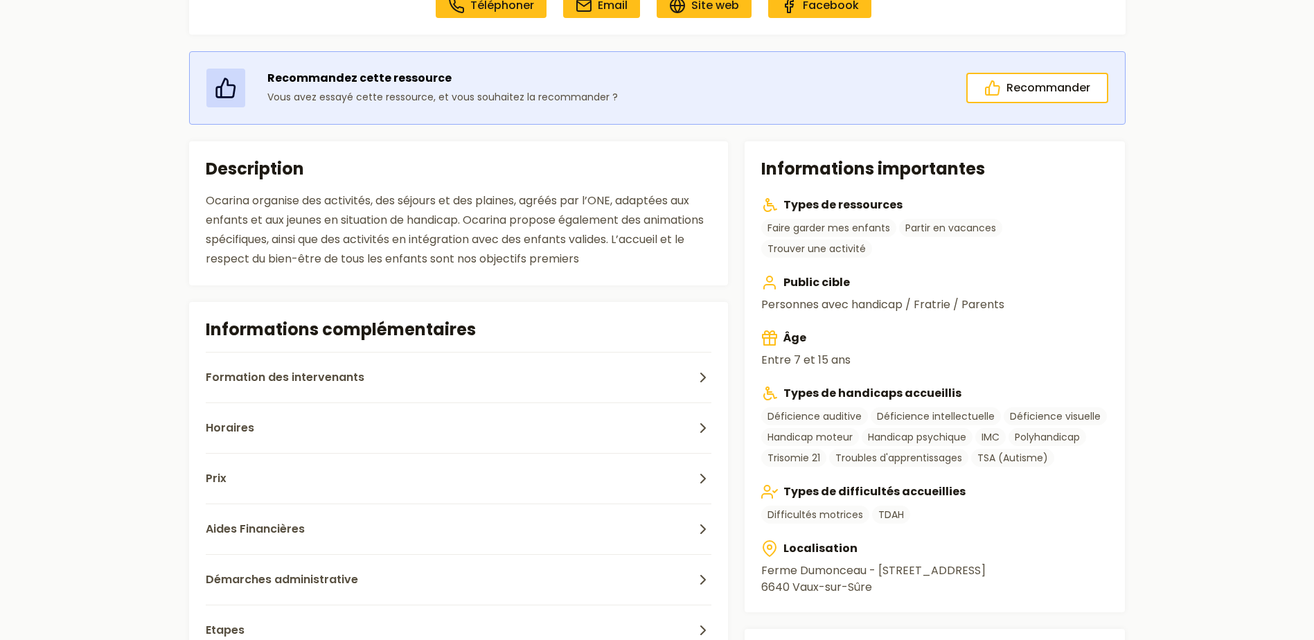
scroll to position [346, 0]
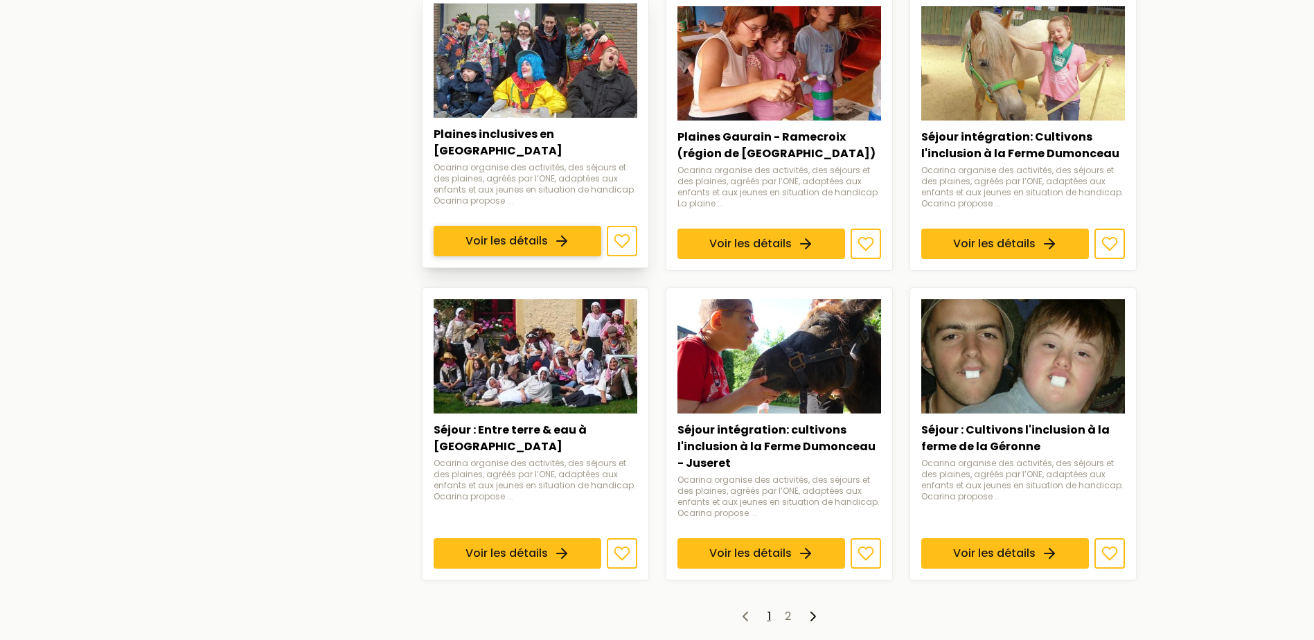
scroll to position [901, 0]
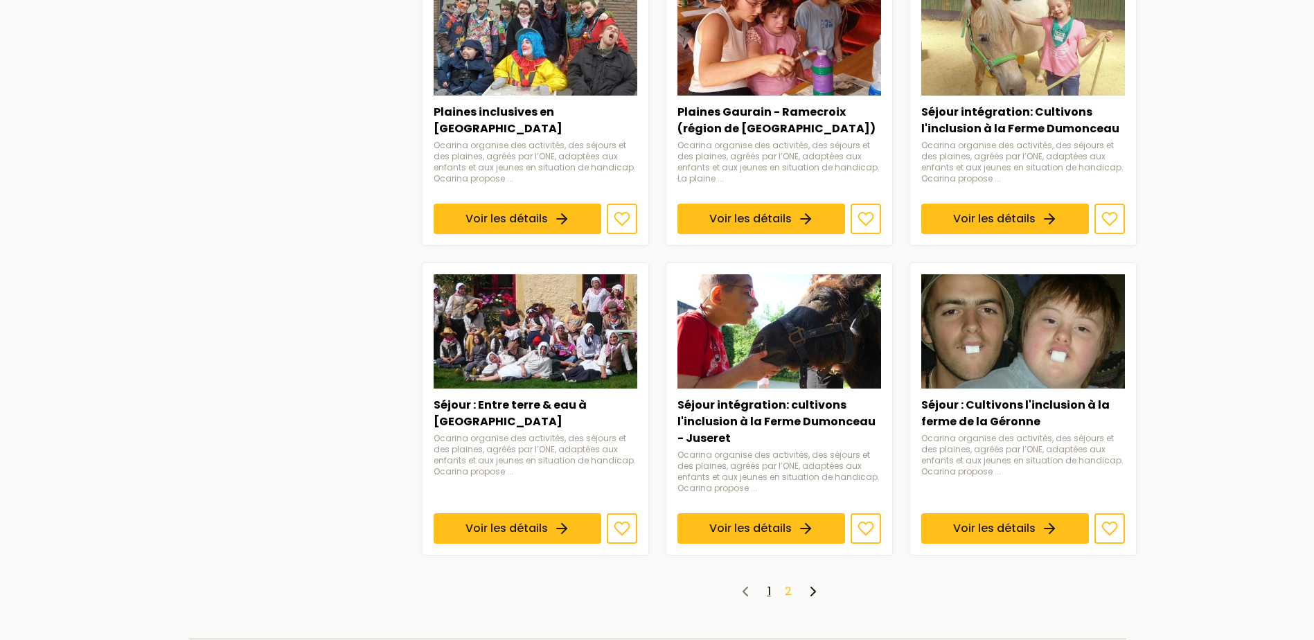
click at [787, 583] on link "2" at bounding box center [788, 591] width 6 height 16
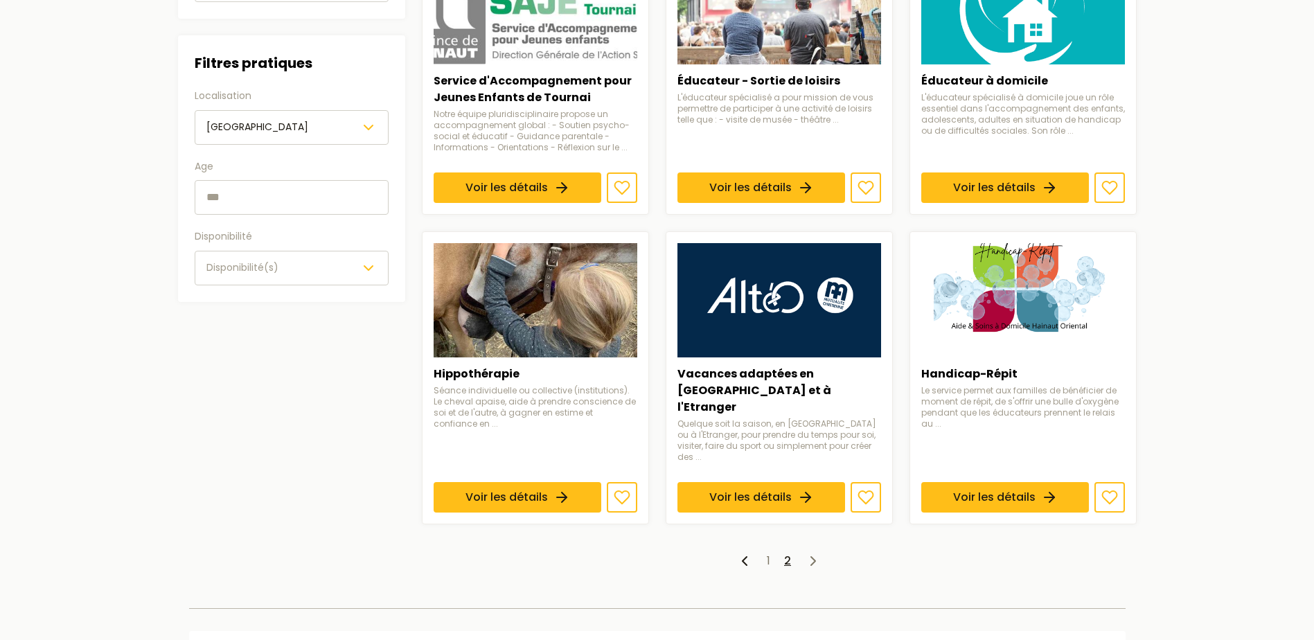
scroll to position [346, 0]
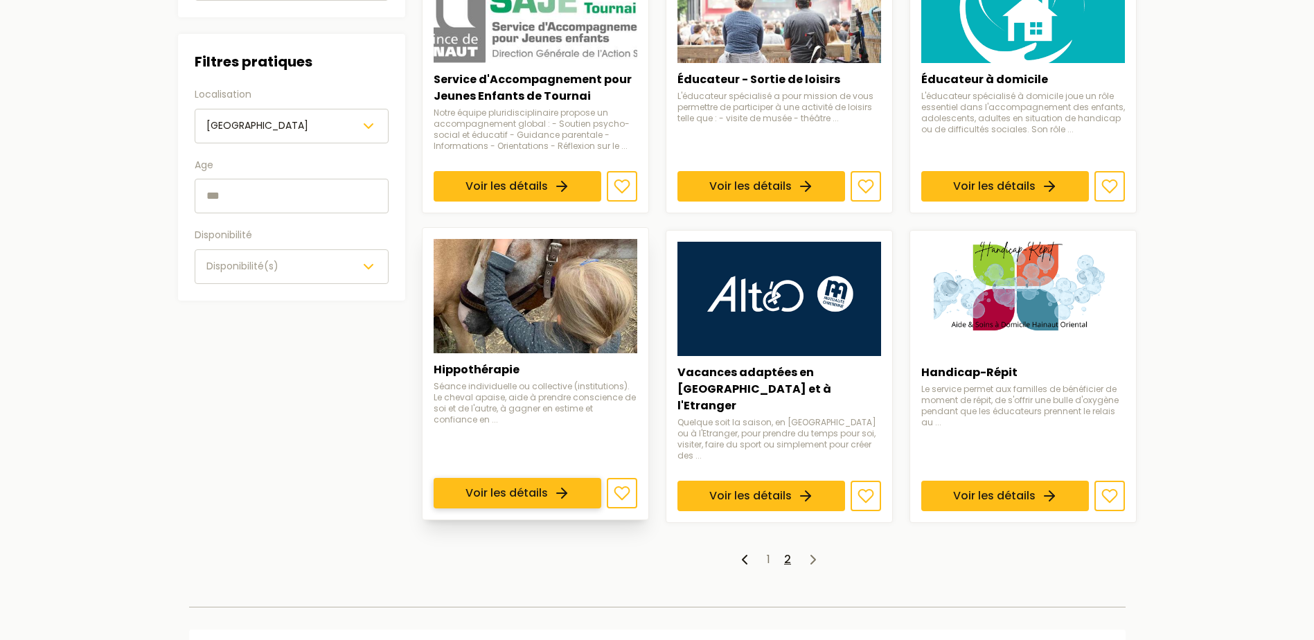
click at [593, 479] on link "Voir les détails" at bounding box center [518, 494] width 168 height 30
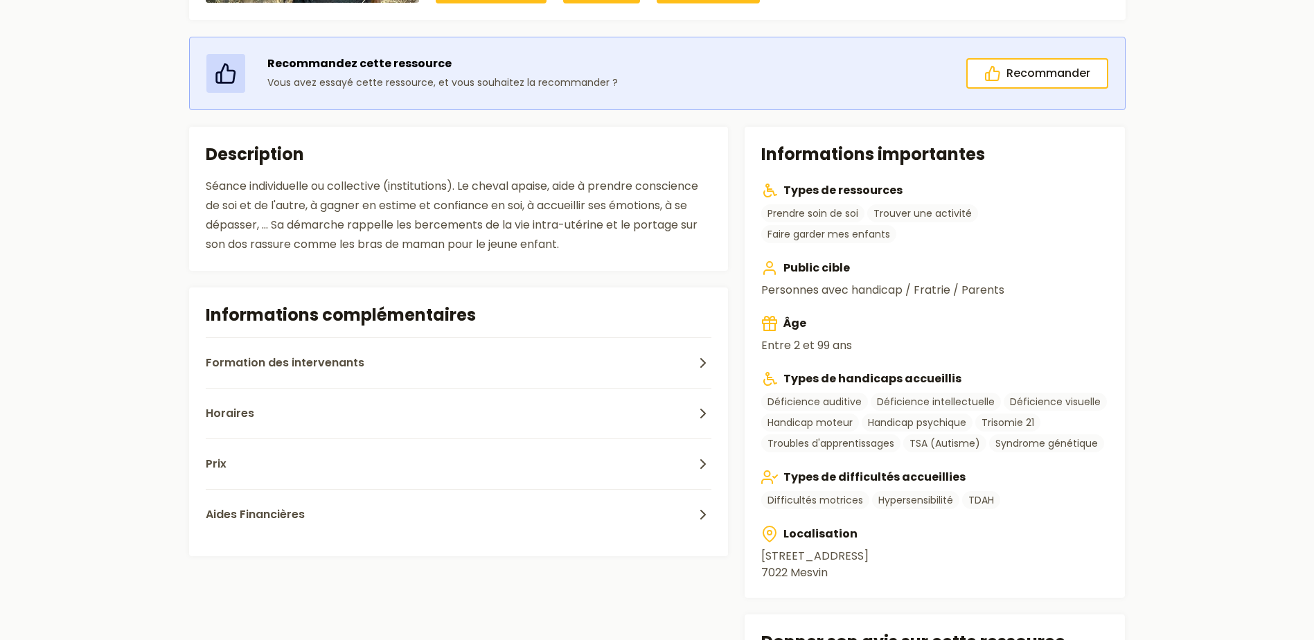
scroll to position [277, 0]
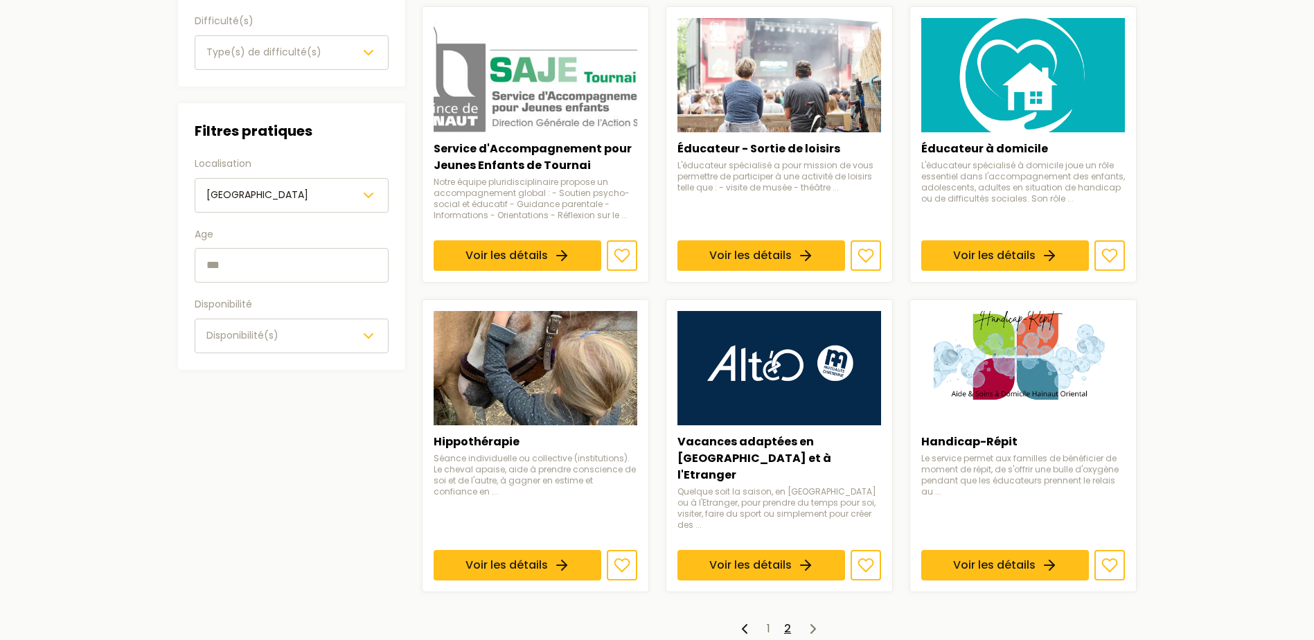
scroll to position [346, 0]
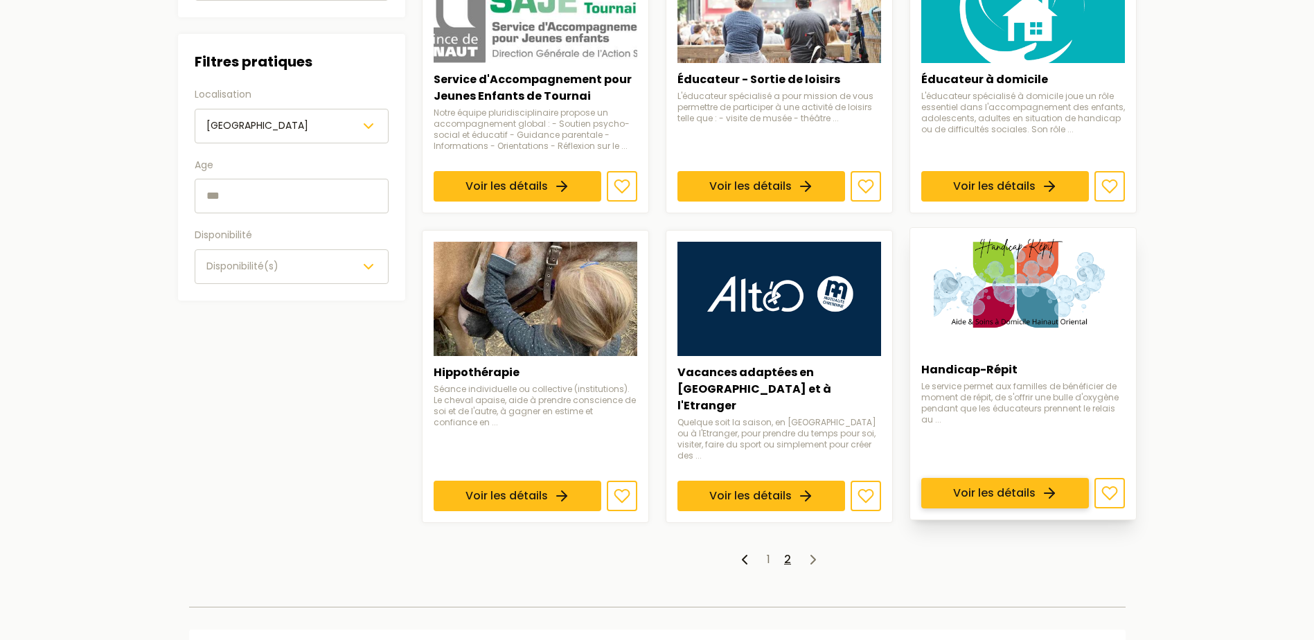
click at [976, 479] on link "Voir les détails" at bounding box center [1005, 494] width 168 height 30
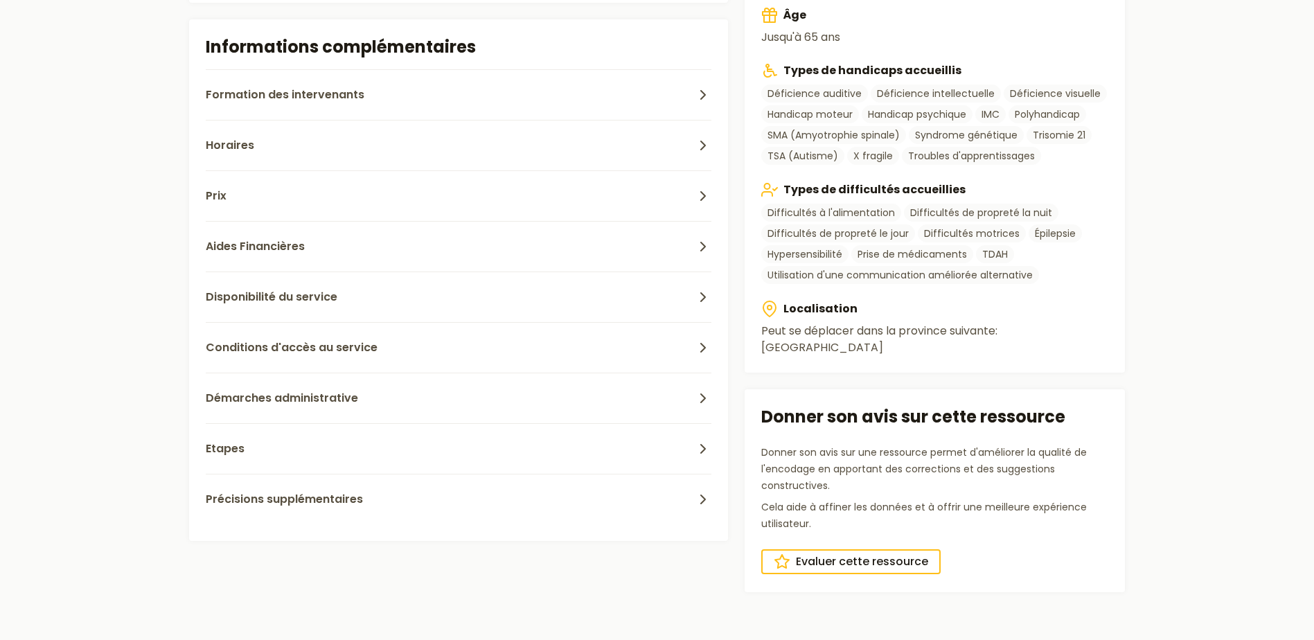
scroll to position [554, 0]
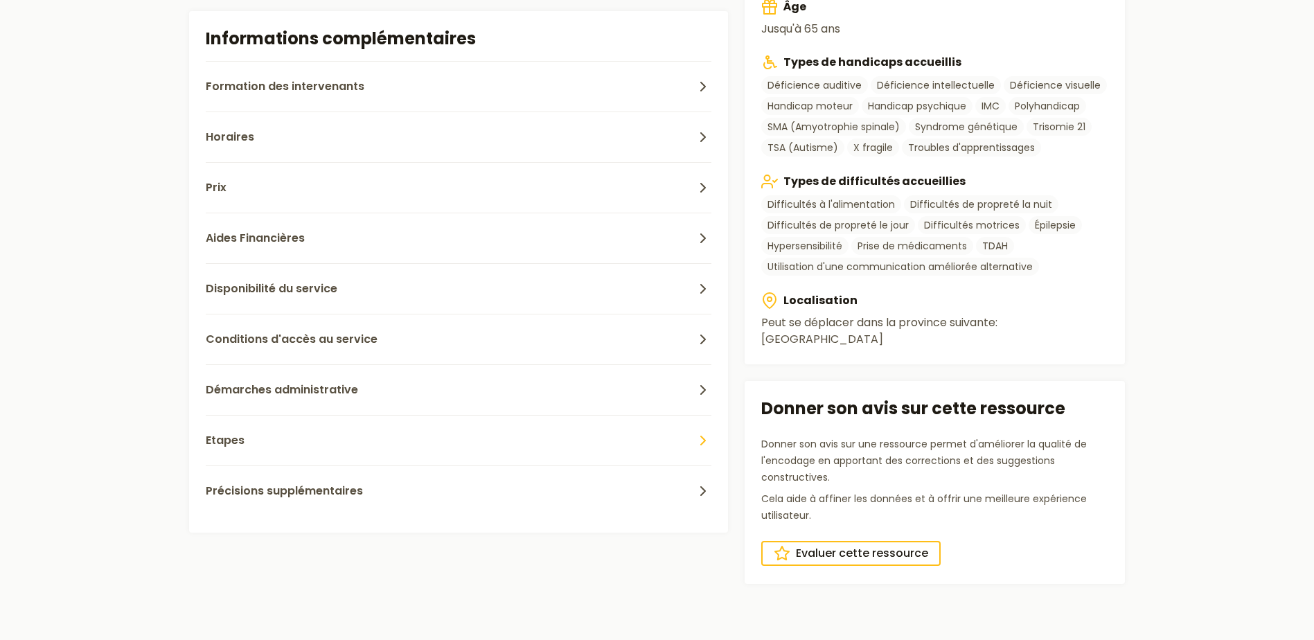
click at [245, 451] on button "Etapes" at bounding box center [459, 440] width 506 height 51
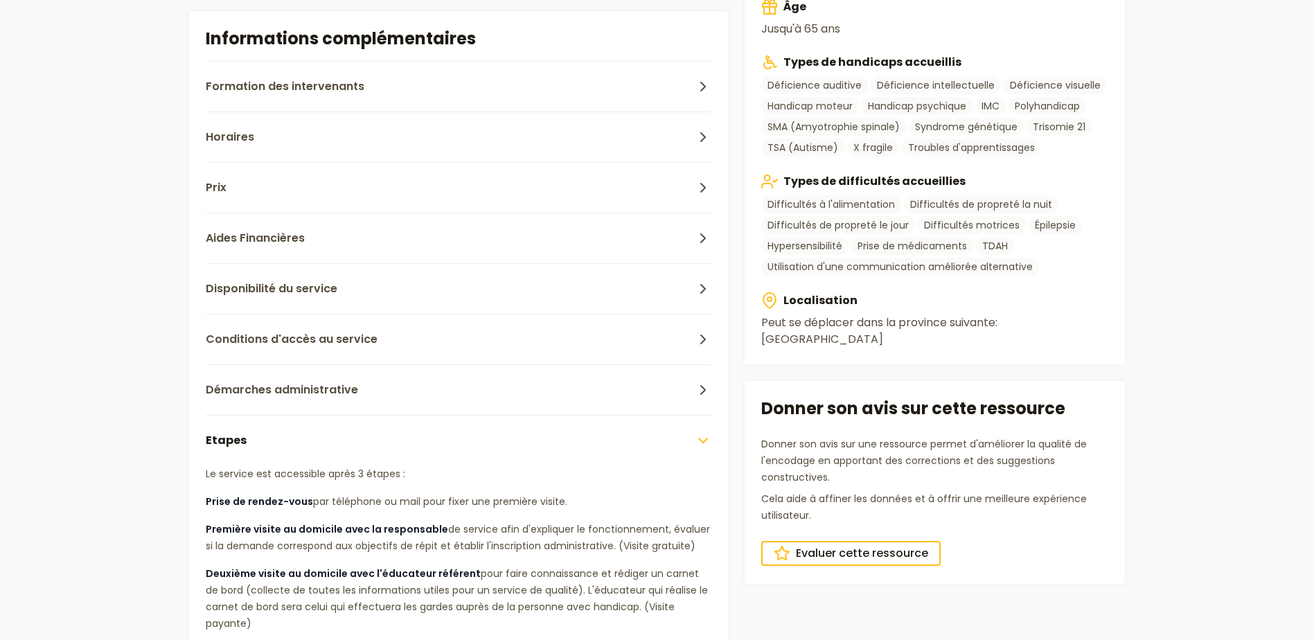
click at [245, 451] on button "Etapes" at bounding box center [459, 440] width 506 height 51
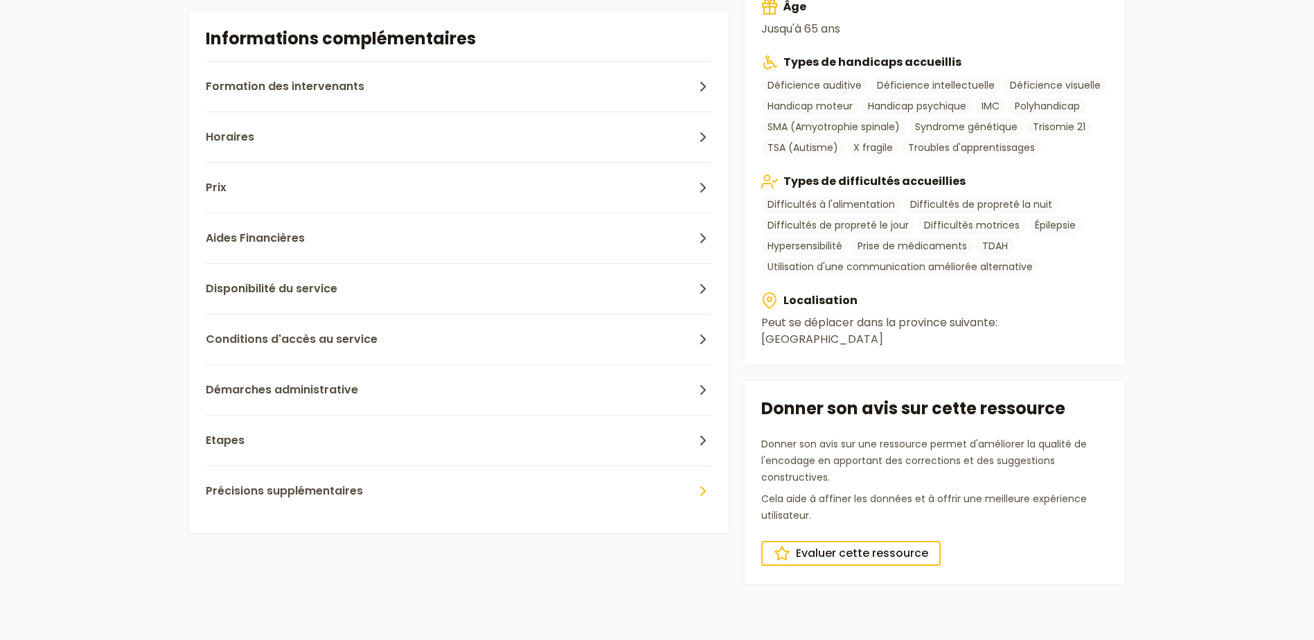
click at [259, 482] on button "Précisions supplémentaires" at bounding box center [459, 491] width 506 height 51
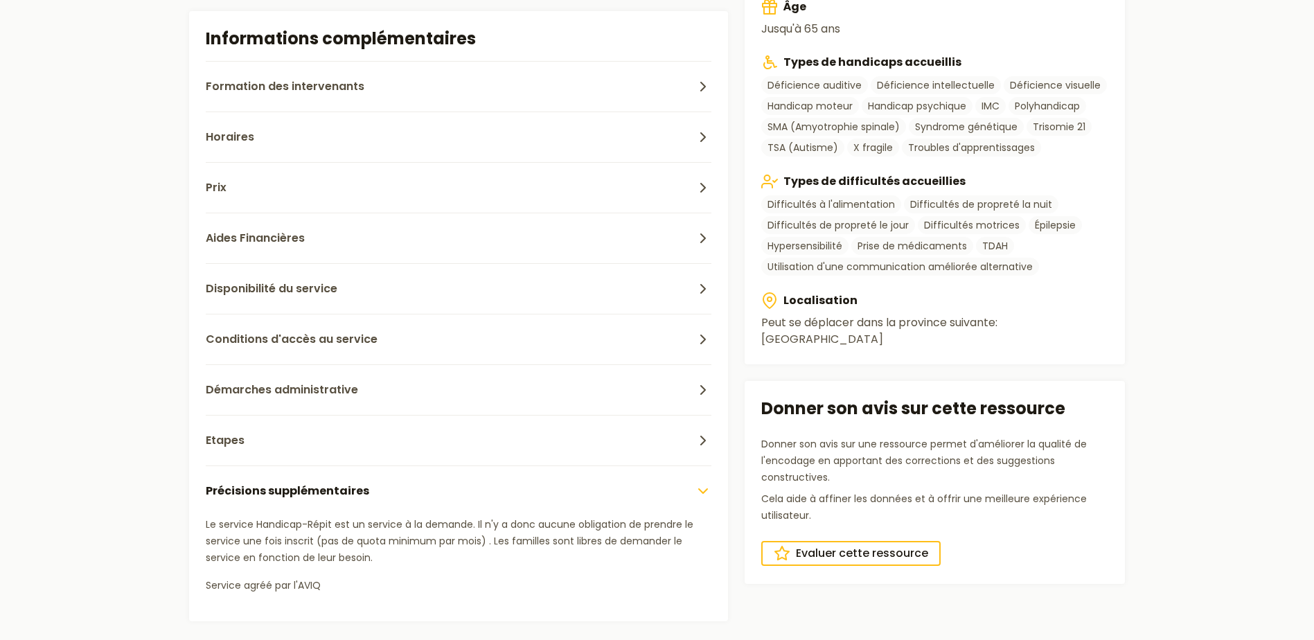
click at [260, 482] on button "Précisions supplémentaires" at bounding box center [459, 491] width 506 height 51
